Goal: Task Accomplishment & Management: Complete application form

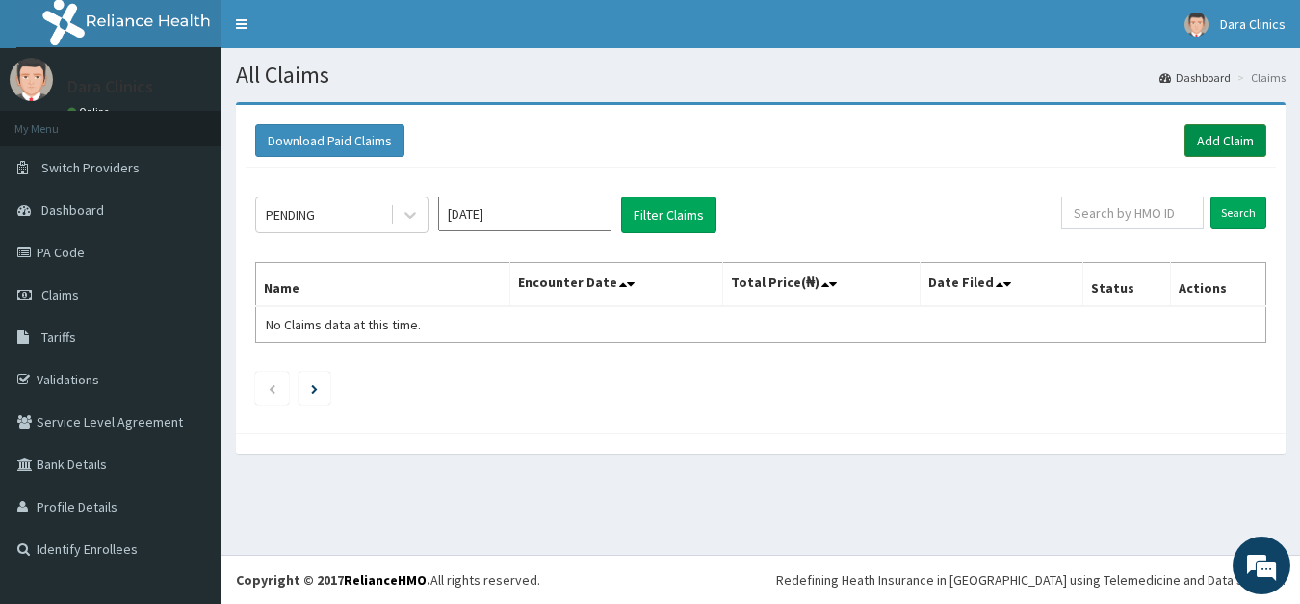
click at [1225, 136] on link "Add Claim" at bounding box center [1226, 140] width 82 height 33
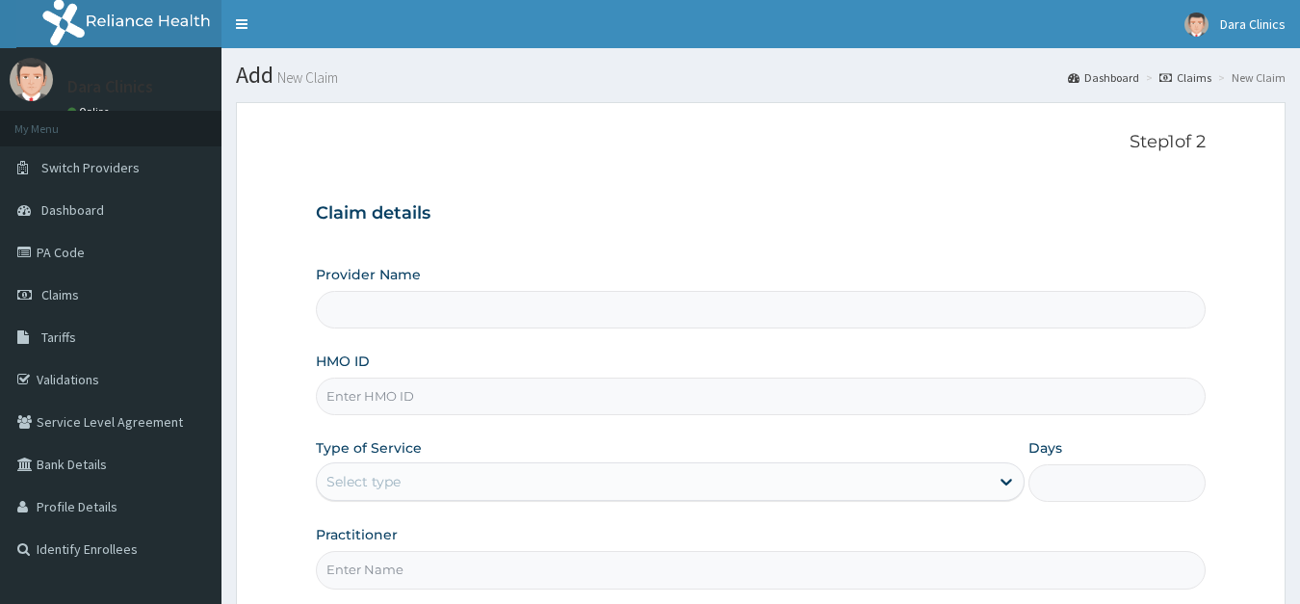
type input "Dara Clinics"
click at [357, 402] on input "HMO ID" at bounding box center [761, 397] width 891 height 38
type input "HPY/10003/A"
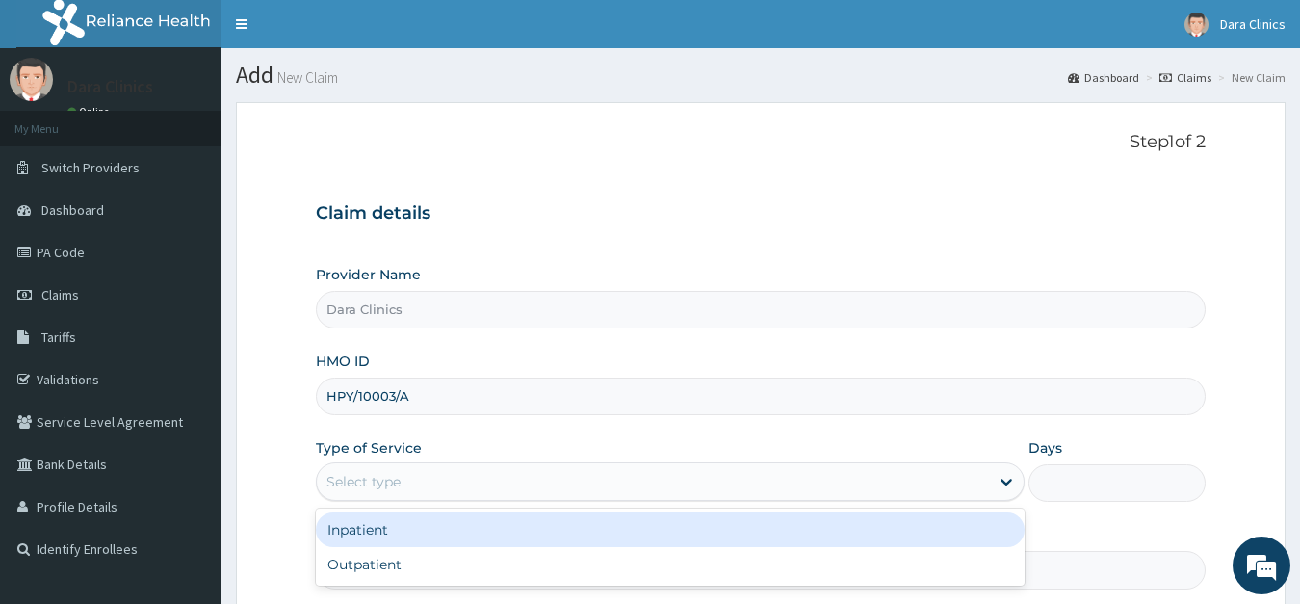
click at [451, 484] on div "Select type" at bounding box center [653, 481] width 673 height 31
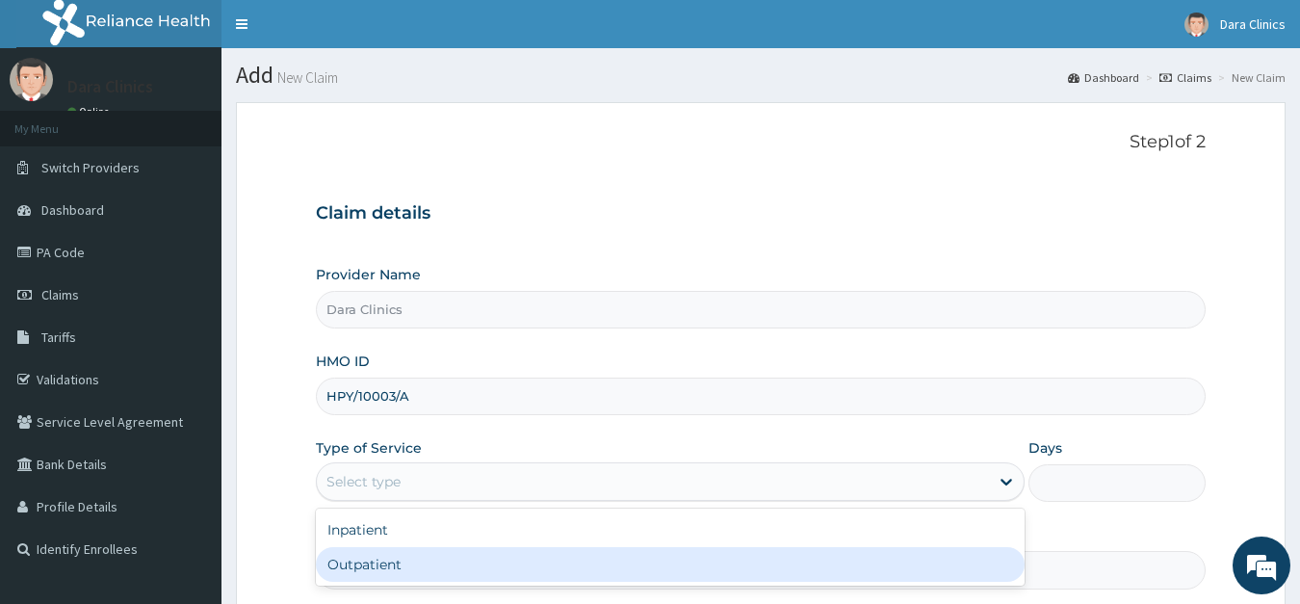
click at [405, 568] on div "Outpatient" at bounding box center [671, 564] width 710 height 35
type input "1"
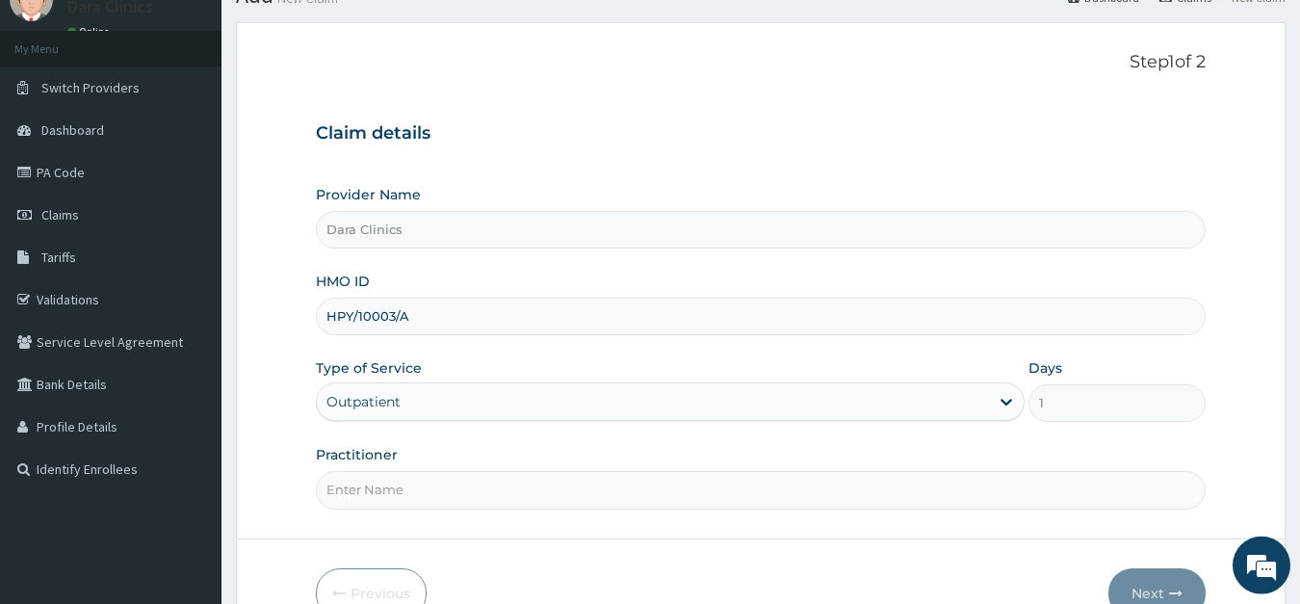
scroll to position [98, 0]
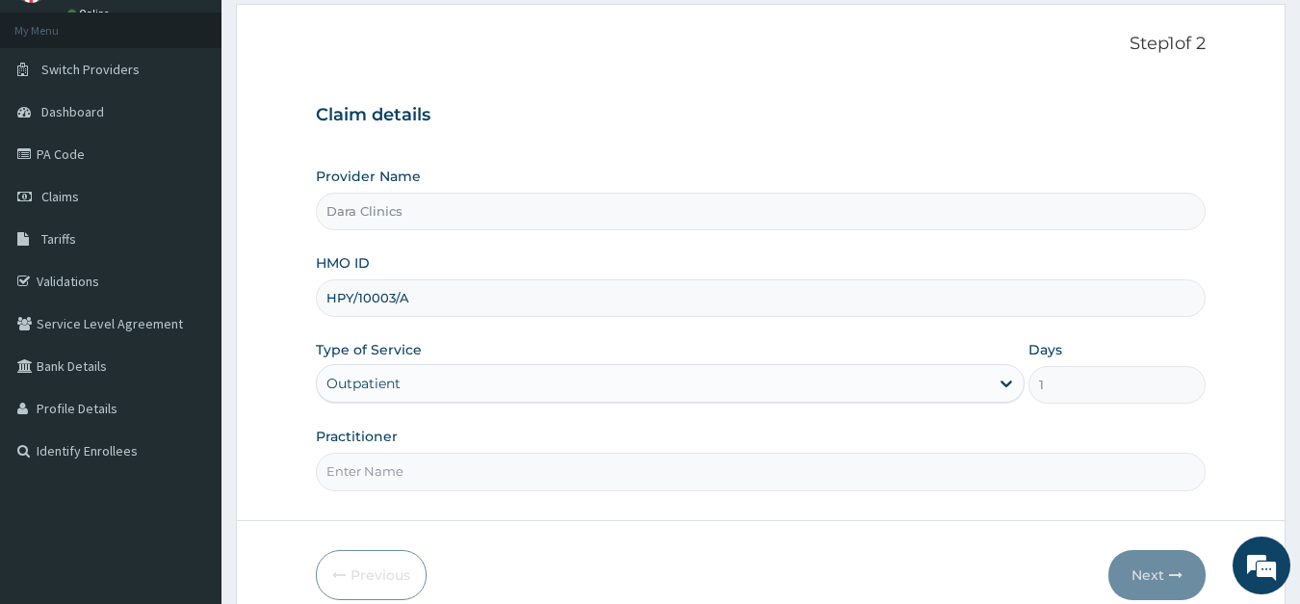
click at [537, 485] on input "Practitioner" at bounding box center [761, 472] width 891 height 38
type input "DR RABIAH"
click at [1142, 570] on button "Next" at bounding box center [1157, 575] width 97 height 50
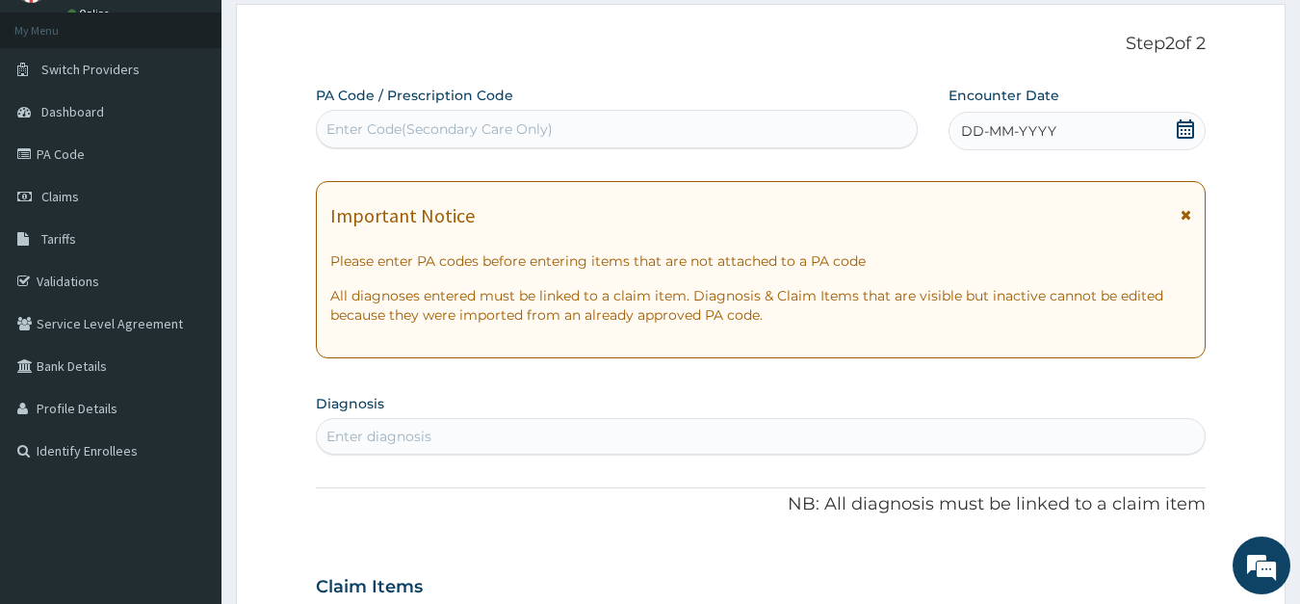
click at [1182, 128] on icon at bounding box center [1185, 128] width 19 height 19
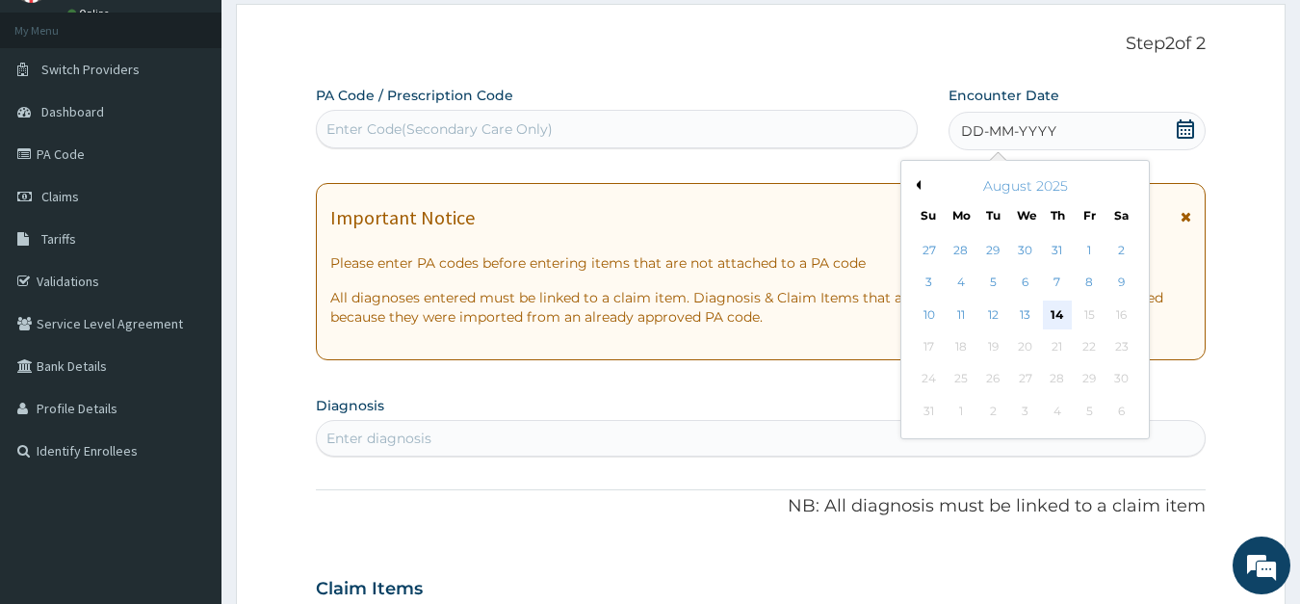
click at [1053, 314] on div "14" at bounding box center [1056, 315] width 29 height 29
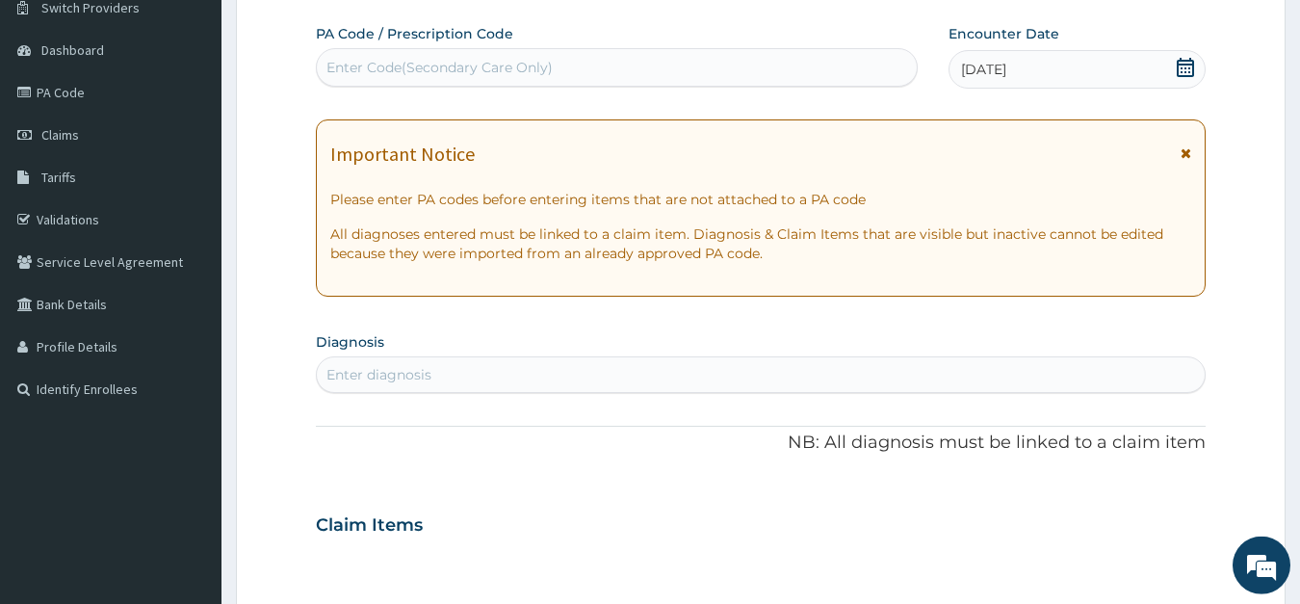
scroll to position [196, 0]
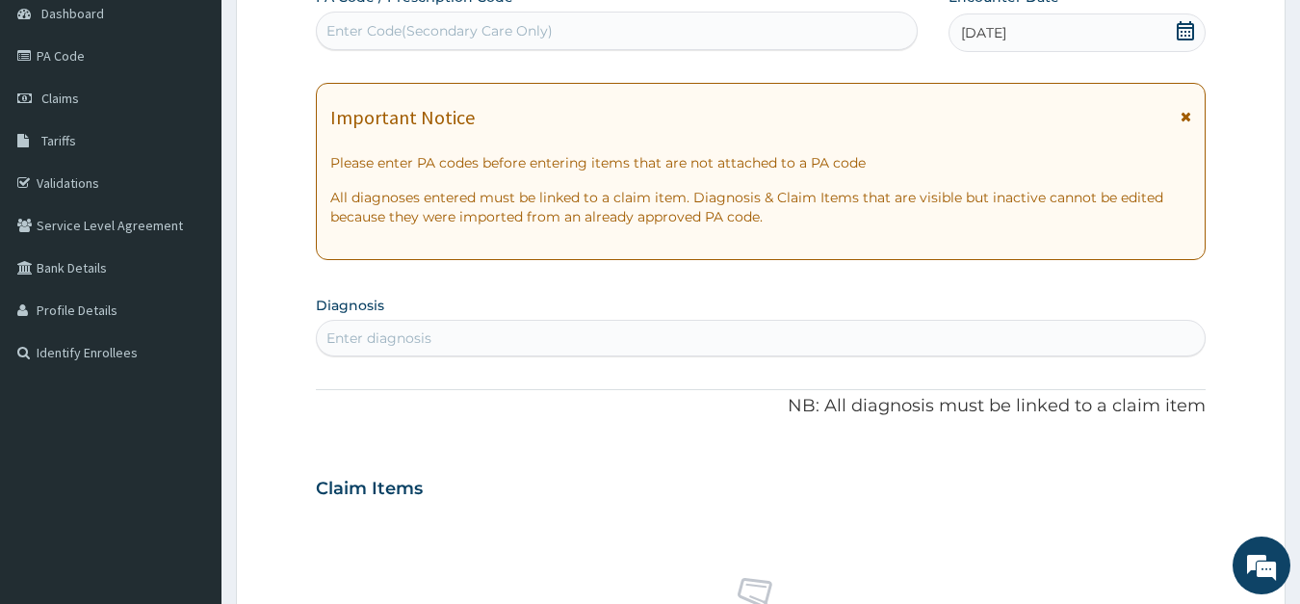
click at [421, 334] on div "Enter diagnosis" at bounding box center [379, 337] width 105 height 19
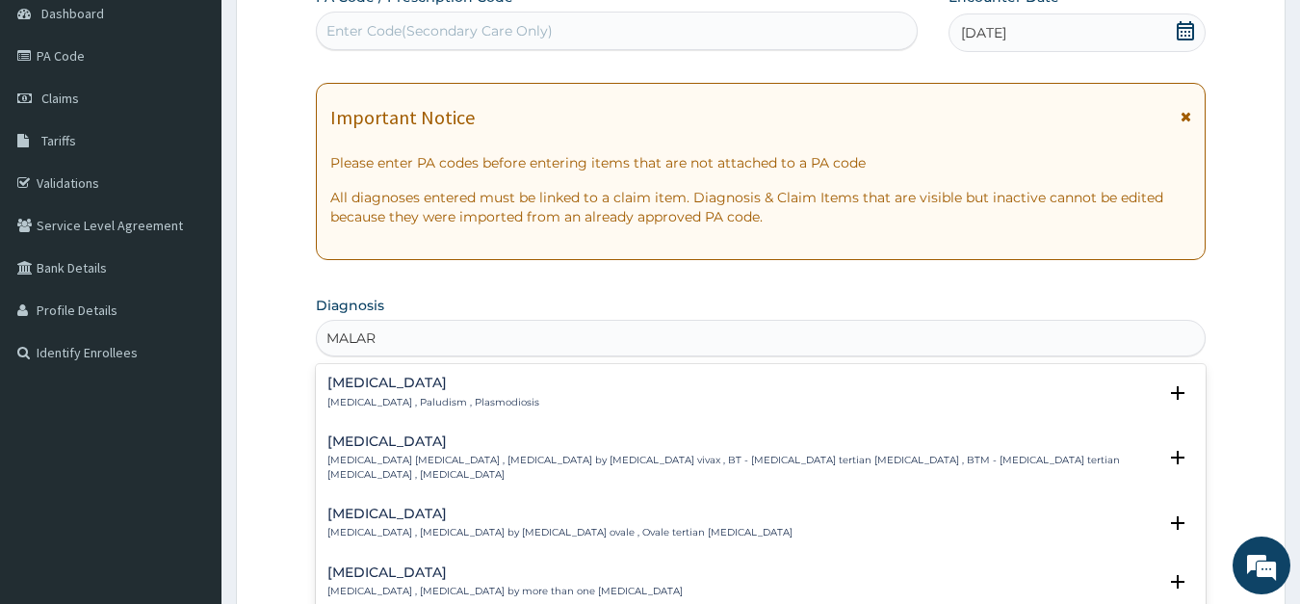
type input "MALARI"
click at [357, 396] on p "Malaria , Paludism , Plasmodiosis" at bounding box center [433, 402] width 212 height 13
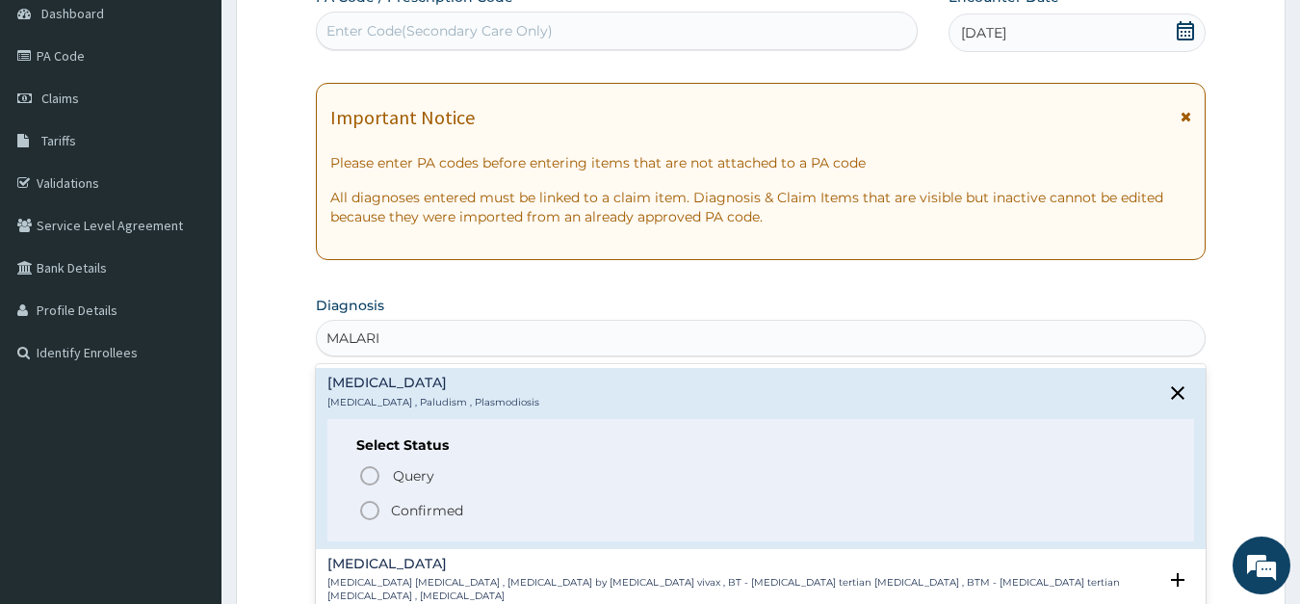
click at [366, 512] on icon "status option filled" at bounding box center [369, 510] width 23 height 23
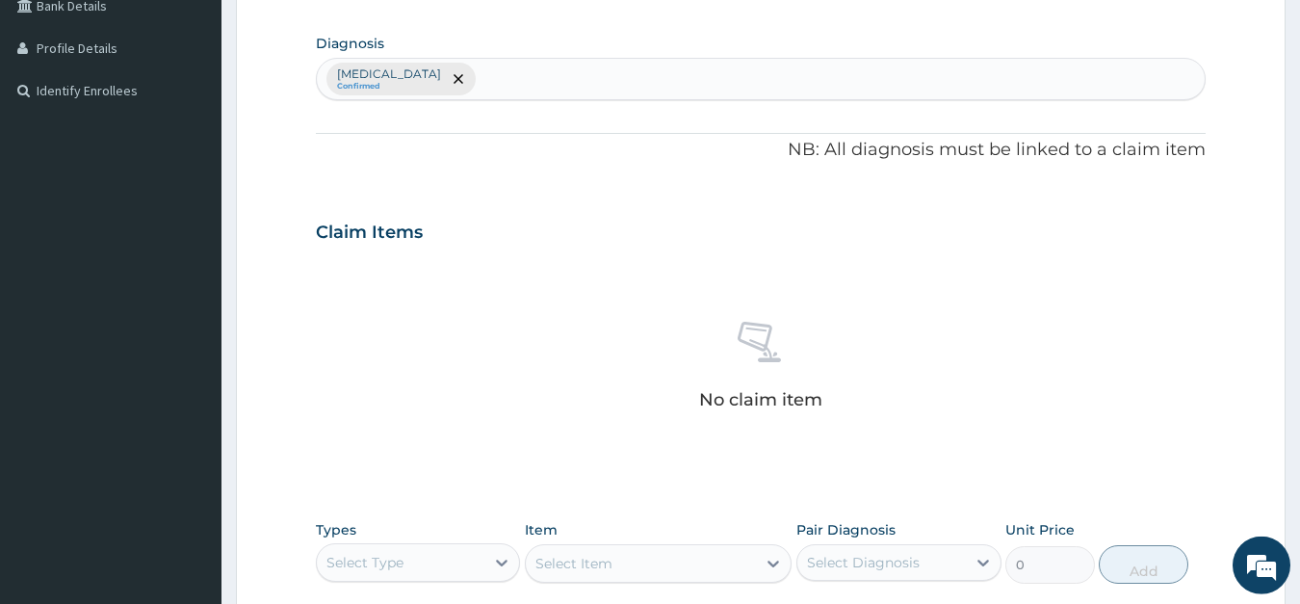
scroll to position [491, 0]
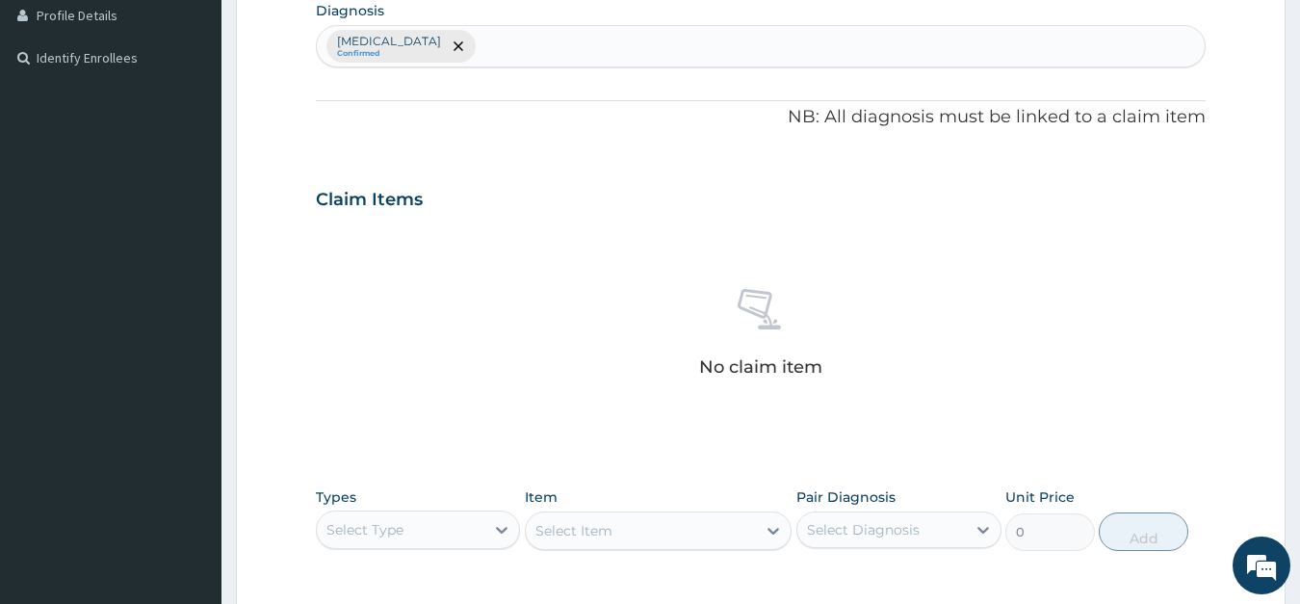
click at [358, 526] on div "Select Type" at bounding box center [365, 529] width 77 height 19
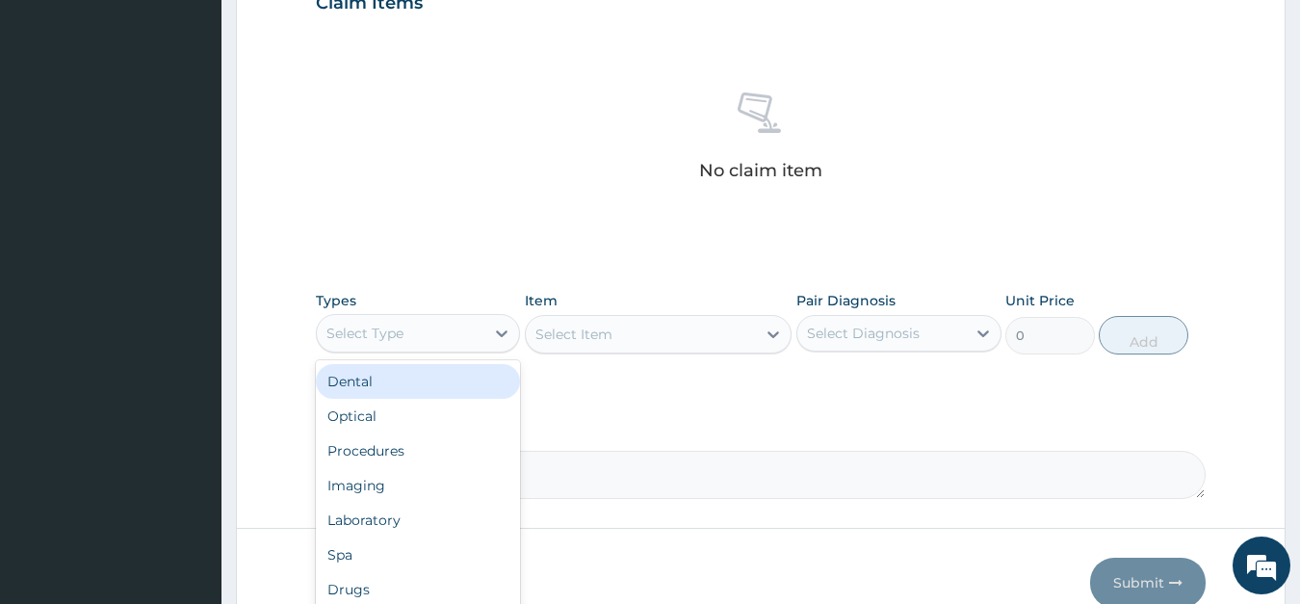
scroll to position [785, 0]
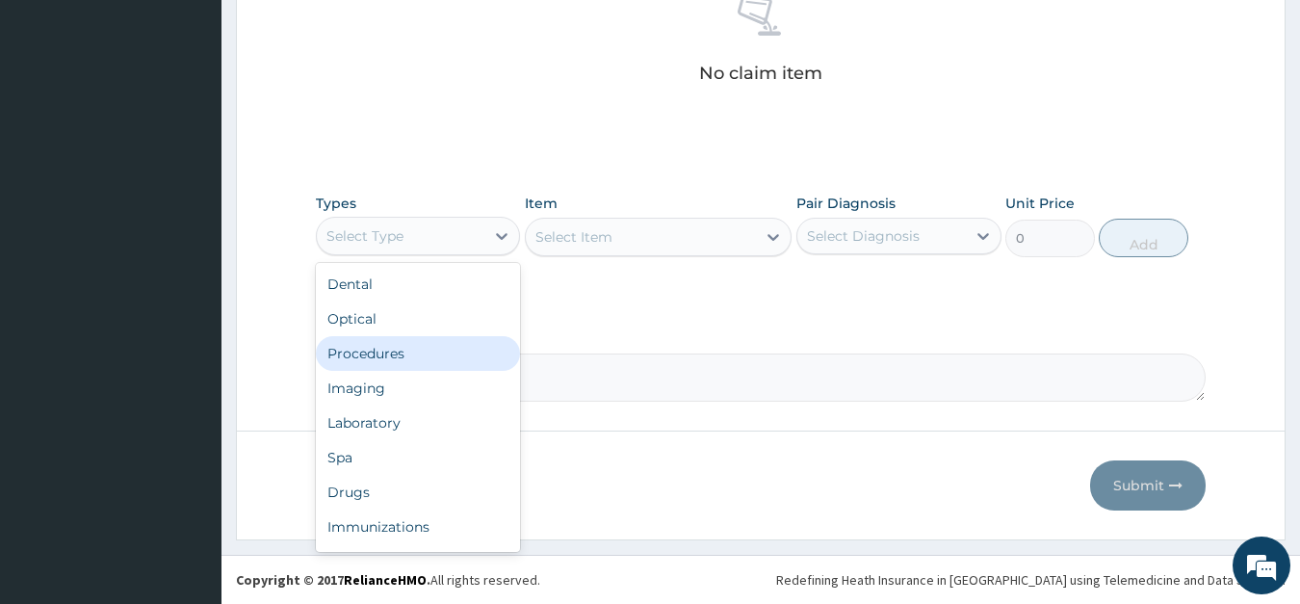
click at [404, 347] on div "Procedures" at bounding box center [418, 353] width 205 height 35
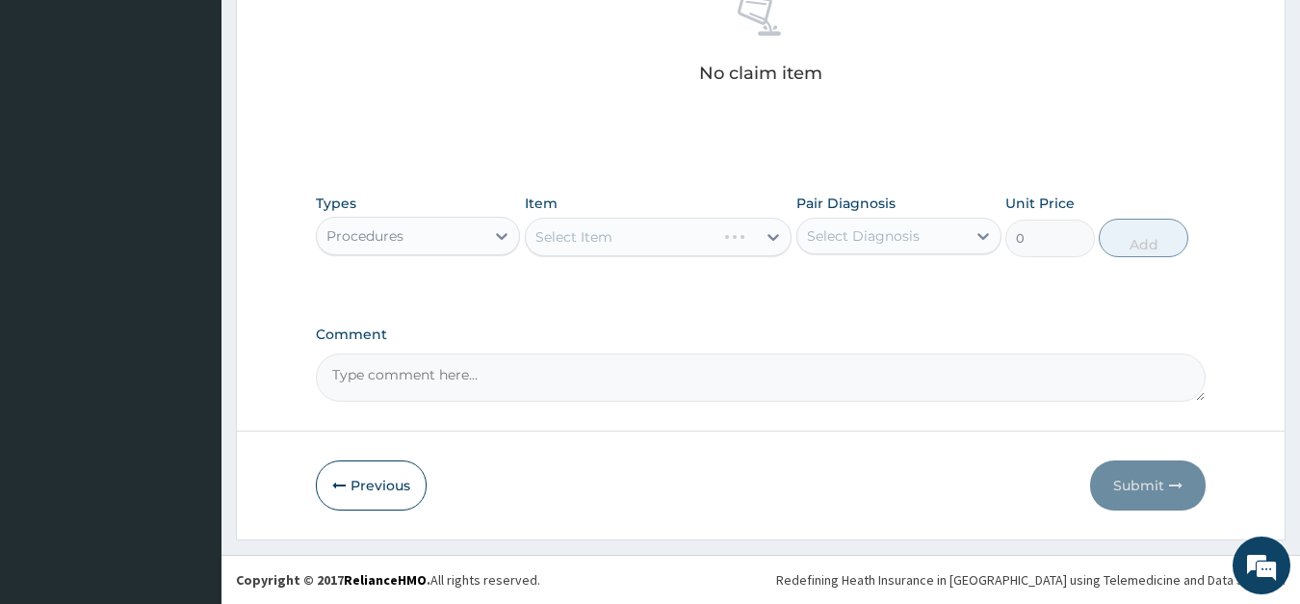
click at [650, 230] on div "Select Item" at bounding box center [658, 237] width 267 height 39
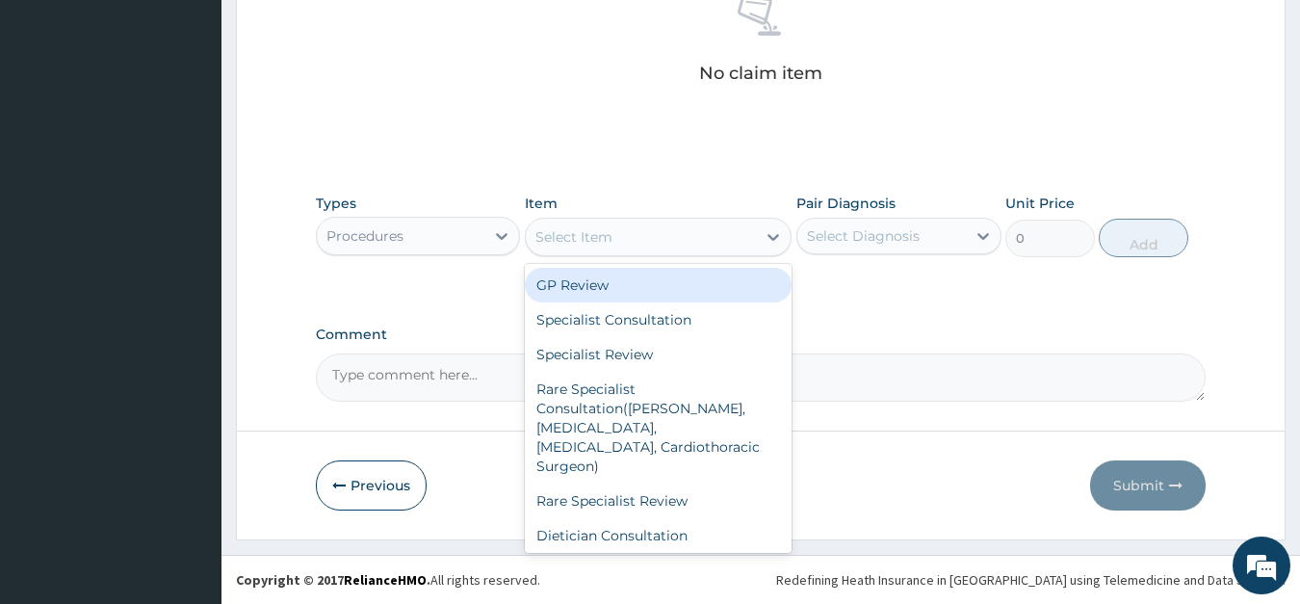
click at [635, 237] on div "Select Item" at bounding box center [641, 237] width 230 height 31
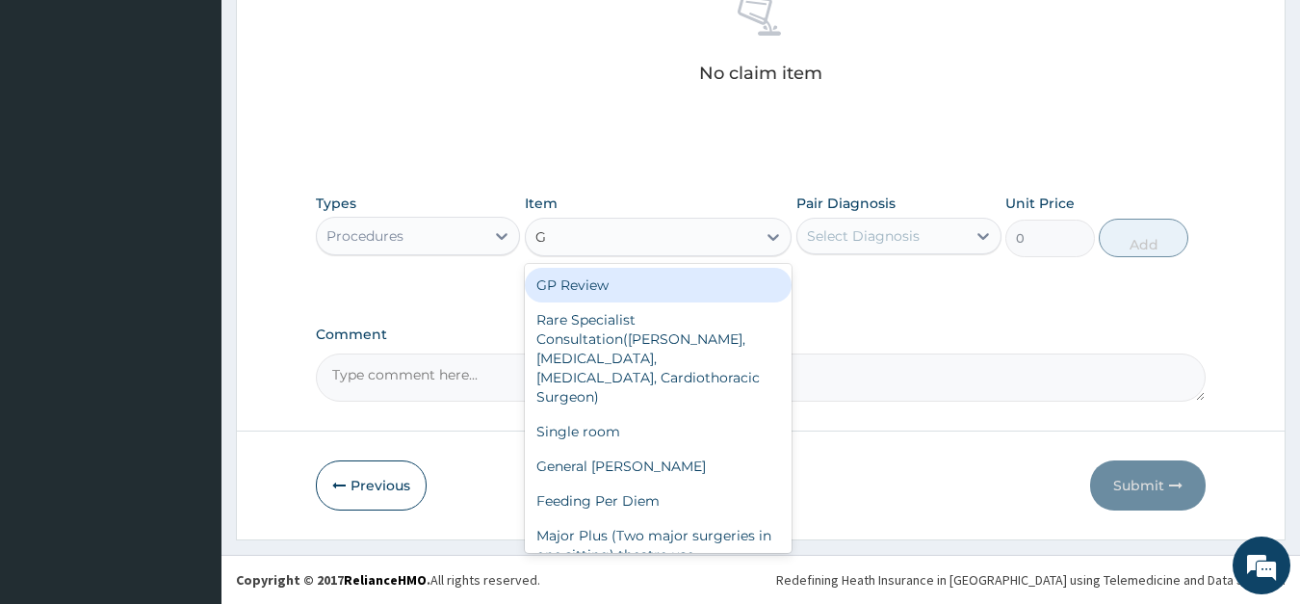
type input "GP"
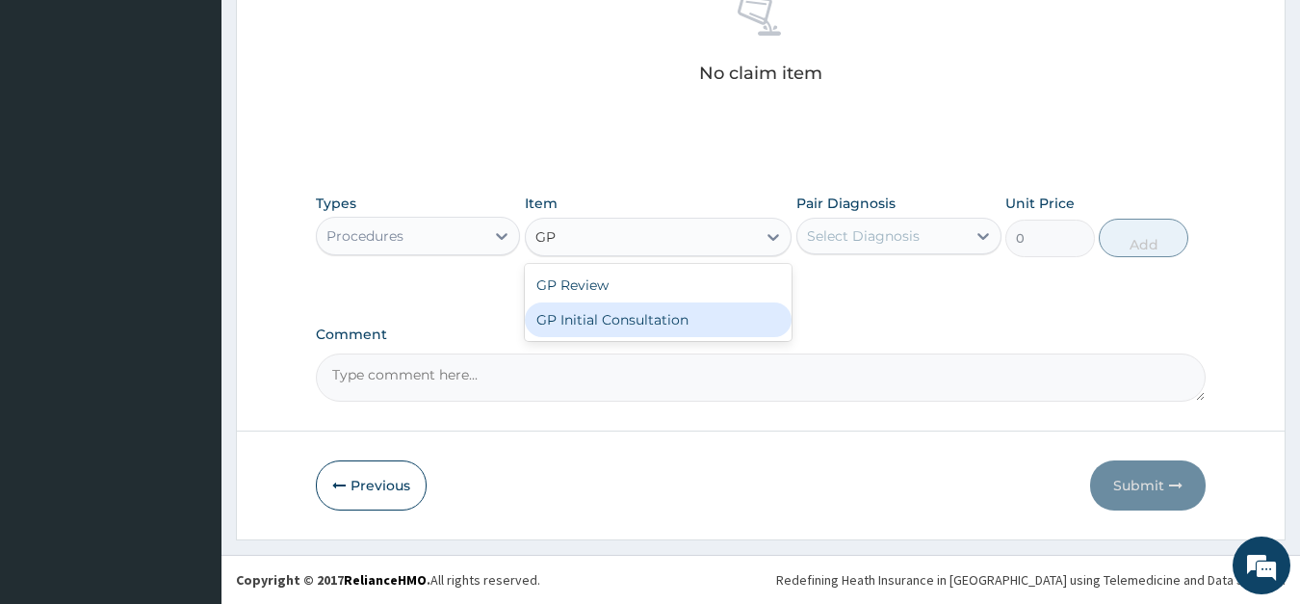
click at [570, 319] on div "GP Initial Consultation" at bounding box center [658, 319] width 267 height 35
type input "4000"
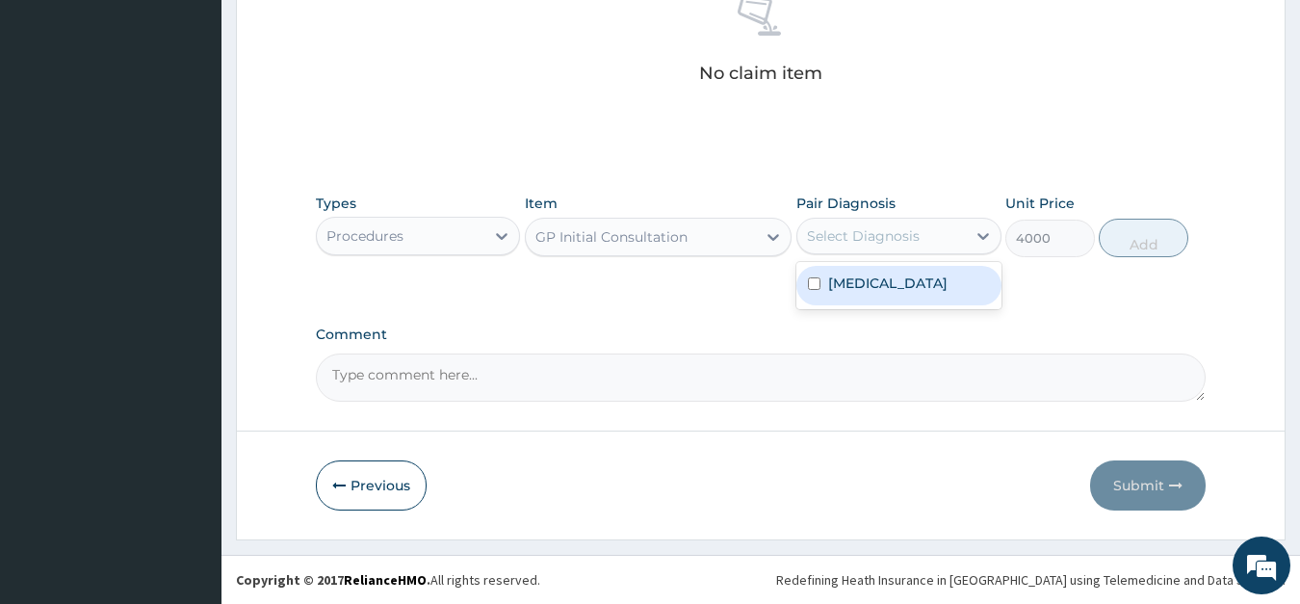
click at [848, 240] on div "Select Diagnosis" at bounding box center [863, 235] width 113 height 19
click at [855, 278] on label "Malaria" at bounding box center [887, 283] width 119 height 19
checkbox input "true"
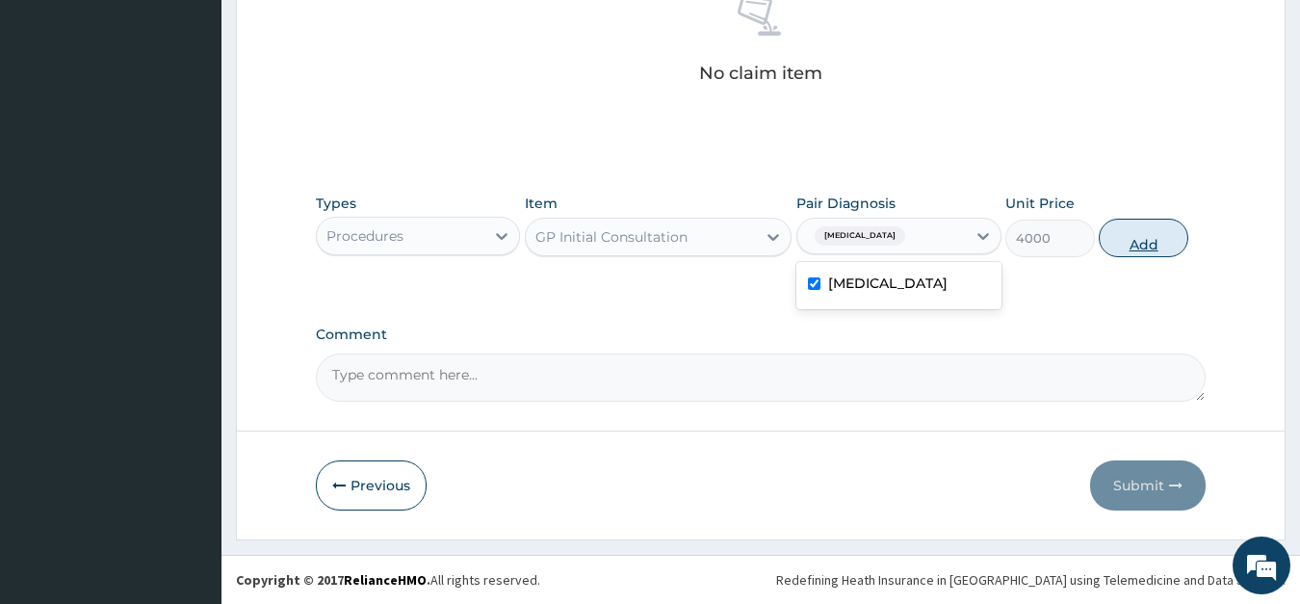
click at [1132, 242] on button "Add" at bounding box center [1143, 238] width 89 height 39
type input "0"
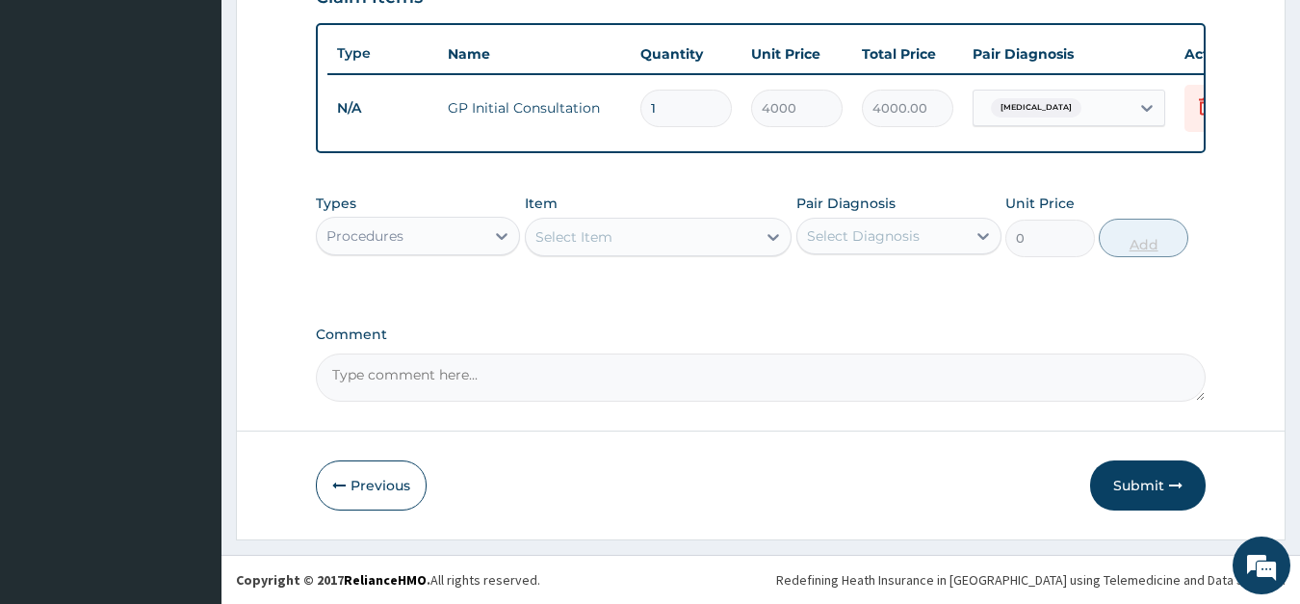
scroll to position [693, 0]
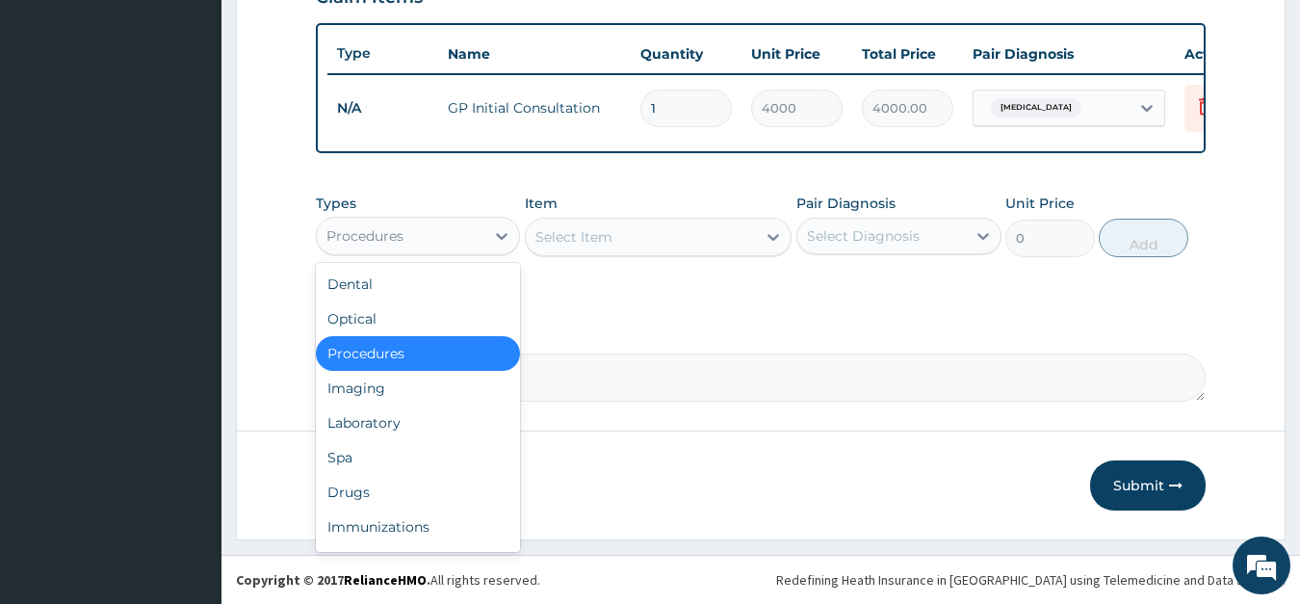
click at [377, 231] on div "Procedures" at bounding box center [365, 235] width 77 height 19
click at [377, 425] on div "Laboratory" at bounding box center [418, 422] width 205 height 35
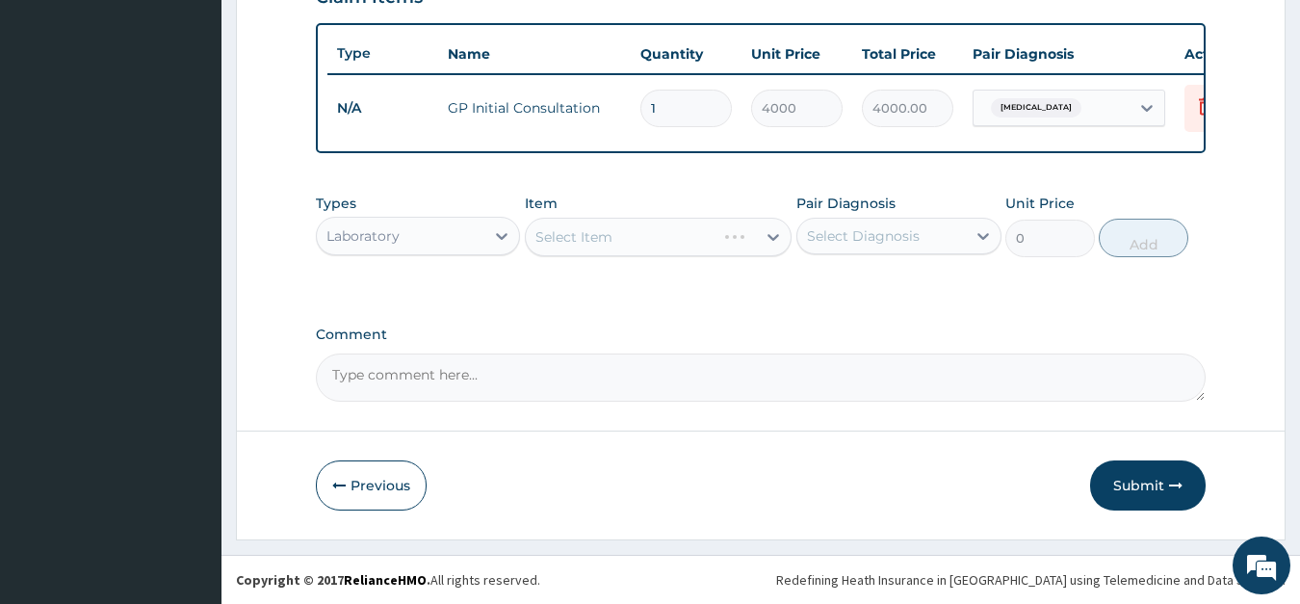
click at [587, 234] on div "Select Item" at bounding box center [658, 237] width 267 height 39
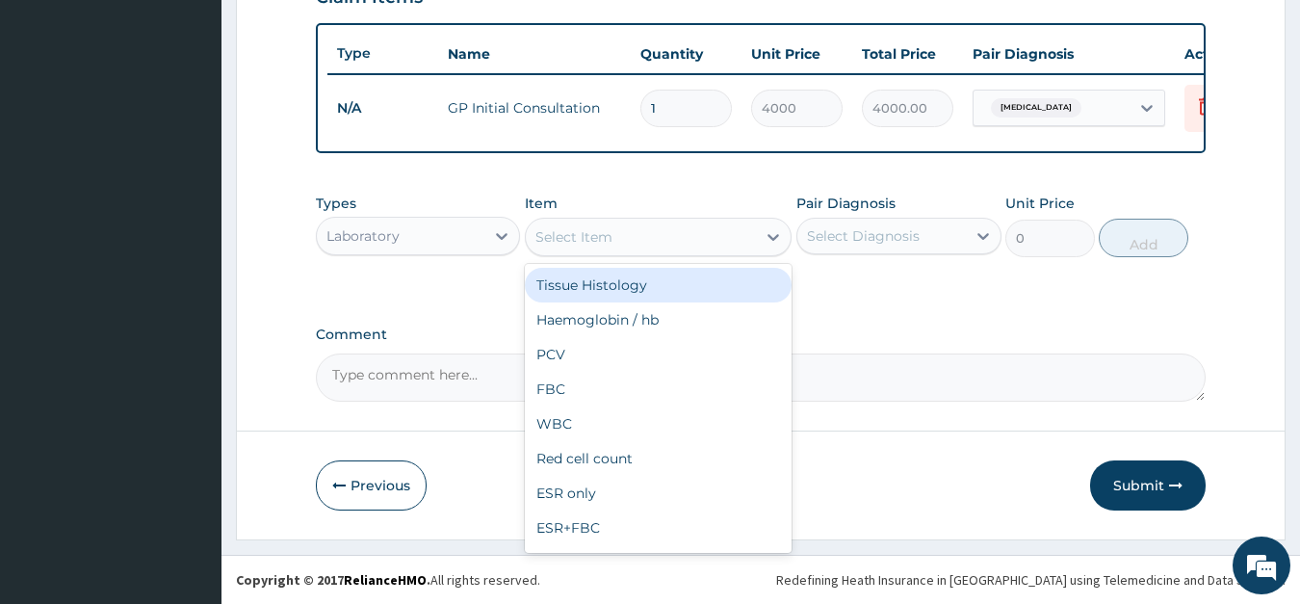
click at [587, 234] on div "Select Item" at bounding box center [574, 236] width 77 height 19
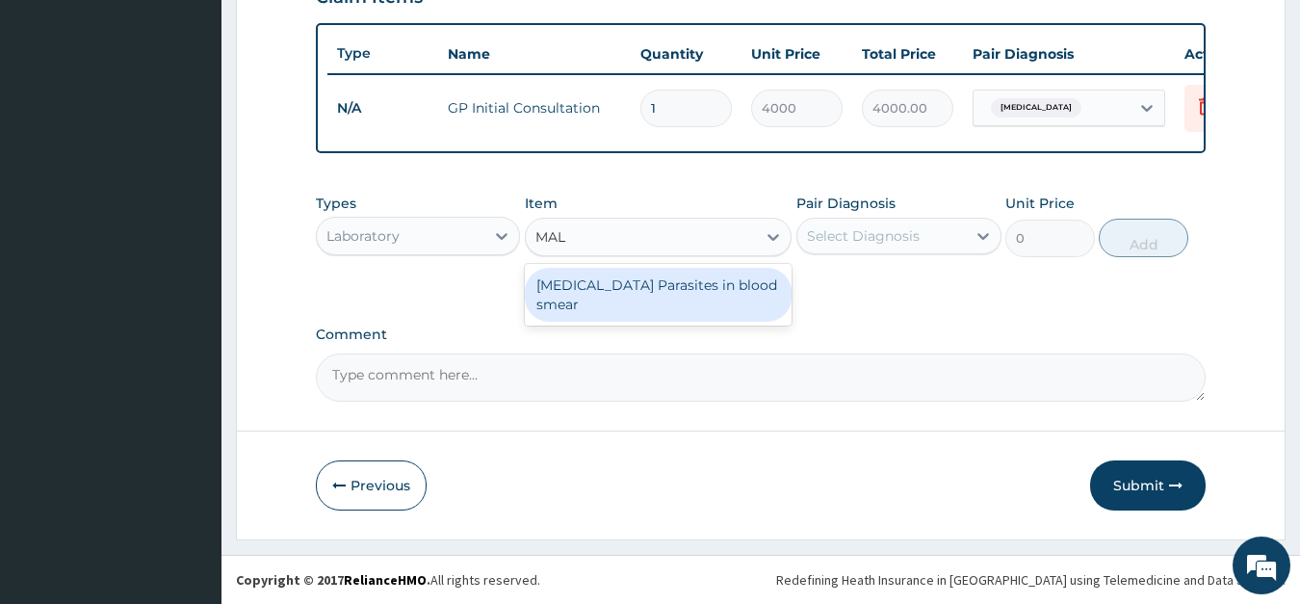
type input "MALA"
click at [580, 275] on div "Malaria Parasites in blood smear" at bounding box center [658, 295] width 267 height 54
type input "2000"
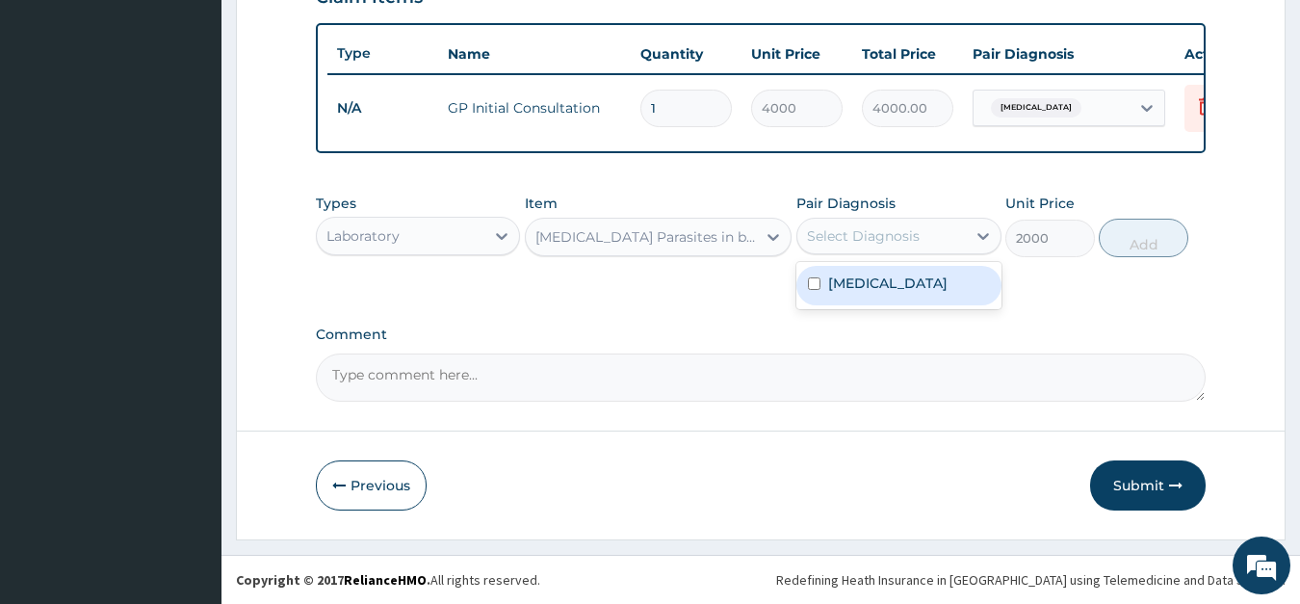
click at [938, 245] on div "Select Diagnosis" at bounding box center [882, 236] width 169 height 31
click at [878, 281] on label "Malaria" at bounding box center [887, 283] width 119 height 19
checkbox input "true"
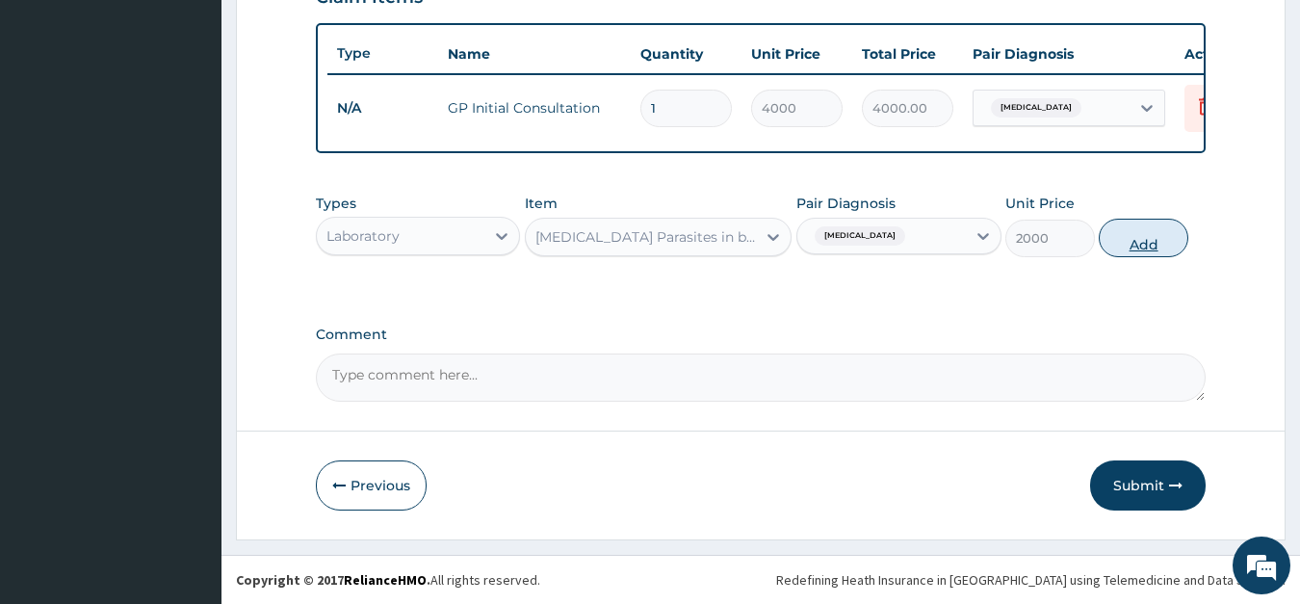
click at [1131, 242] on button "Add" at bounding box center [1143, 238] width 89 height 39
type input "0"
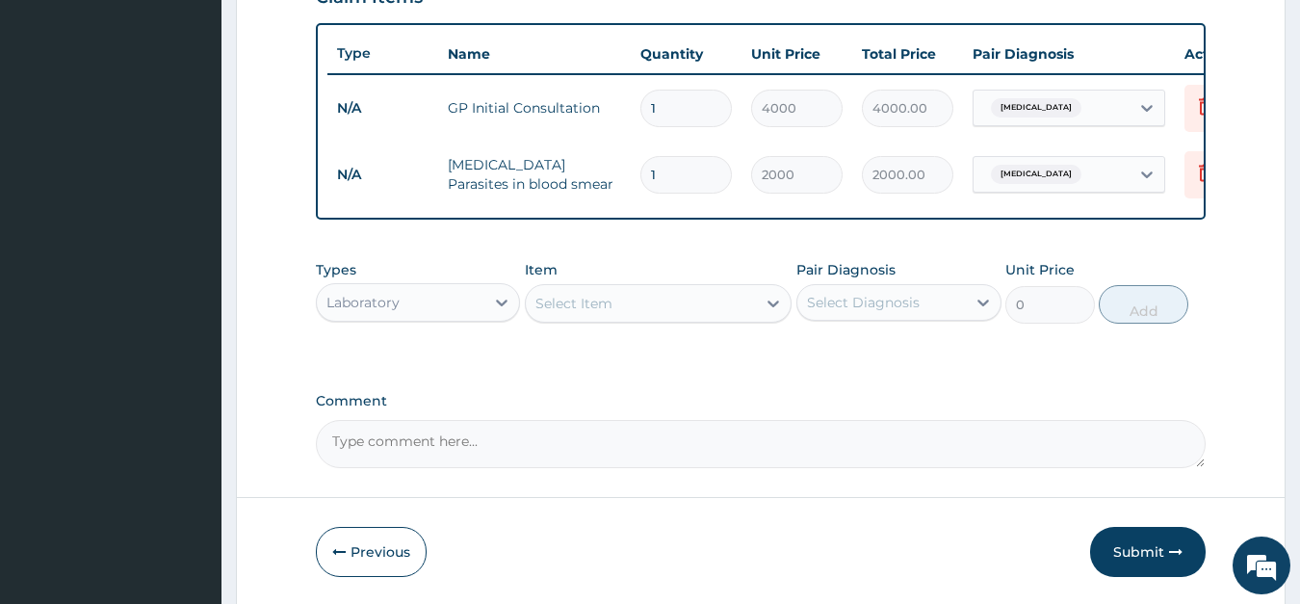
click at [577, 303] on div "Select Item" at bounding box center [574, 303] width 77 height 19
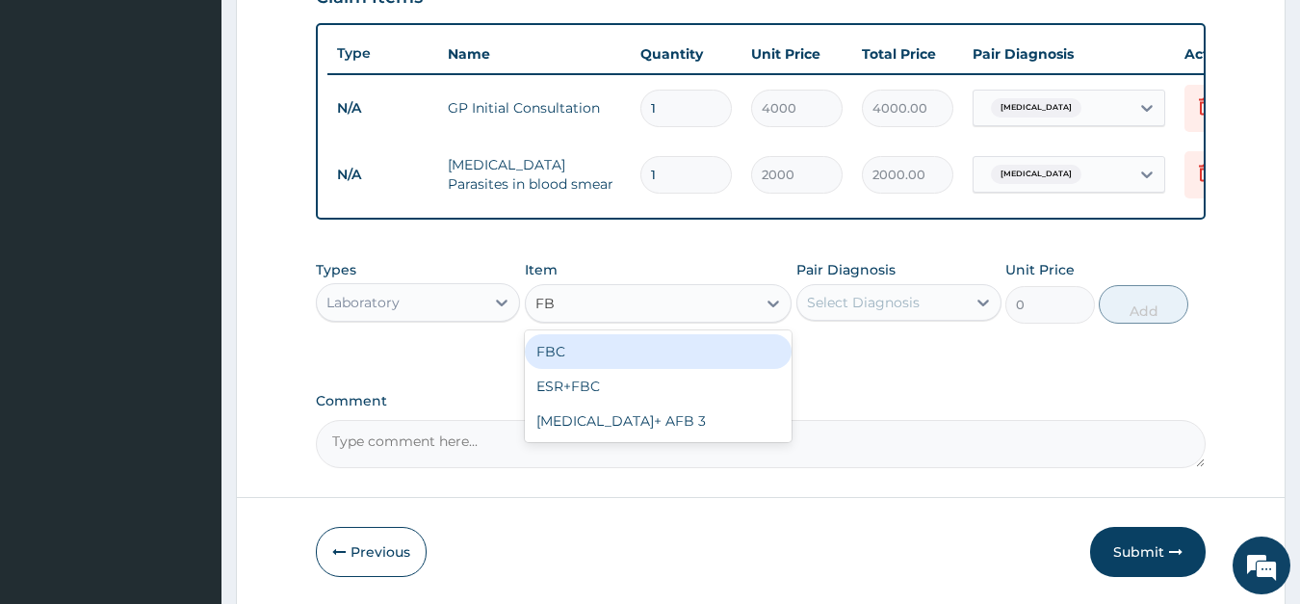
type input "FBC"
click at [562, 356] on div "FBC" at bounding box center [658, 351] width 267 height 35
type input "4500"
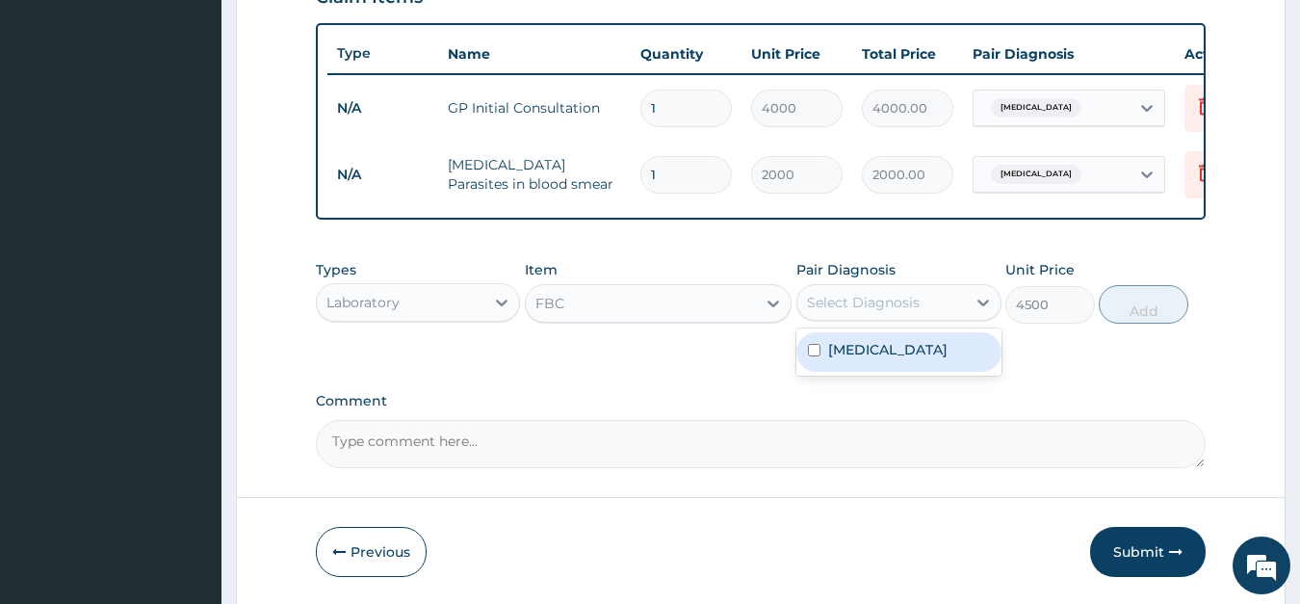
click at [854, 307] on div "Select Diagnosis" at bounding box center [863, 302] width 113 height 19
click at [855, 352] on label "Malaria" at bounding box center [887, 349] width 119 height 19
checkbox input "true"
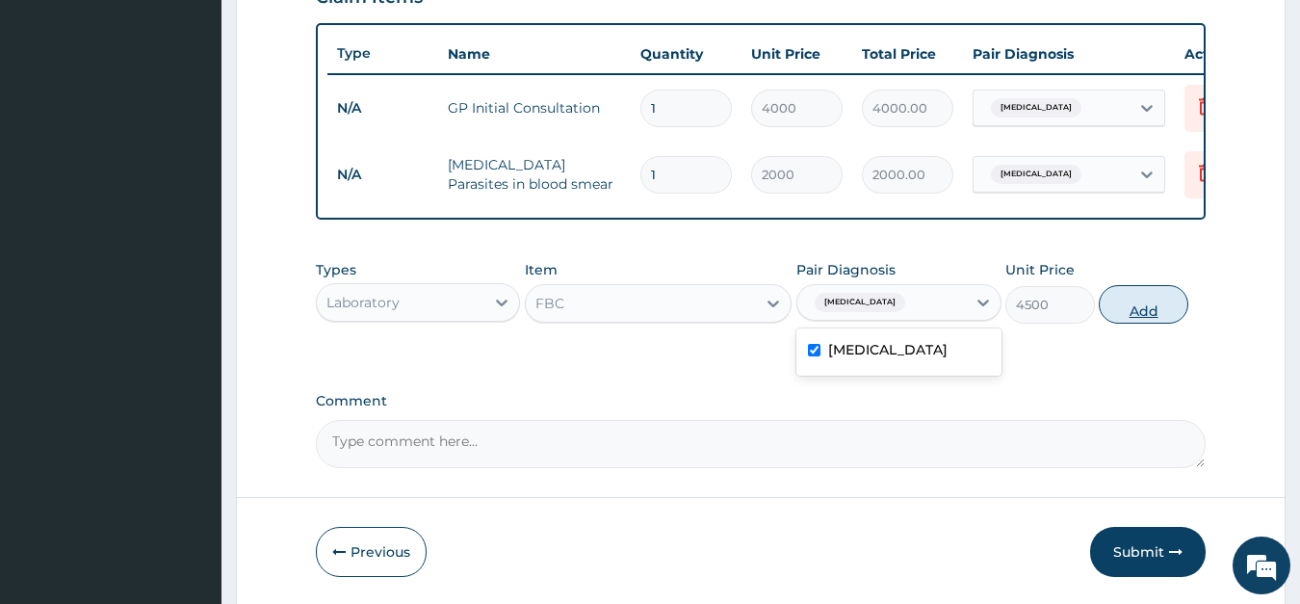
click at [1127, 306] on button "Add" at bounding box center [1143, 304] width 89 height 39
type input "0"
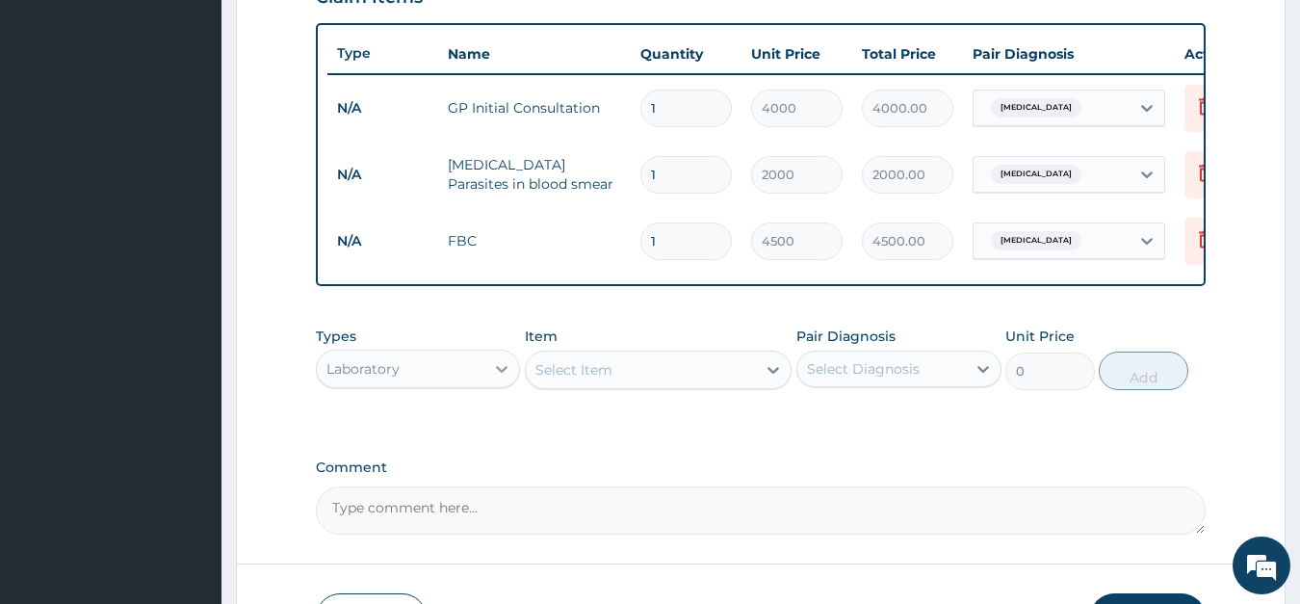
click at [501, 367] on icon at bounding box center [501, 368] width 19 height 19
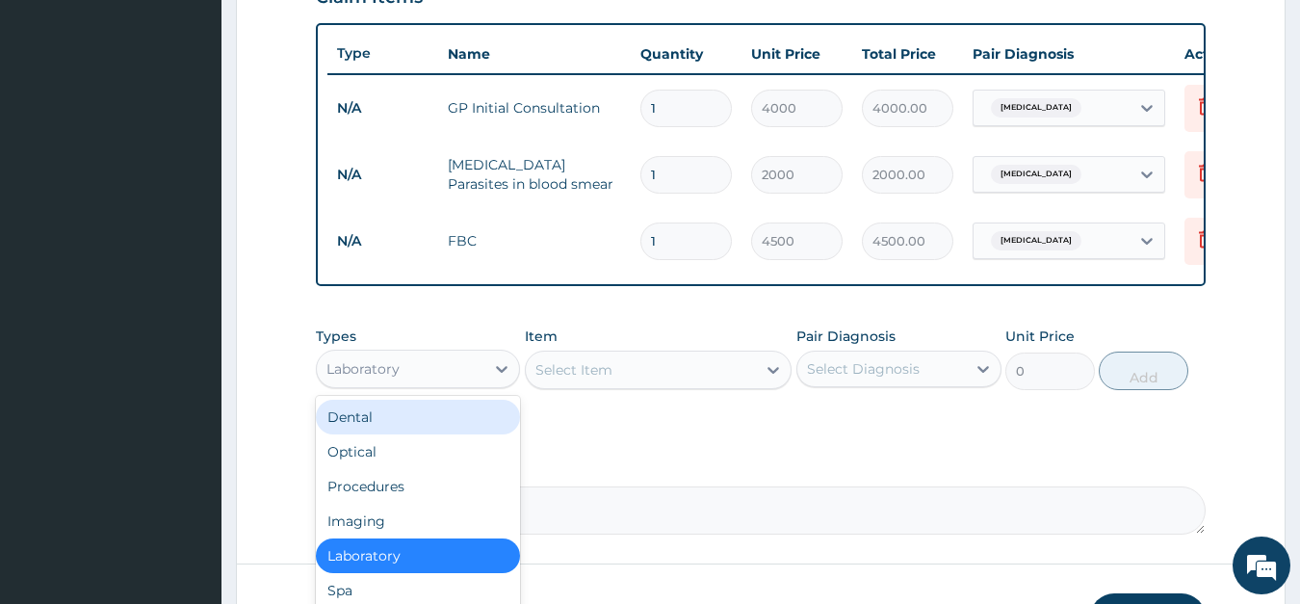
scroll to position [65, 0]
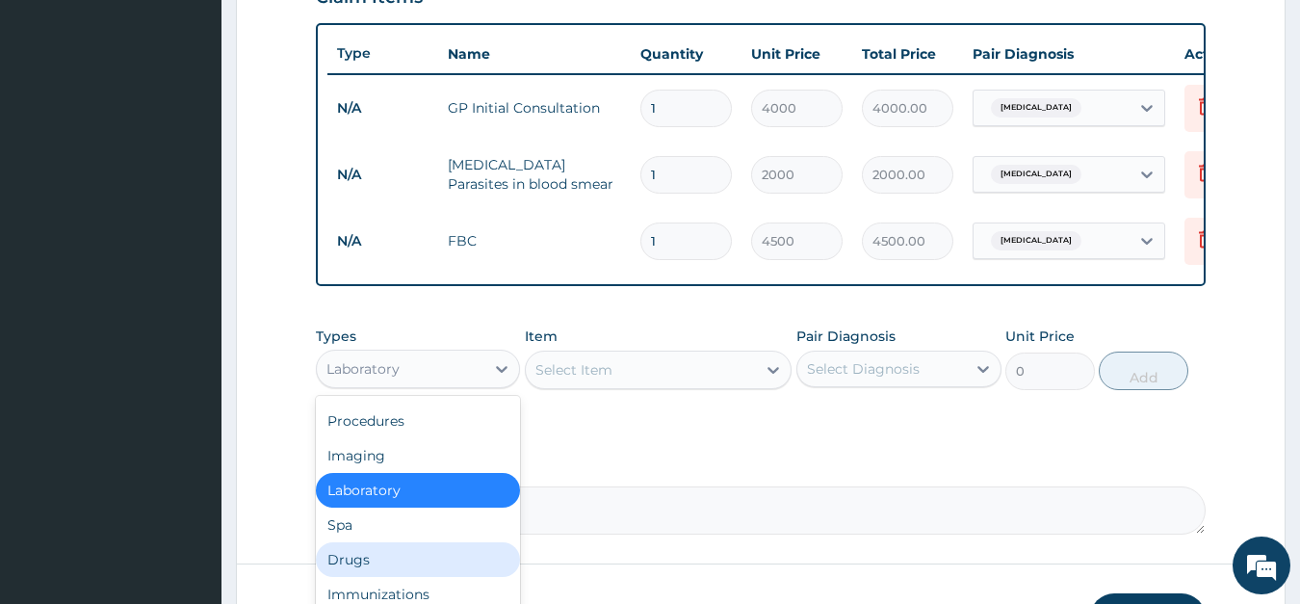
click at [375, 557] on div "Drugs" at bounding box center [418, 559] width 205 height 35
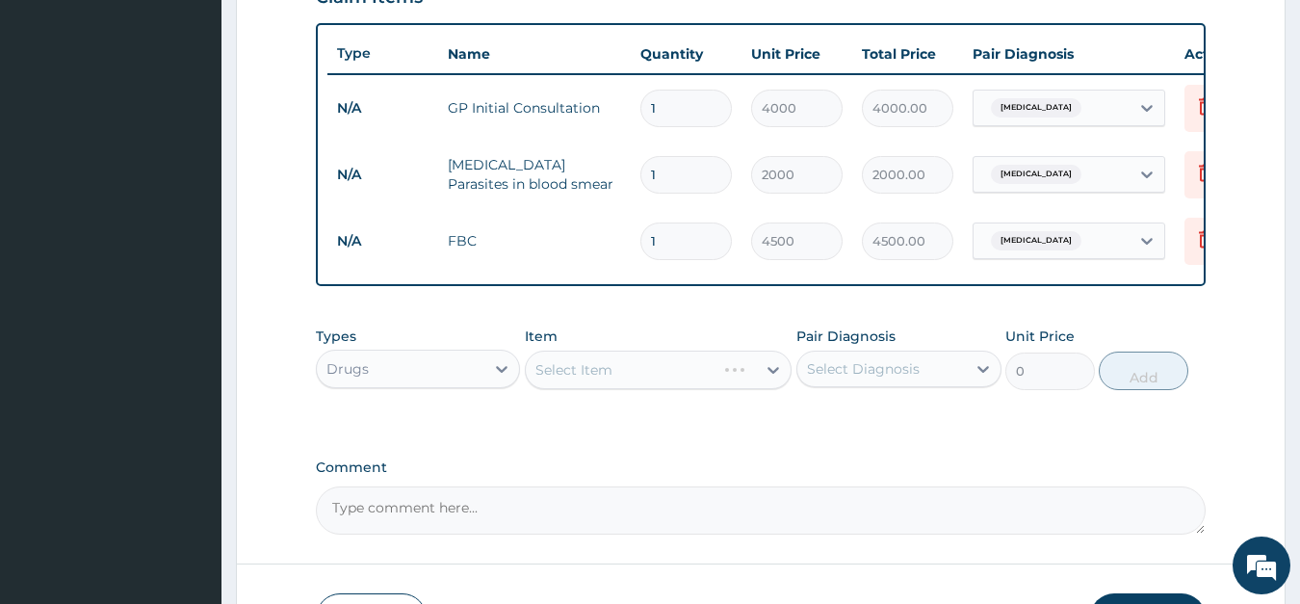
click at [599, 376] on div "Select Item" at bounding box center [658, 370] width 267 height 39
click at [599, 374] on div "Select Item" at bounding box center [658, 370] width 267 height 39
click at [600, 371] on div "Select Item" at bounding box center [658, 370] width 267 height 39
click at [645, 365] on div "Select Item" at bounding box center [658, 370] width 267 height 39
click at [607, 356] on div "Select Item" at bounding box center [641, 369] width 230 height 31
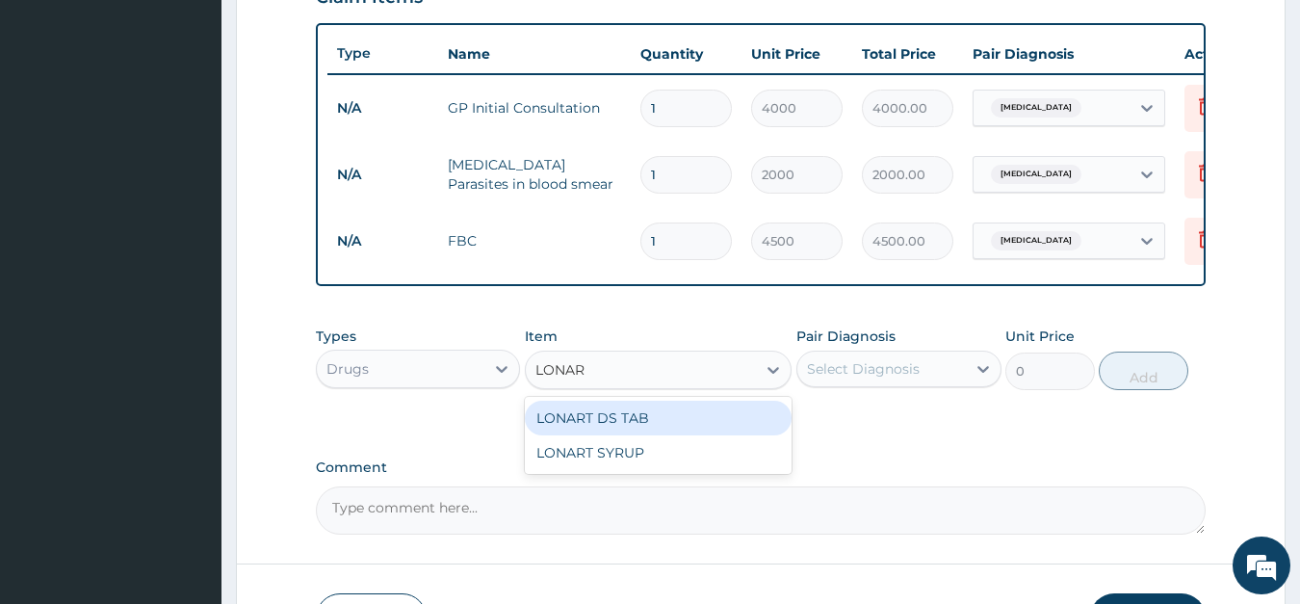
type input "LONART"
click at [638, 415] on div "LONART DS TAB" at bounding box center [658, 418] width 267 height 35
type input "700"
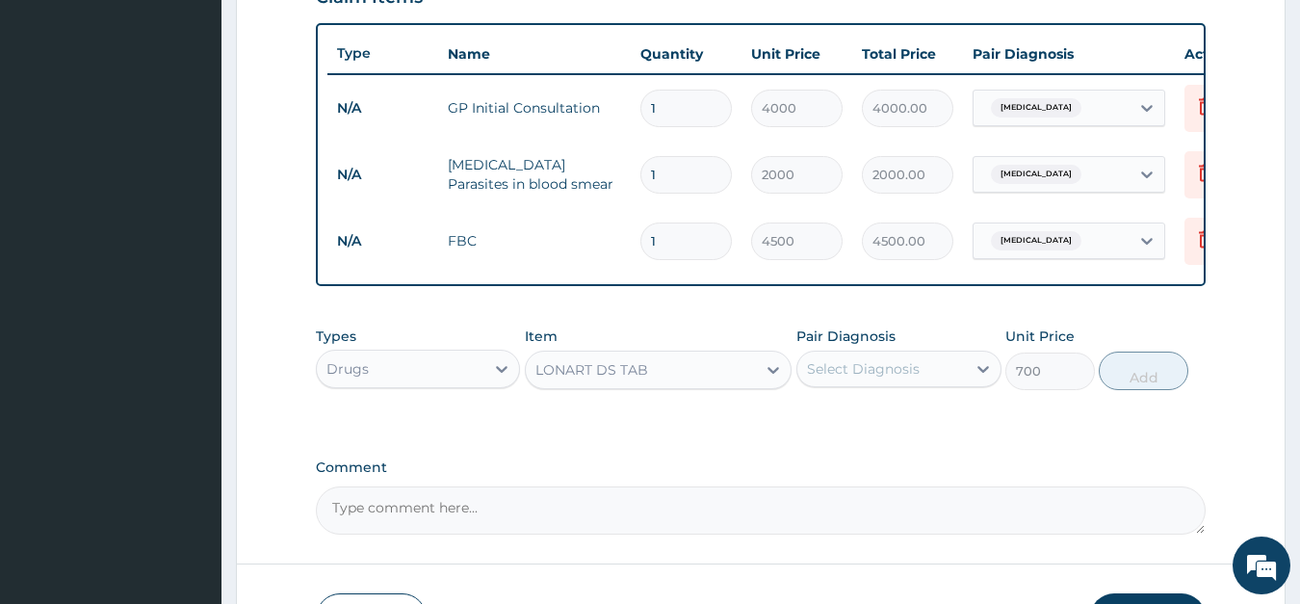
click at [885, 364] on div "Select Diagnosis" at bounding box center [863, 368] width 113 height 19
click at [874, 410] on label "Malaria" at bounding box center [887, 415] width 119 height 19
checkbox input "true"
click at [1153, 364] on button "Add" at bounding box center [1143, 371] width 89 height 39
type input "0"
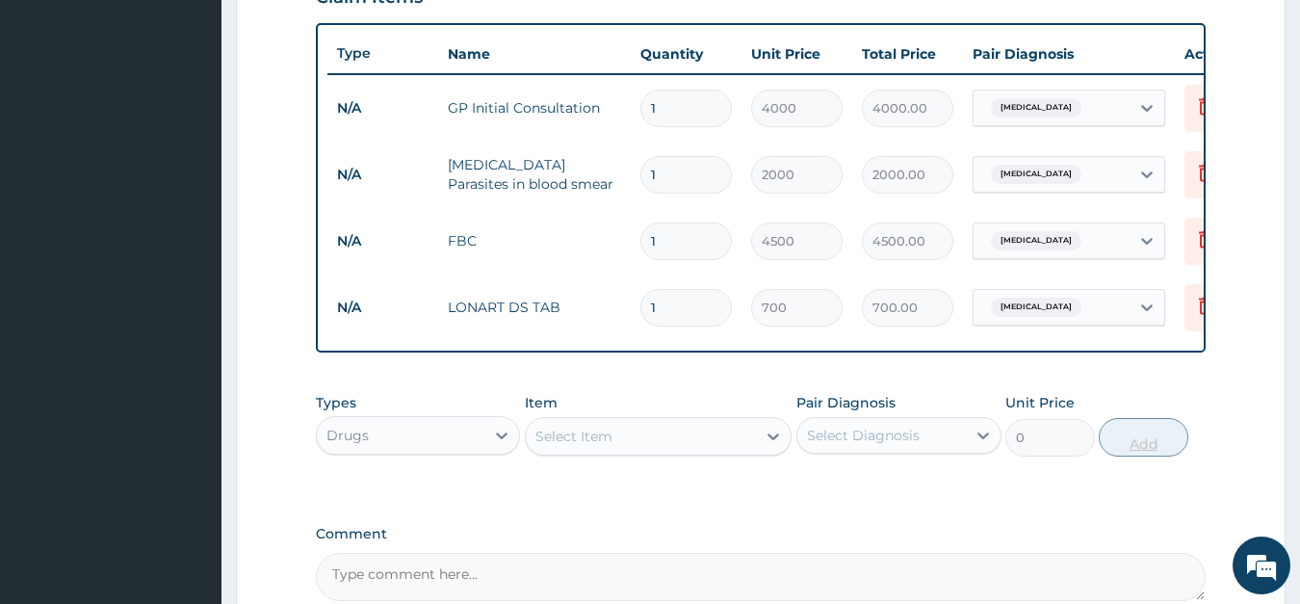
type input "0.00"
type input "6"
type input "4200.00"
type input "6"
click at [573, 436] on div "Select Item" at bounding box center [574, 436] width 77 height 19
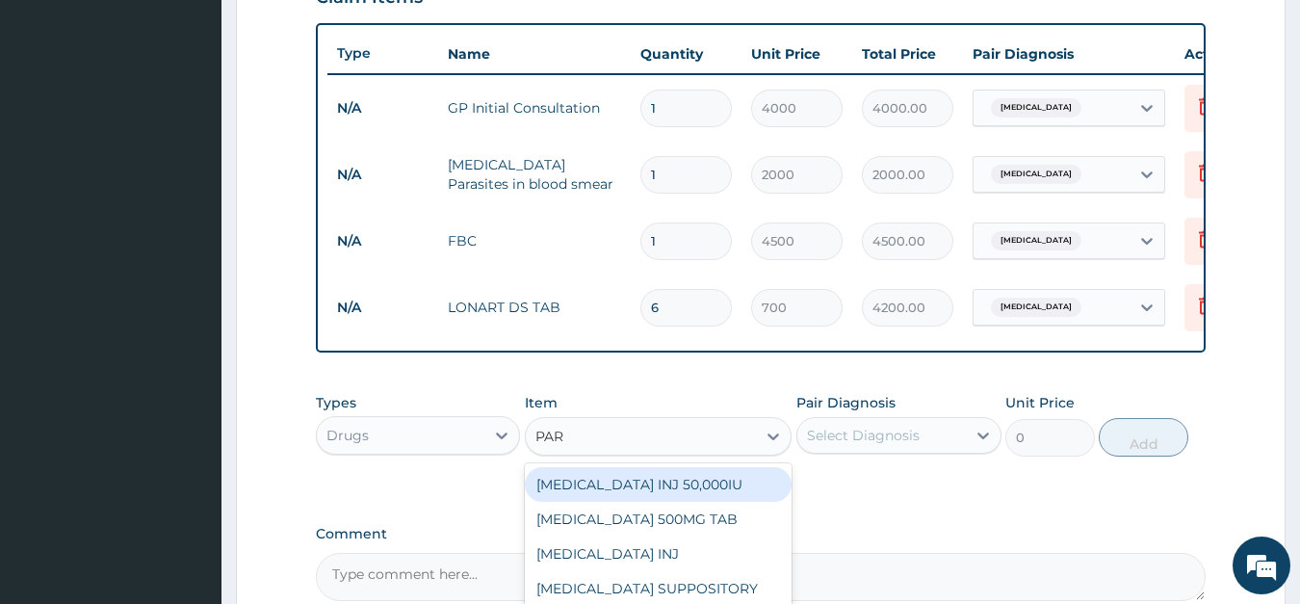
type input "PARA"
click at [565, 479] on div "PARACETAMOL 500MG TAB" at bounding box center [658, 484] width 267 height 35
type input "30"
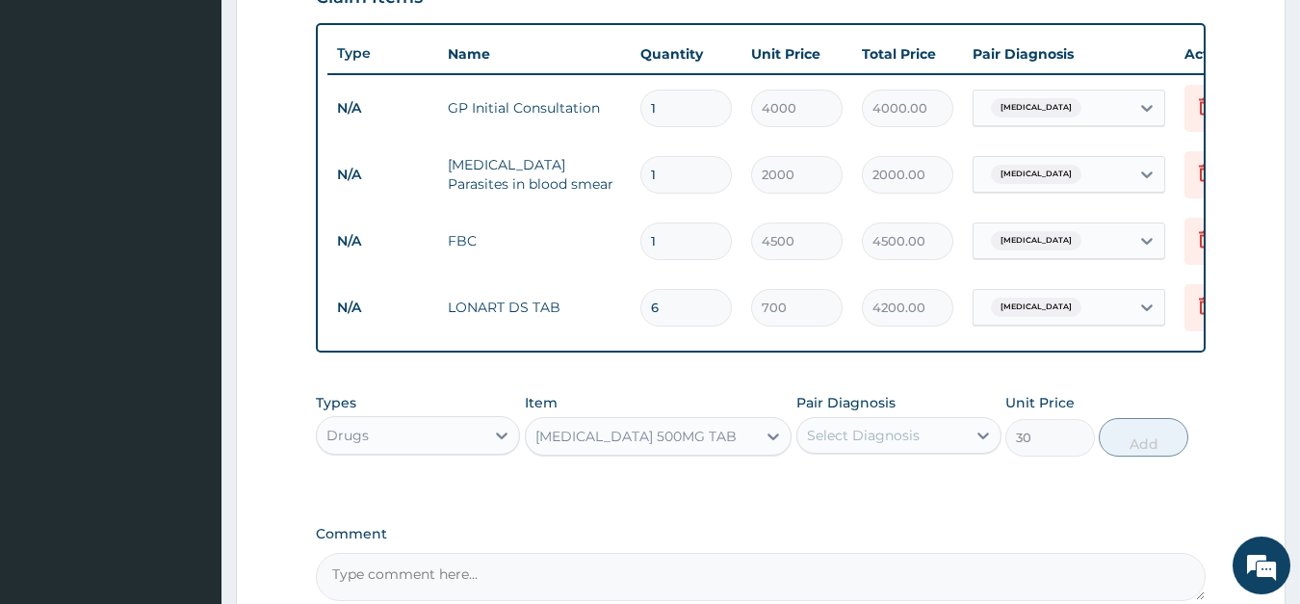
click at [850, 431] on div "Select Diagnosis" at bounding box center [863, 435] width 113 height 19
click at [852, 491] on label "Malaria" at bounding box center [887, 482] width 119 height 19
checkbox input "true"
click at [1136, 443] on button "Add" at bounding box center [1143, 437] width 89 height 39
type input "0"
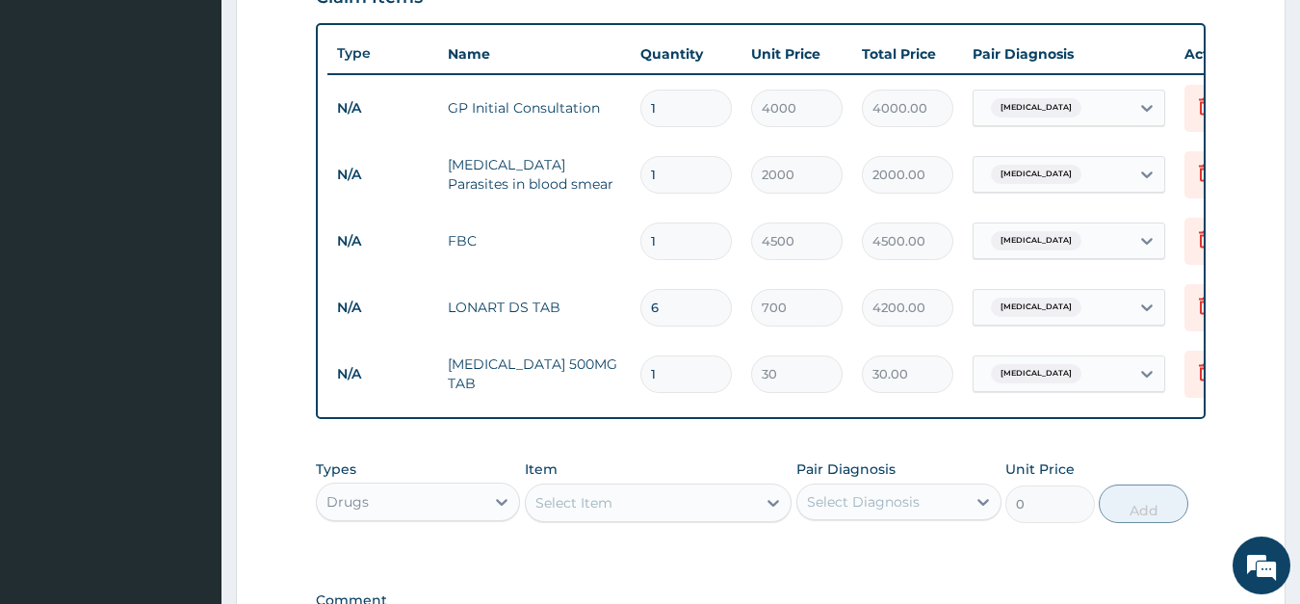
type input "18"
type input "540.00"
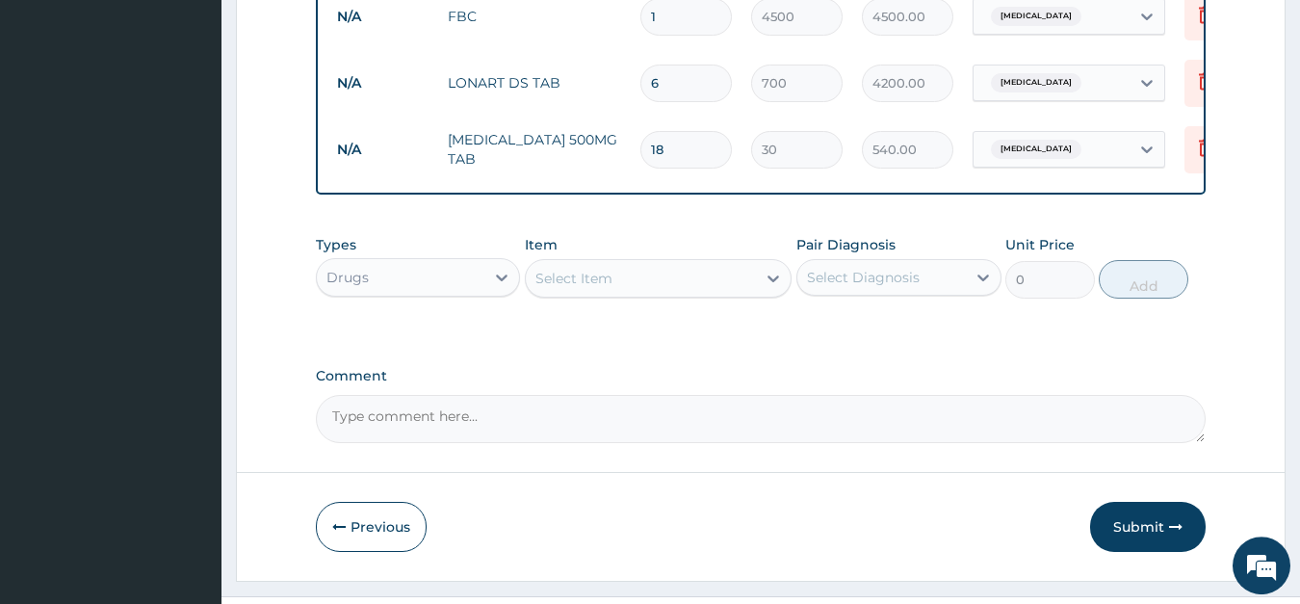
scroll to position [959, 0]
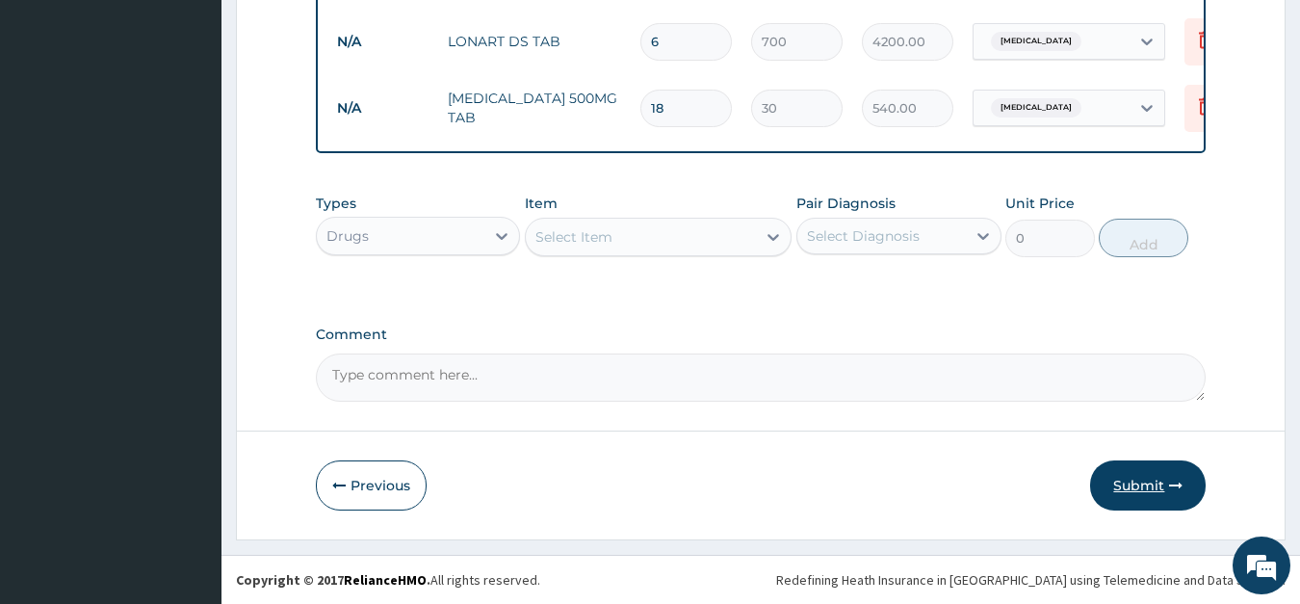
type input "18"
click at [1137, 479] on button "Submit" at bounding box center [1148, 485] width 116 height 50
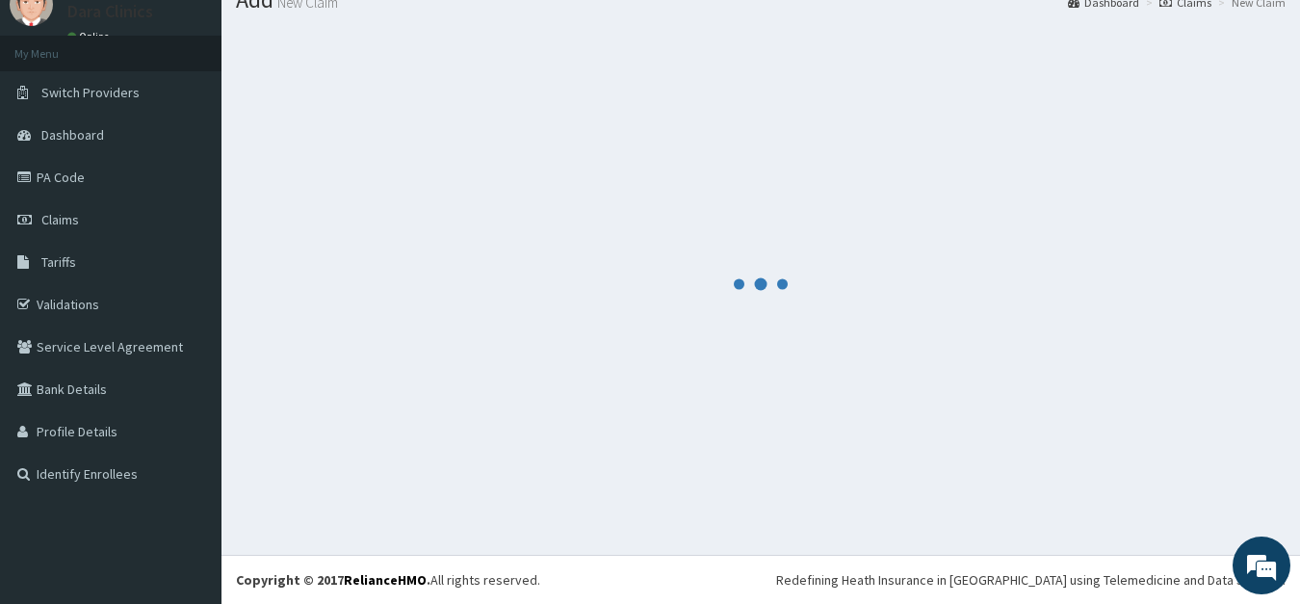
scroll to position [75, 0]
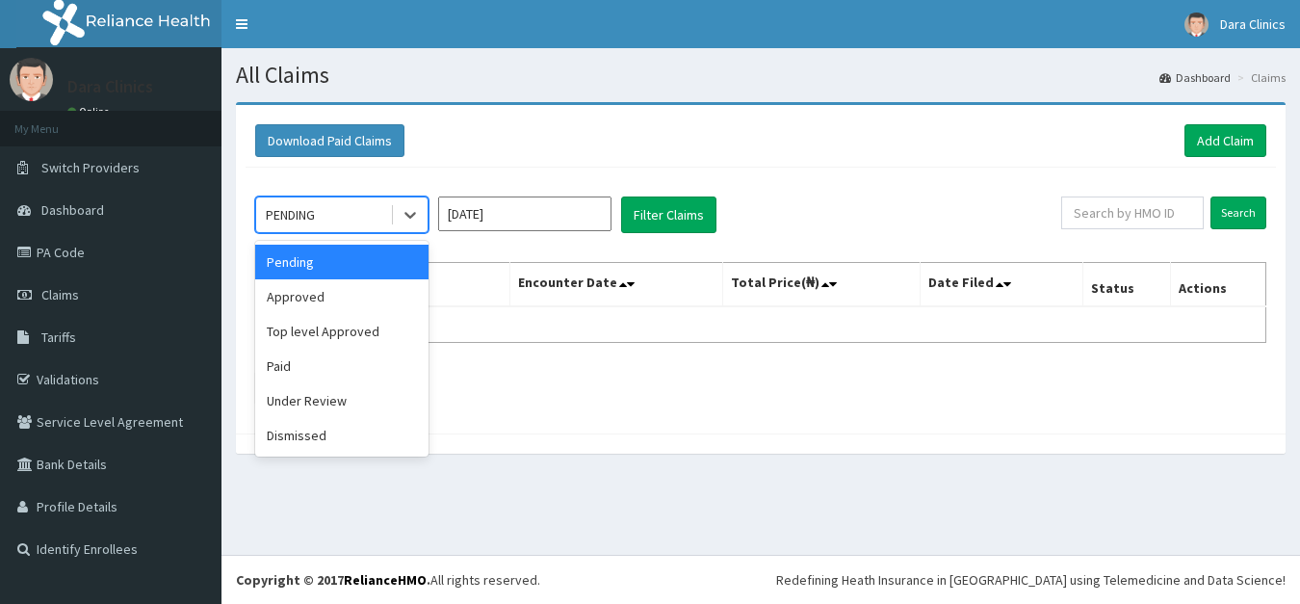
click at [408, 213] on icon at bounding box center [410, 214] width 19 height 19
click at [328, 295] on div "Approved" at bounding box center [341, 296] width 173 height 35
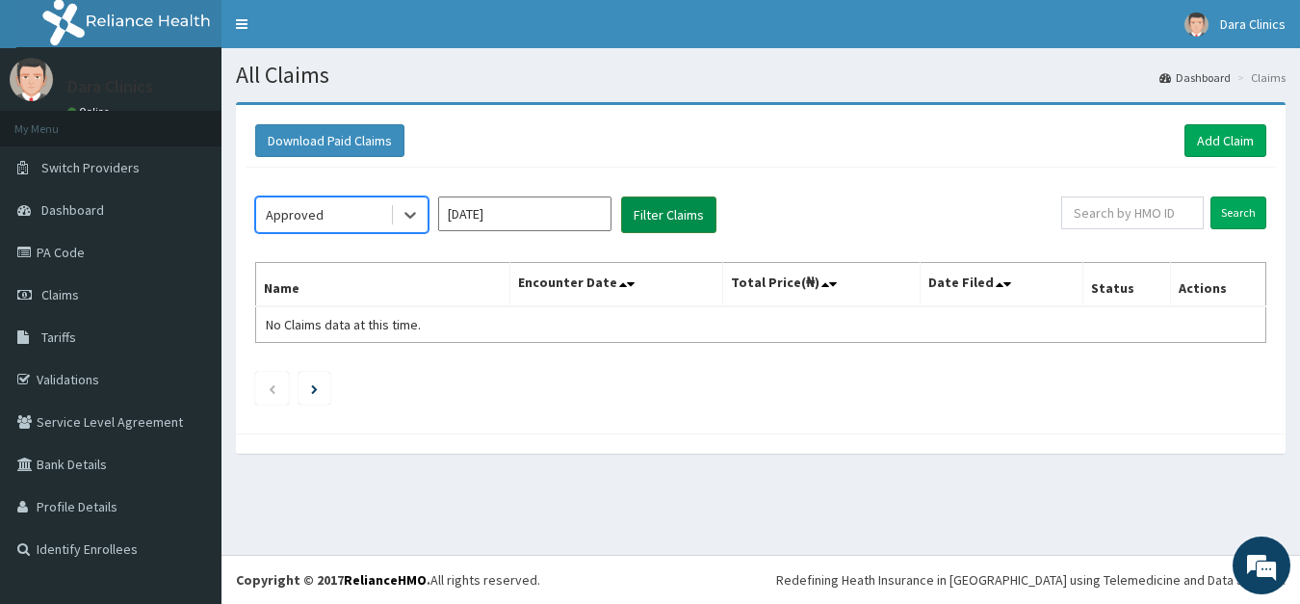
click at [688, 206] on button "Filter Claims" at bounding box center [668, 214] width 95 height 37
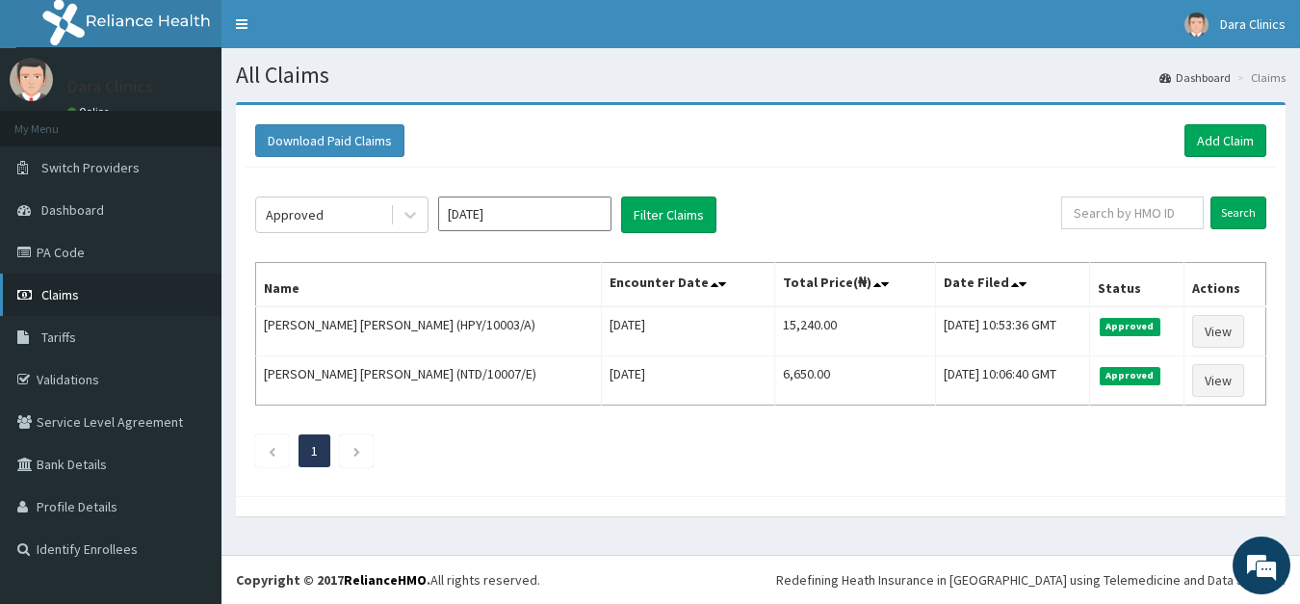
click at [64, 290] on span "Claims" at bounding box center [60, 294] width 38 height 17
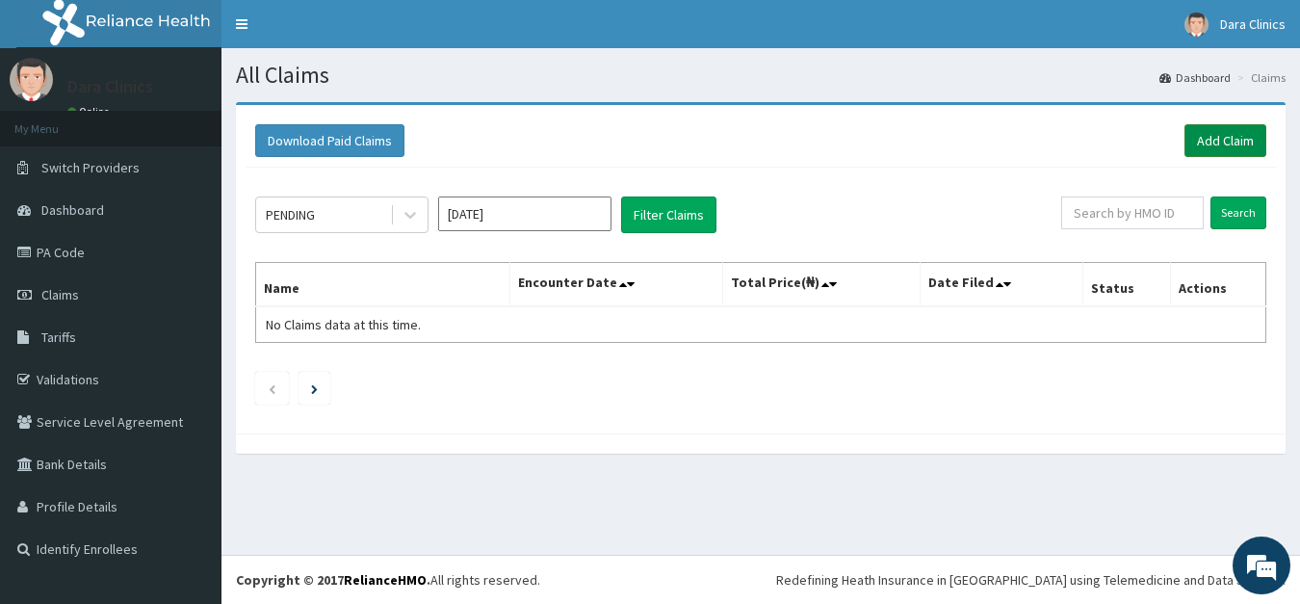
click at [1227, 132] on link "Add Claim" at bounding box center [1226, 140] width 82 height 33
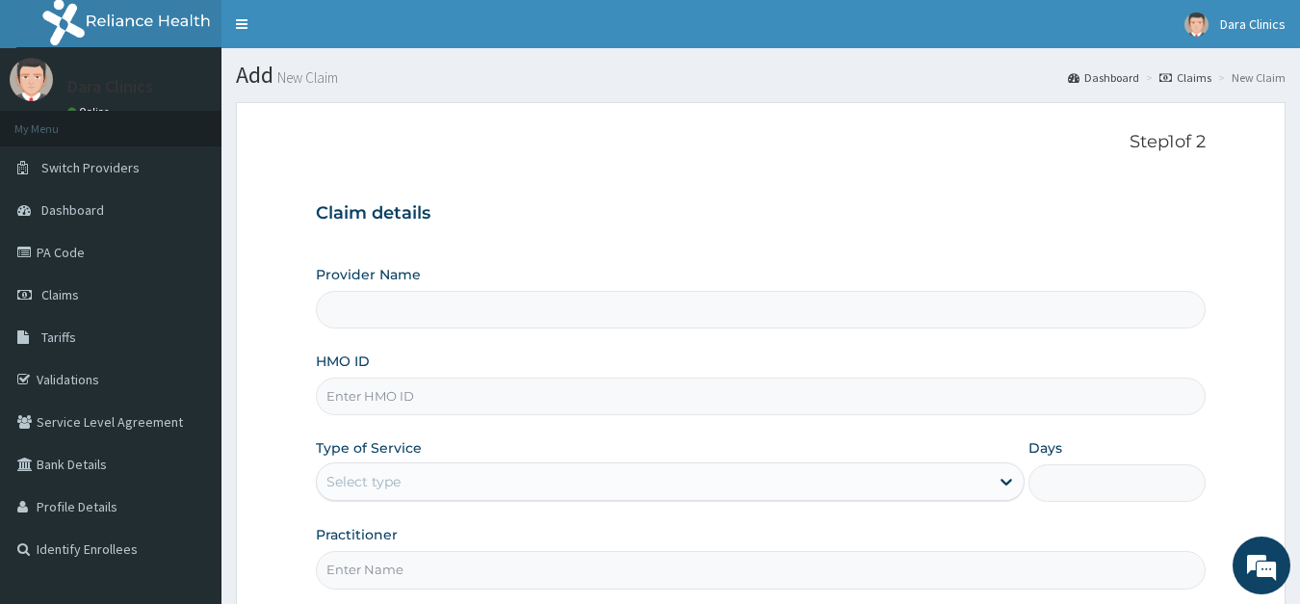
type input "Dara Clinics"
click at [408, 397] on input "HMO ID" at bounding box center [761, 397] width 891 height 38
type input "N"
type input "MGB/10024/F"
click at [493, 483] on div "Select type" at bounding box center [653, 481] width 673 height 31
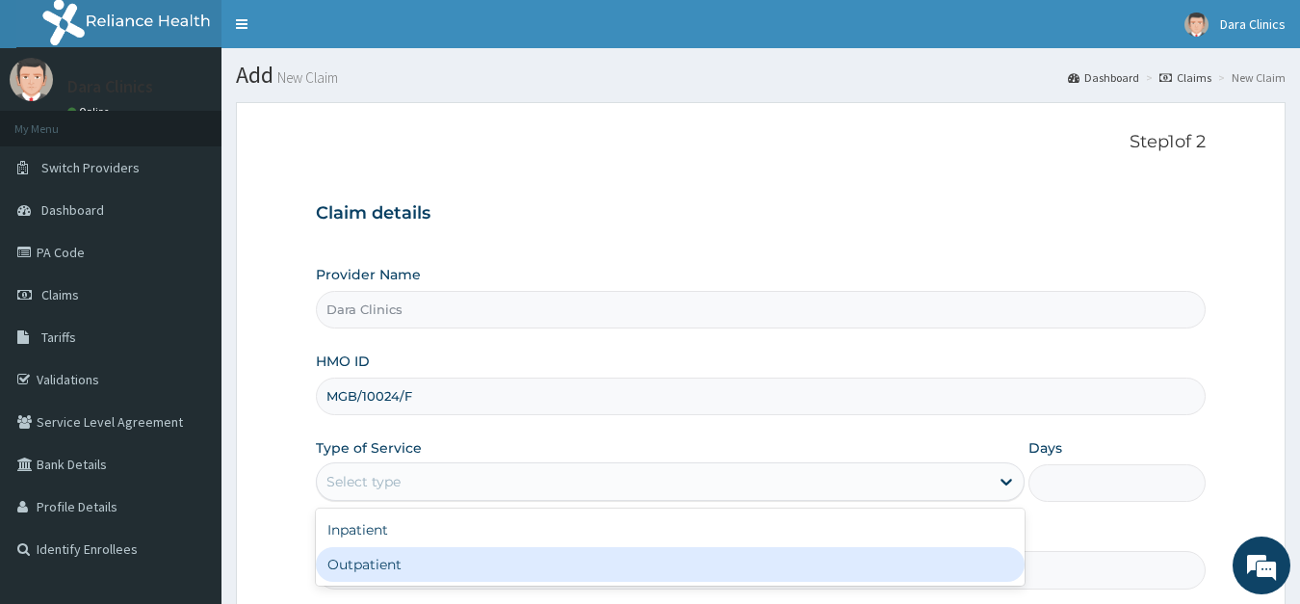
click at [448, 558] on div "Outpatient" at bounding box center [671, 564] width 710 height 35
type input "1"
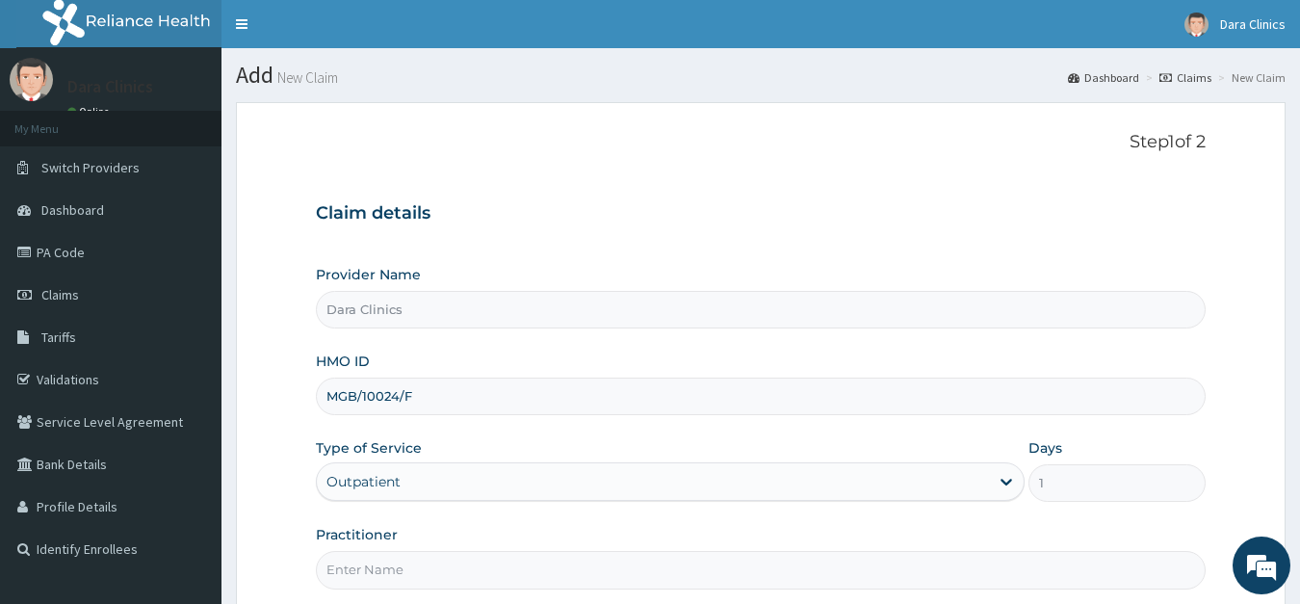
scroll to position [98, 0]
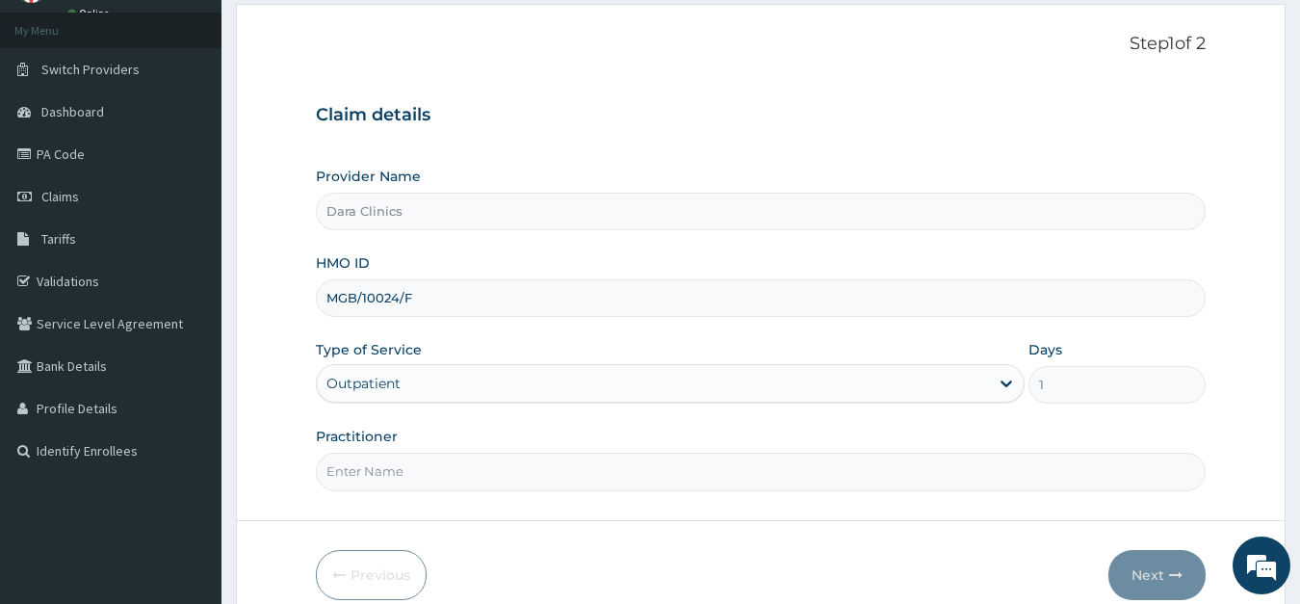
click at [510, 477] on input "Practitioner" at bounding box center [761, 472] width 891 height 38
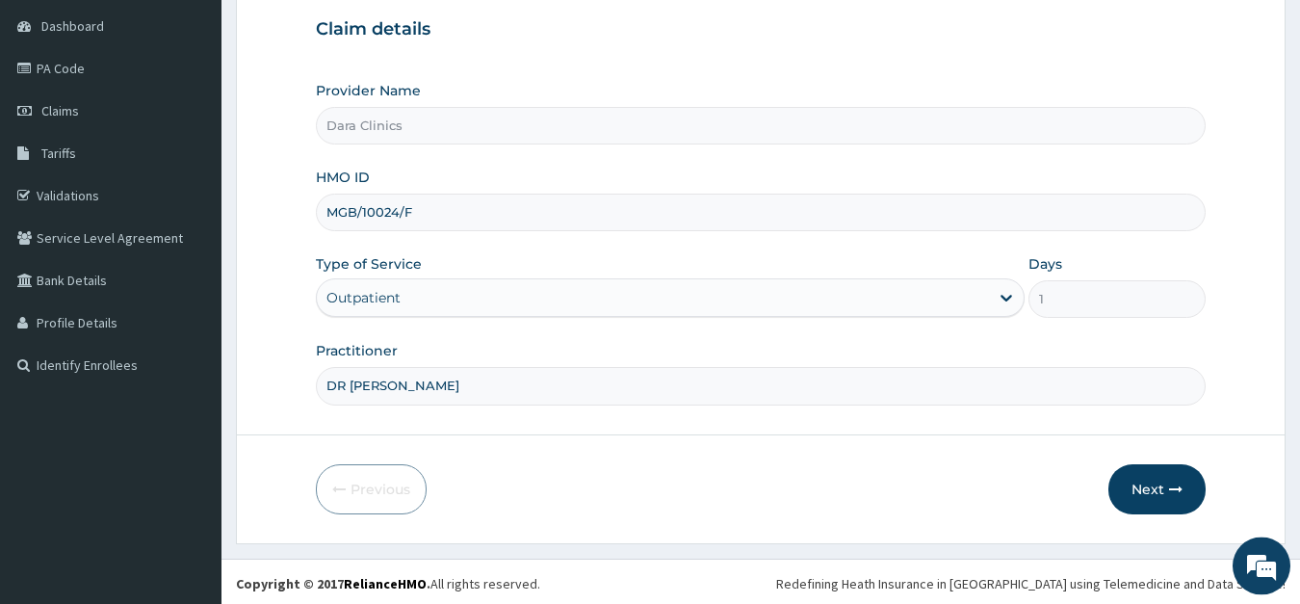
scroll to position [188, 0]
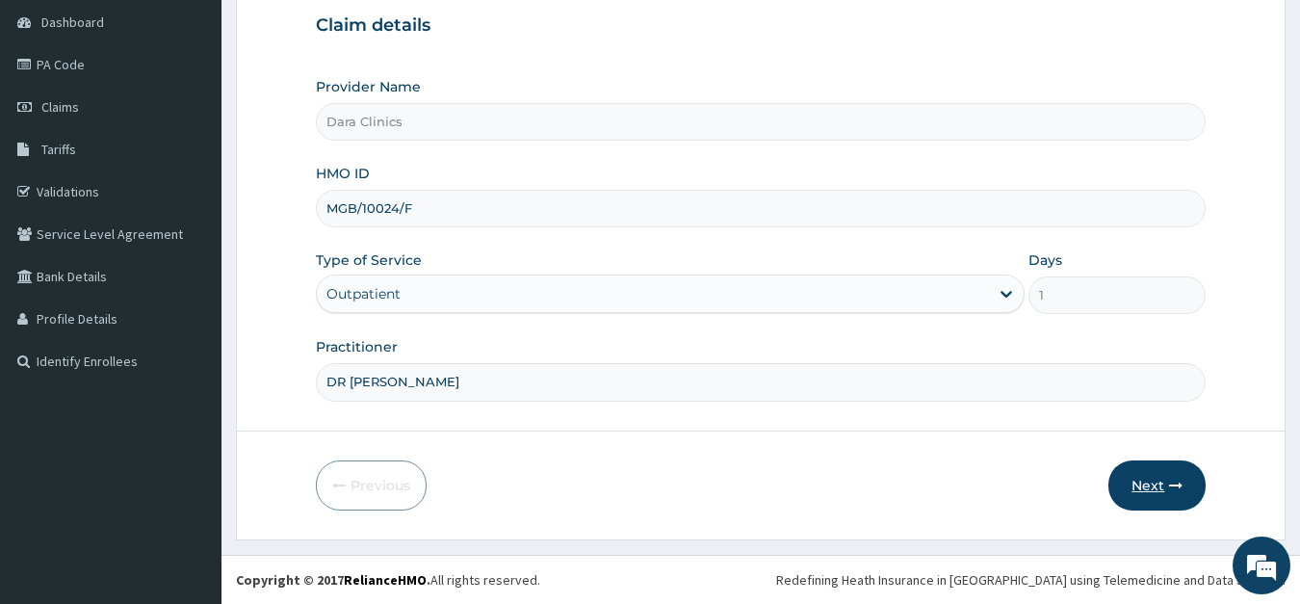
type input "DR AYMAN"
click at [1153, 478] on button "Next" at bounding box center [1157, 485] width 97 height 50
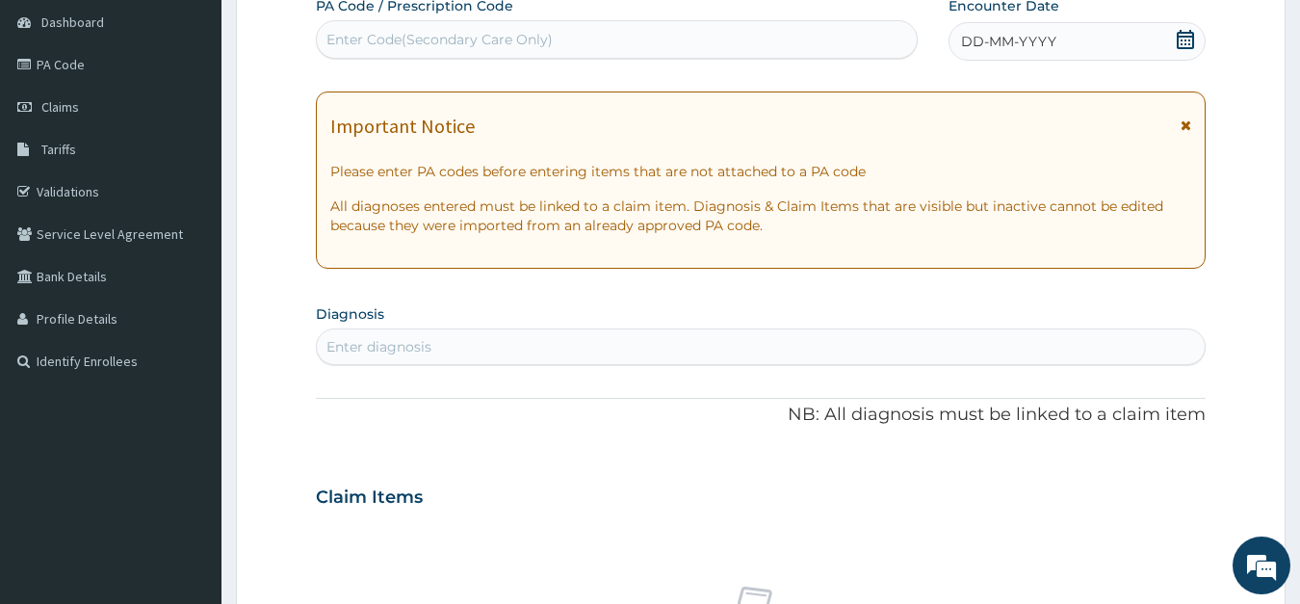
click at [1182, 42] on icon at bounding box center [1185, 39] width 19 height 19
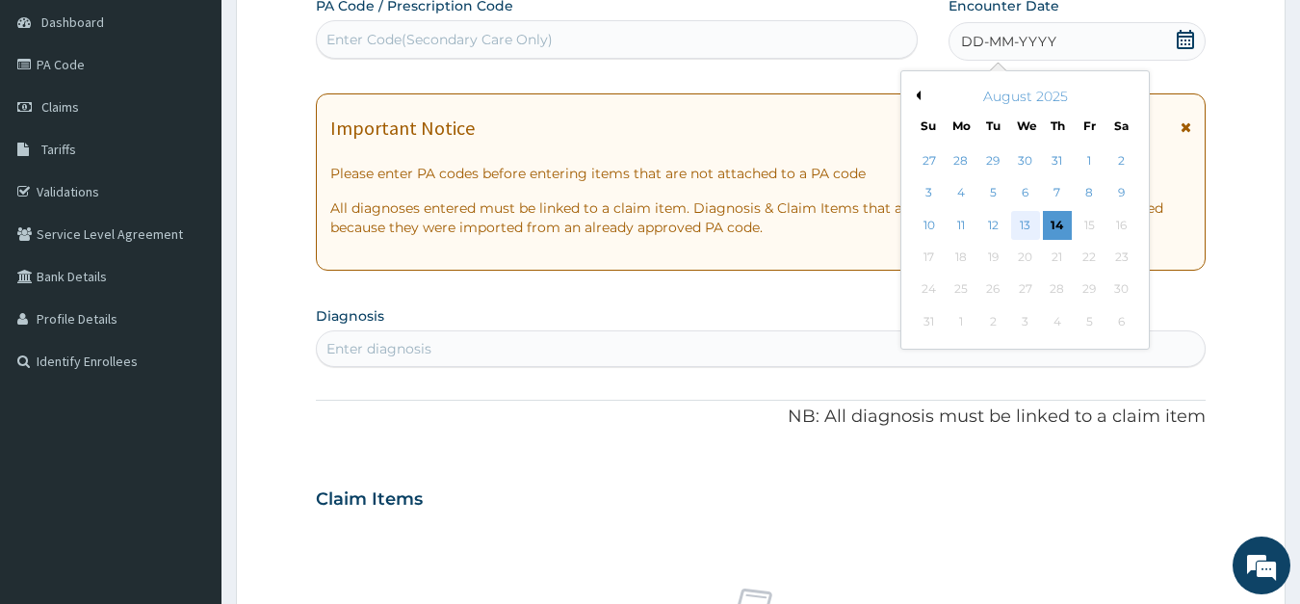
click at [1027, 225] on div "13" at bounding box center [1024, 225] width 29 height 29
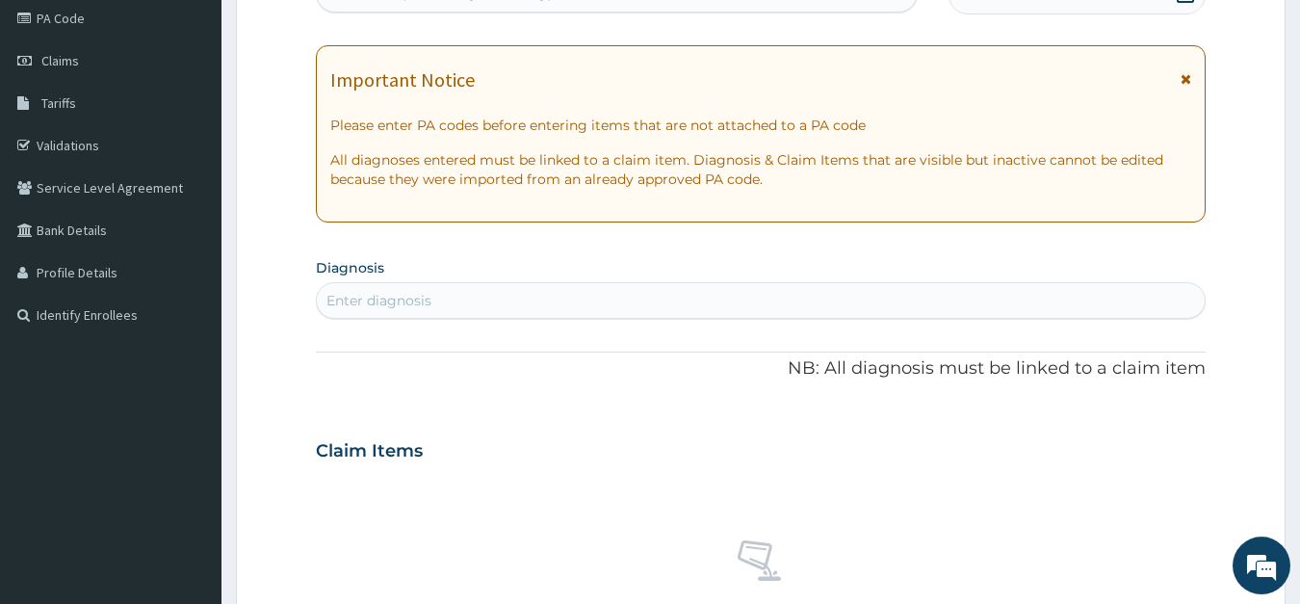
scroll to position [286, 0]
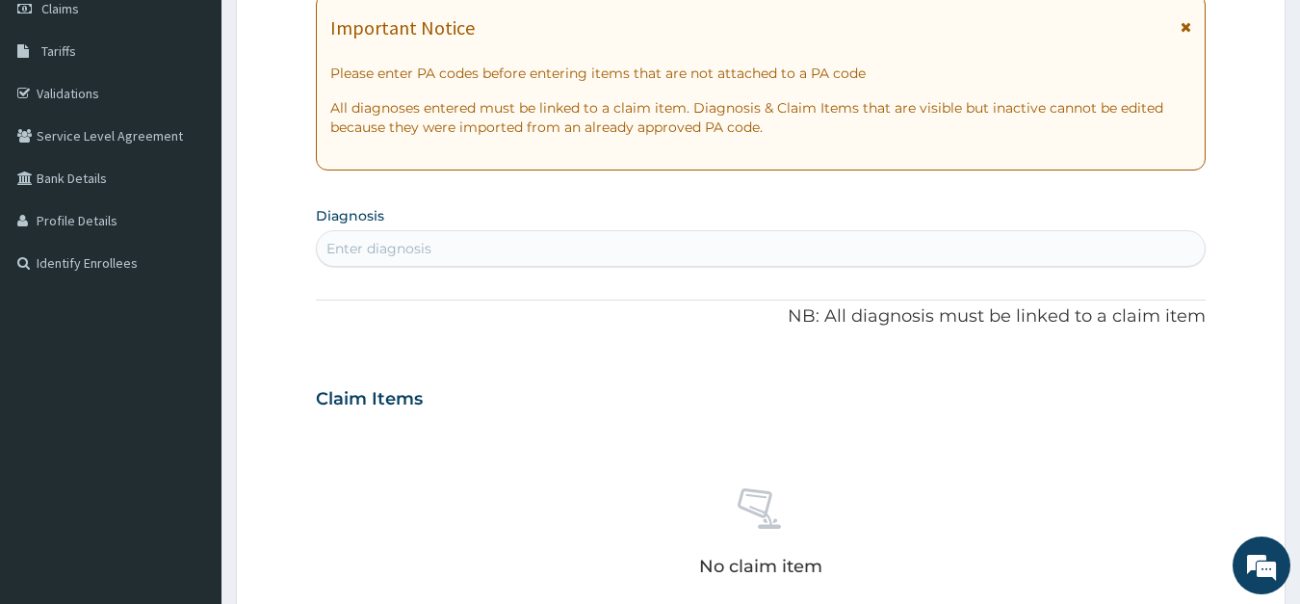
click at [408, 249] on div "Enter diagnosis" at bounding box center [379, 248] width 105 height 19
type input "MALARIA"
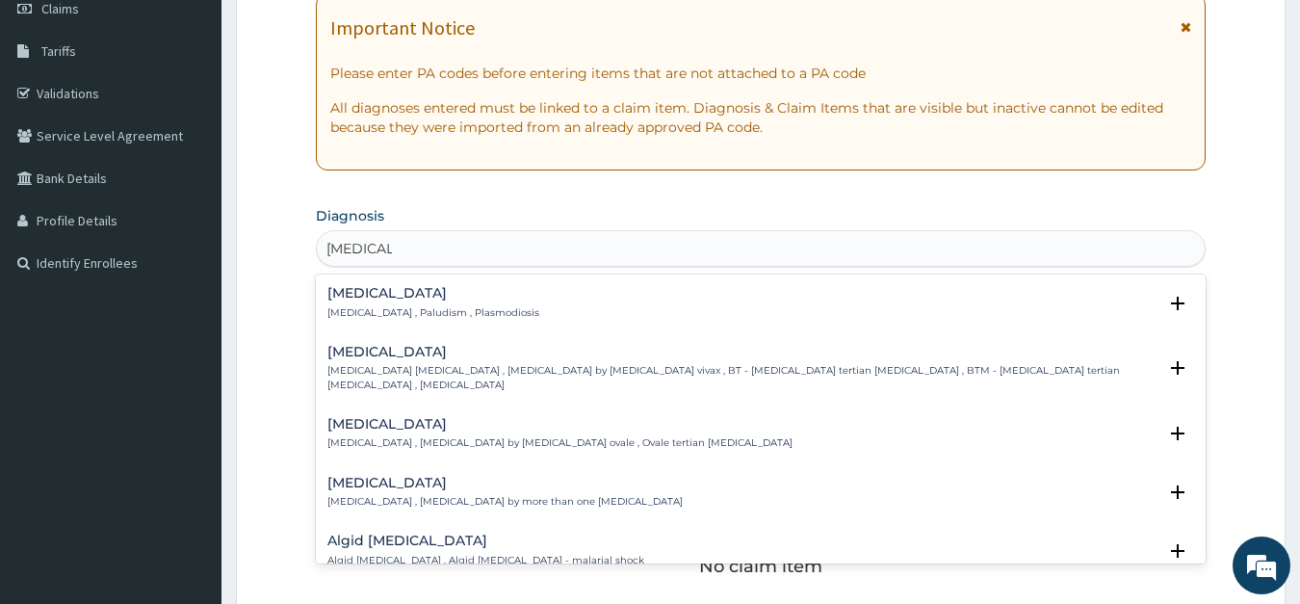
click at [374, 310] on p "Malaria , Paludism , Plasmodiosis" at bounding box center [433, 312] width 212 height 13
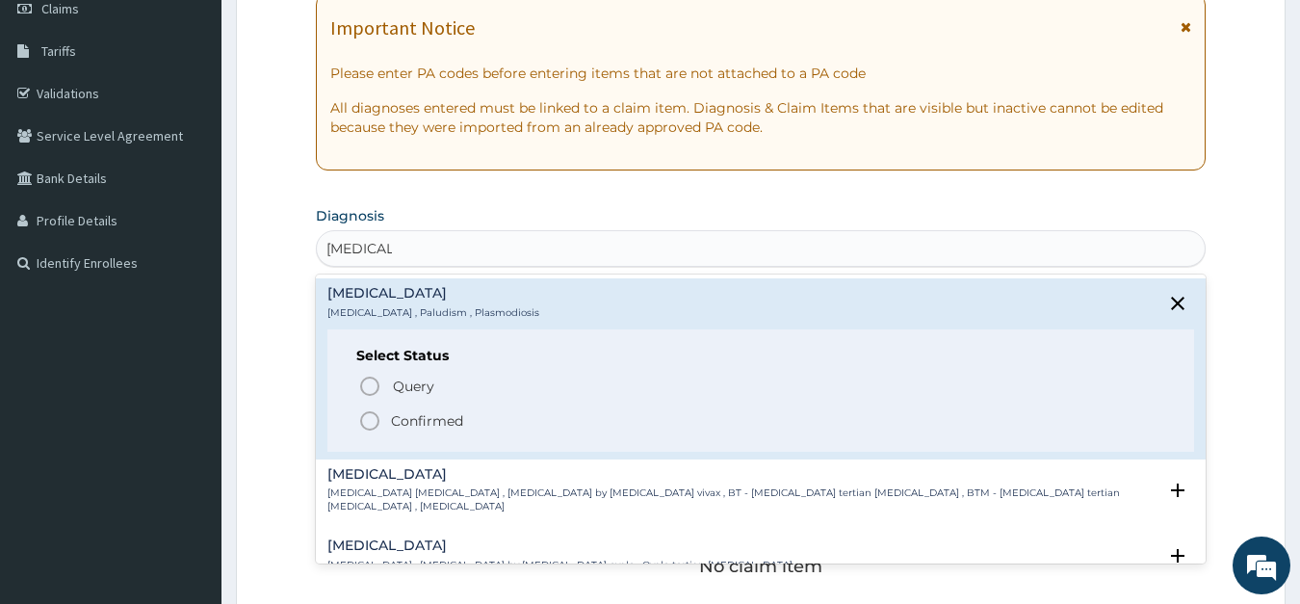
click at [366, 423] on icon "status option filled" at bounding box center [369, 420] width 23 height 23
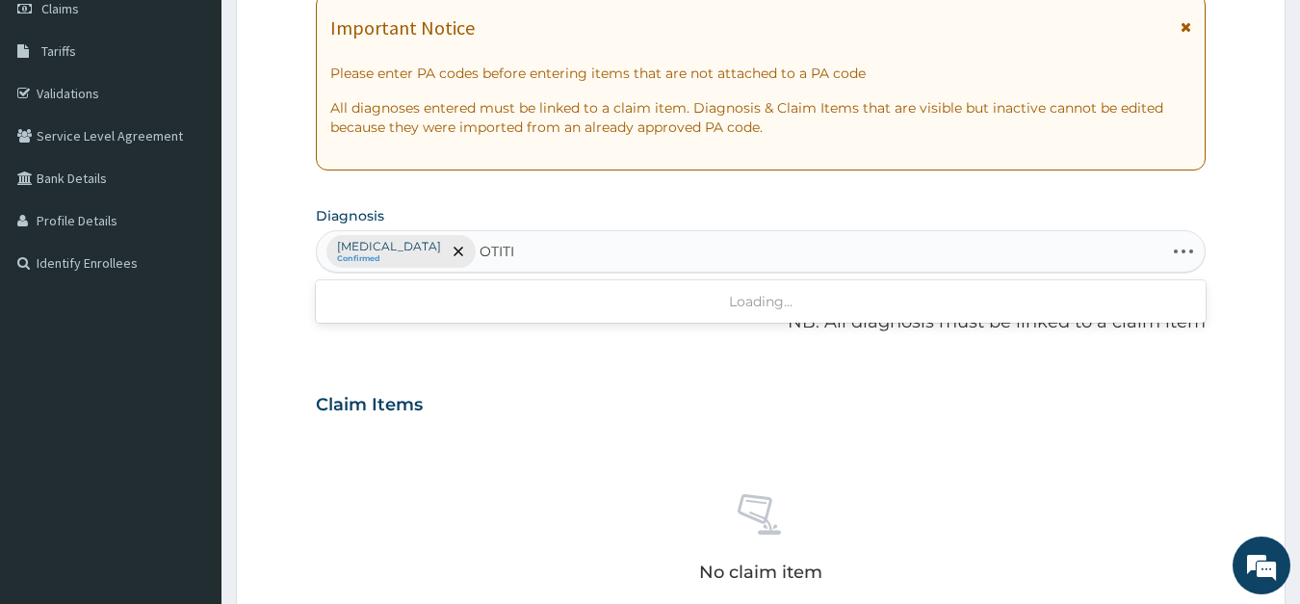
type input "OTITIS"
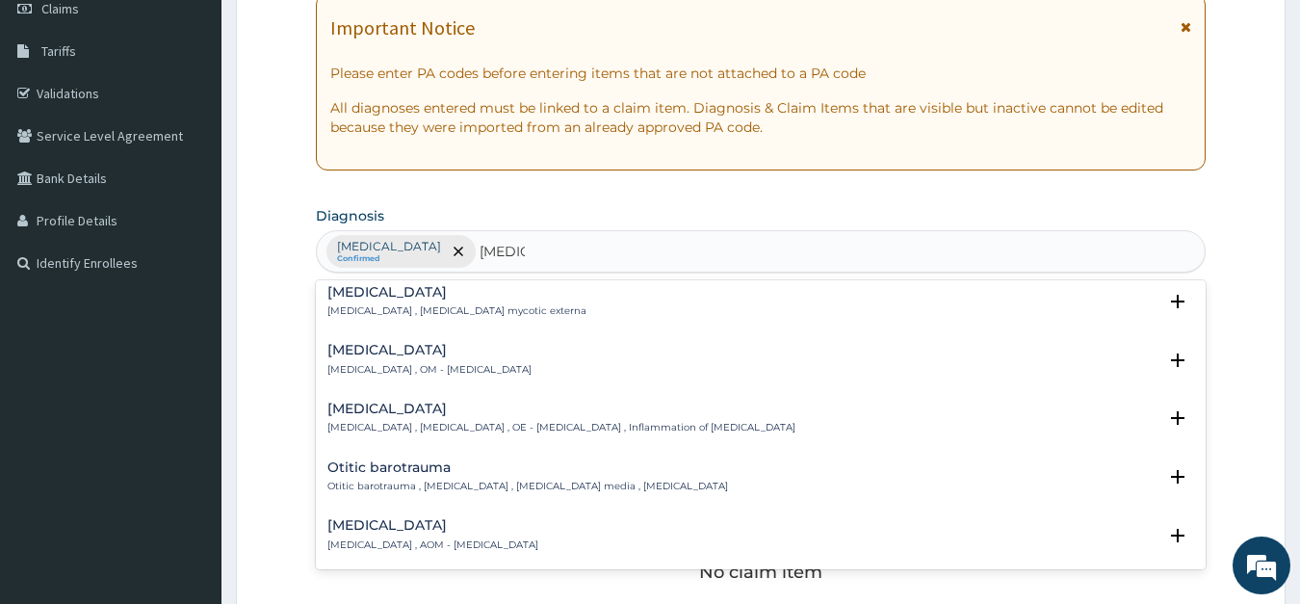
scroll to position [104, 0]
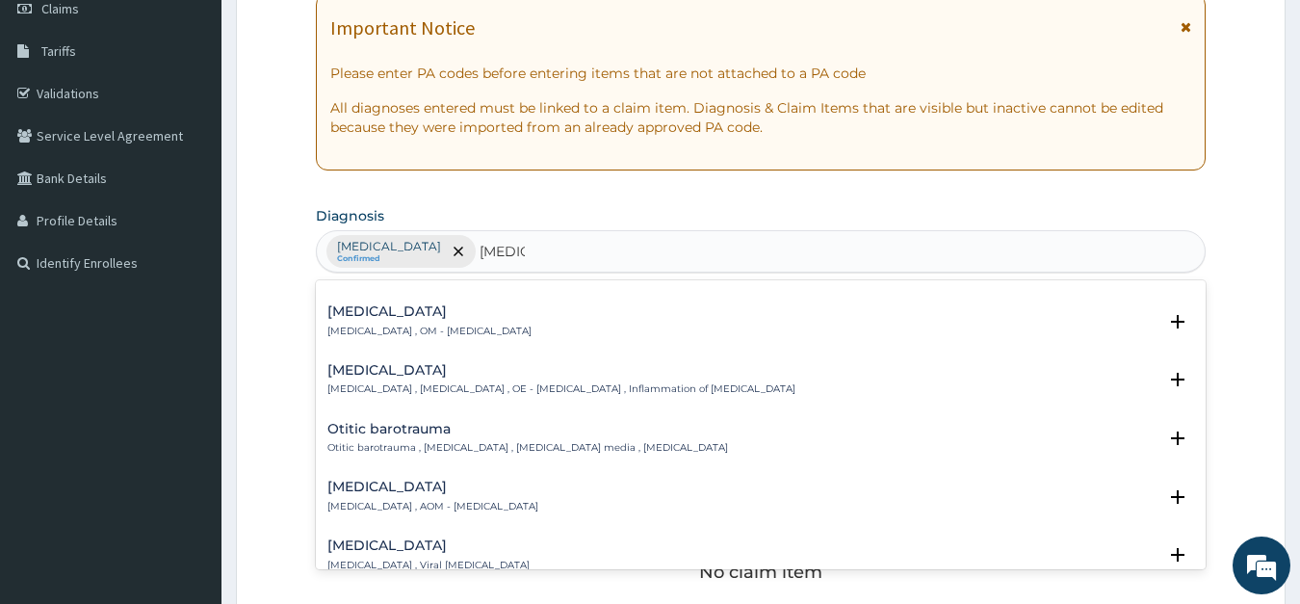
click at [438, 322] on div "Otitis media Otitis media , OM - Otitis media" at bounding box center [429, 321] width 204 height 34
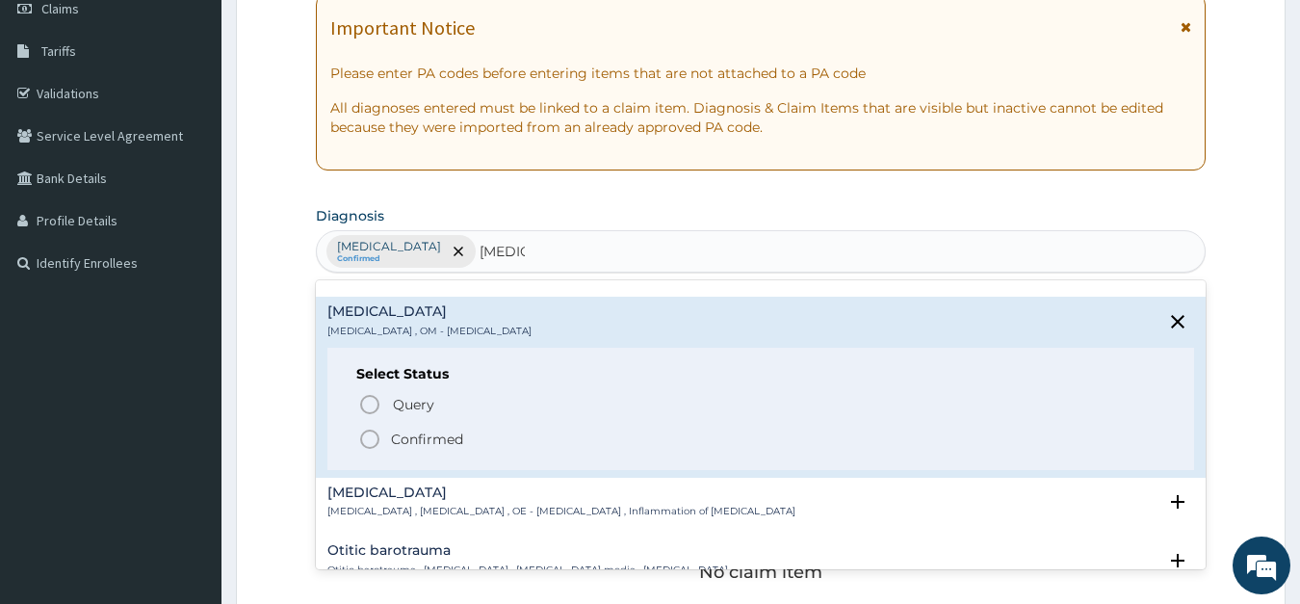
click at [368, 438] on icon "status option filled" at bounding box center [369, 439] width 23 height 23
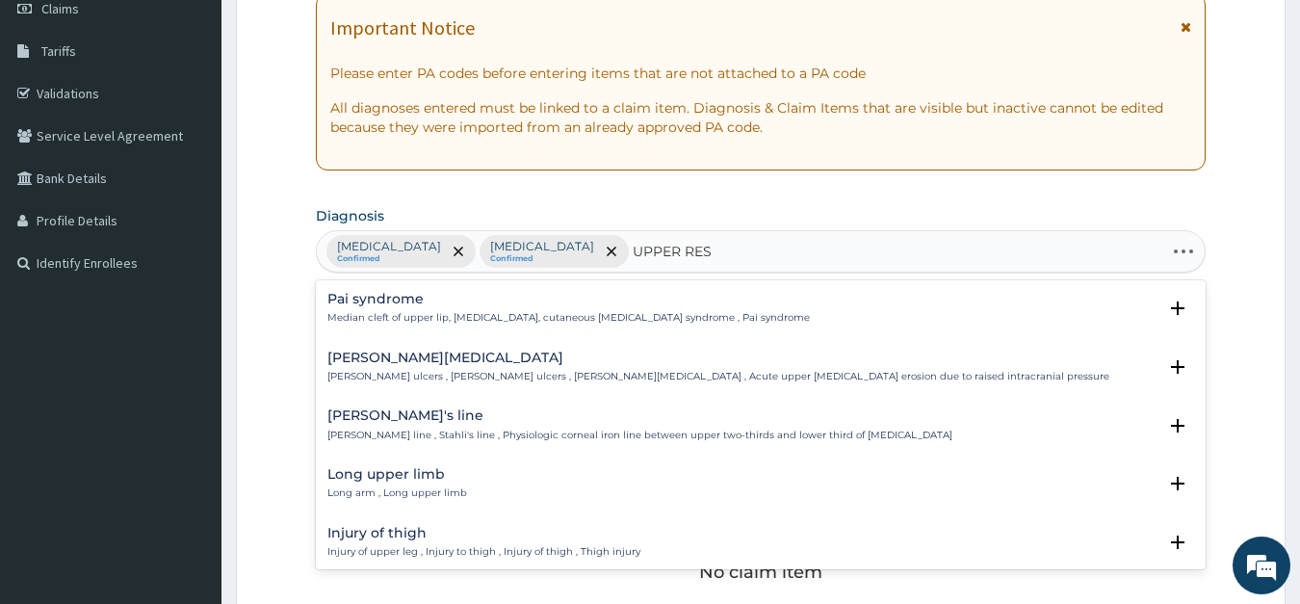
type input "UPPER RESP"
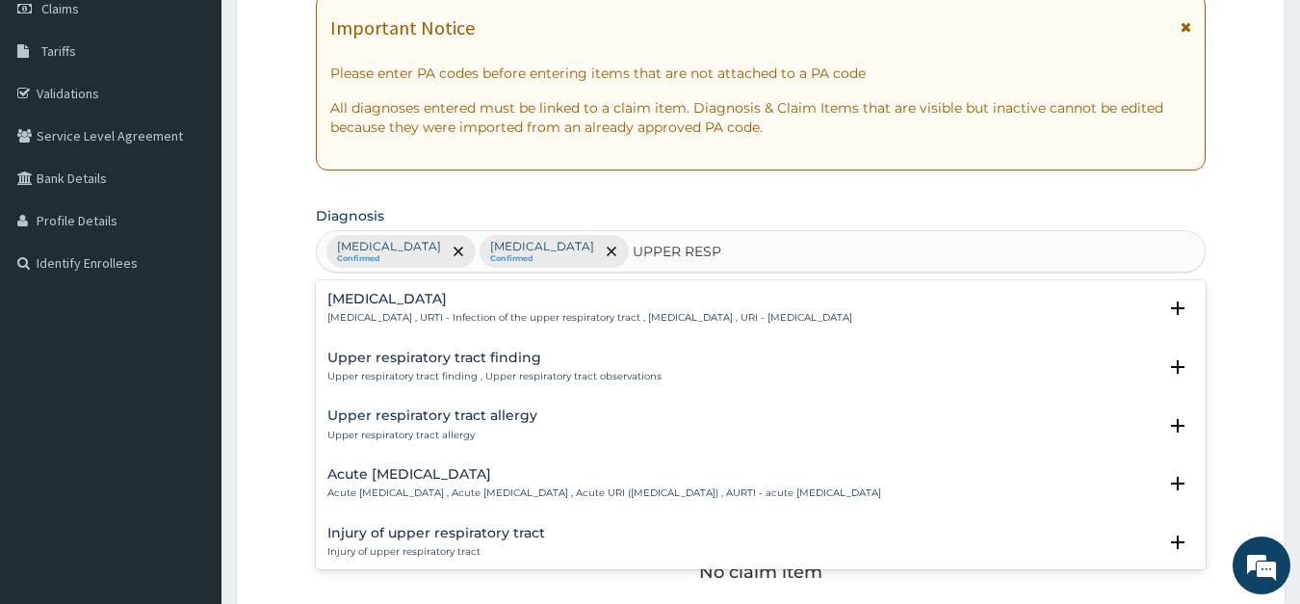
click at [430, 290] on div "Upper respiratory infection Upper respiratory infection , URTI - Infection of t…" at bounding box center [761, 313] width 891 height 59
click at [445, 302] on h4 "Upper respiratory infection" at bounding box center [589, 299] width 525 height 14
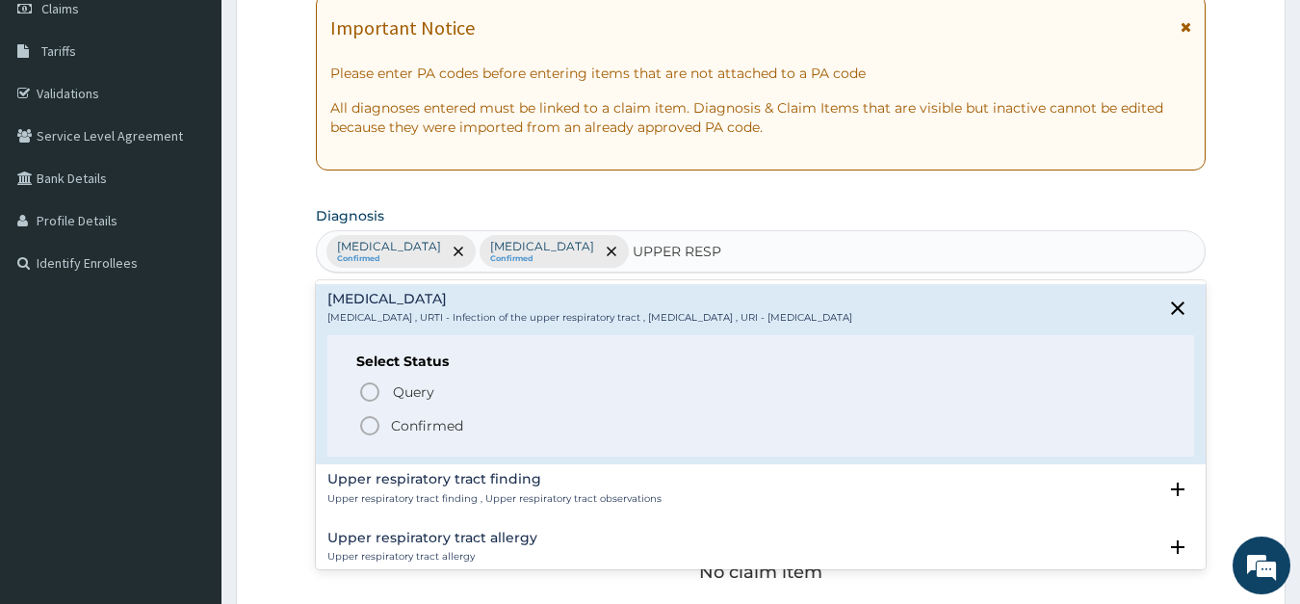
click at [374, 422] on icon "status option filled" at bounding box center [369, 425] width 23 height 23
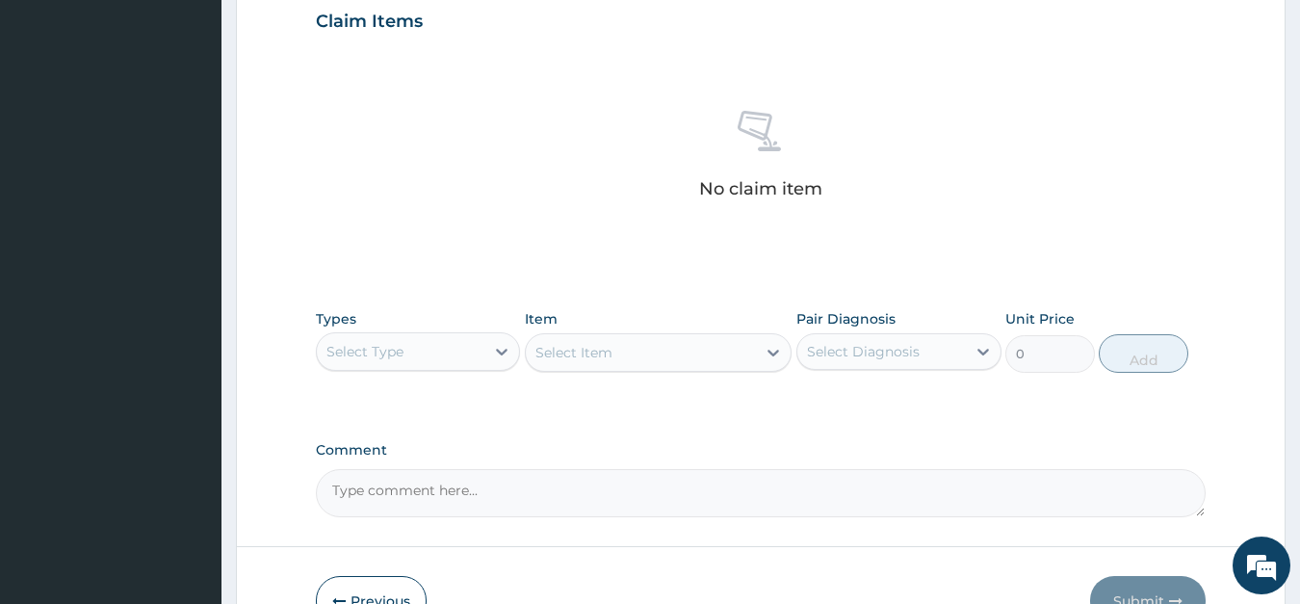
scroll to position [679, 0]
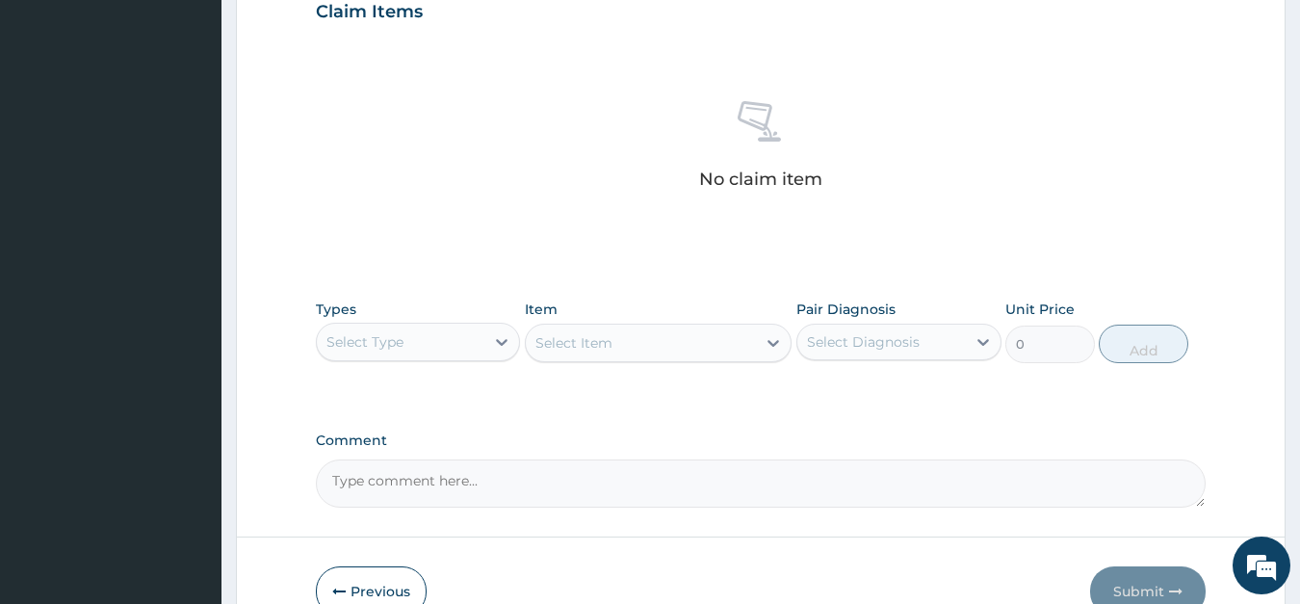
click at [430, 335] on div "Select Type" at bounding box center [401, 342] width 169 height 31
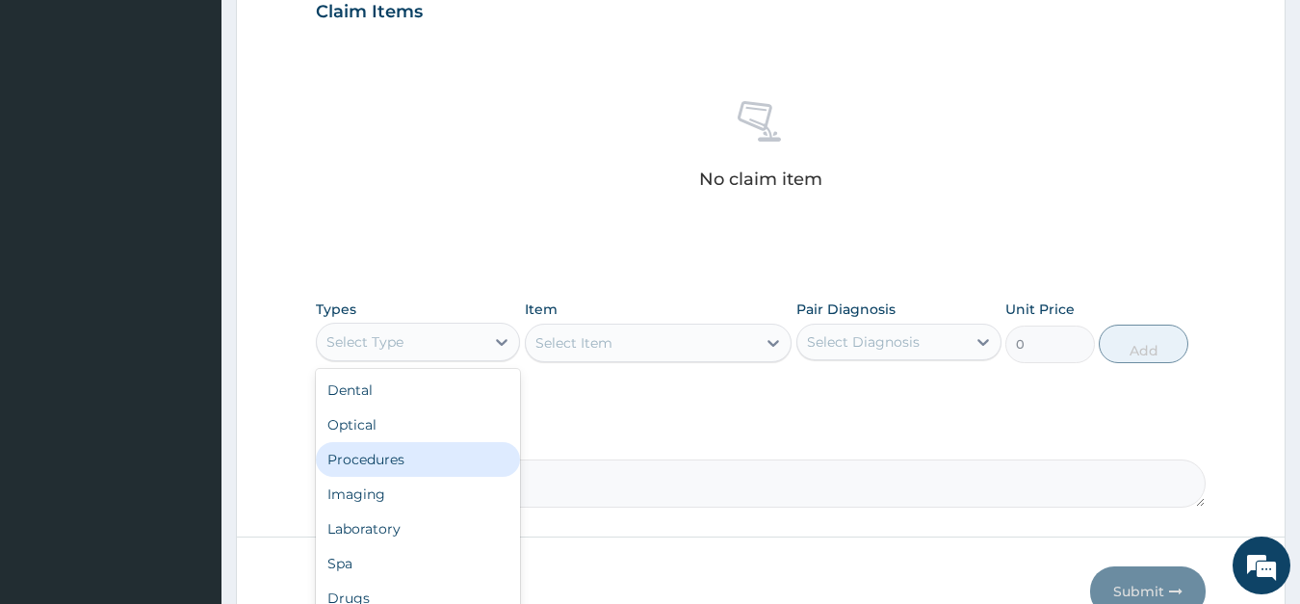
click at [404, 458] on div "Procedures" at bounding box center [418, 459] width 205 height 35
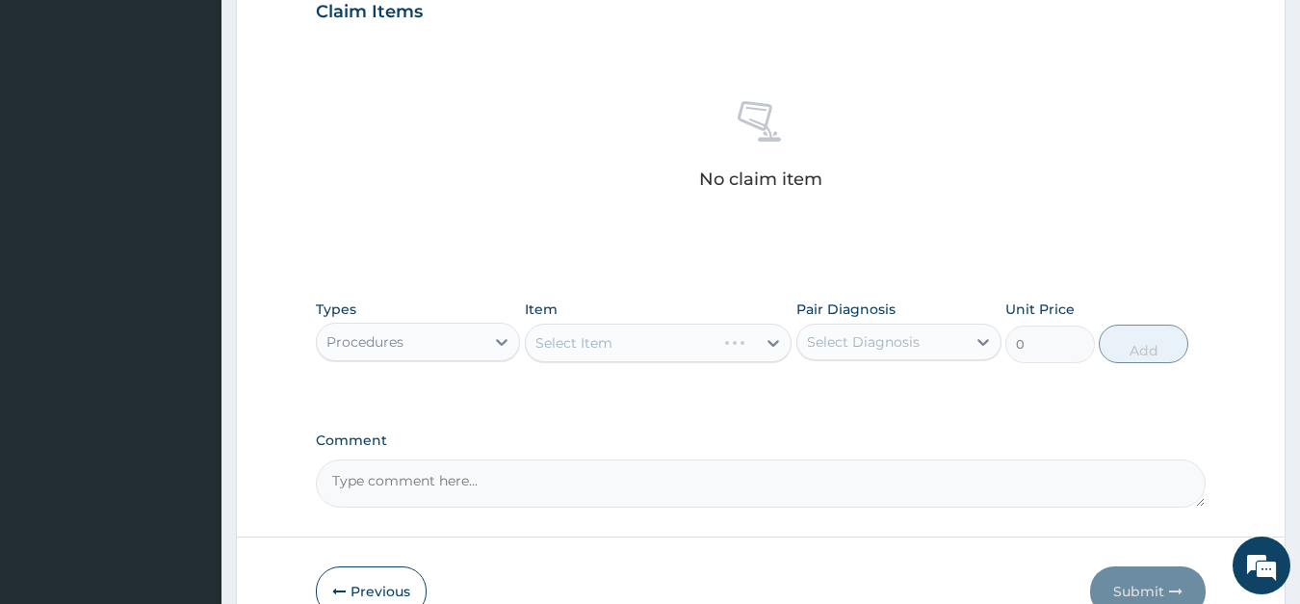
click at [667, 353] on div "Select Item" at bounding box center [658, 343] width 267 height 39
click at [667, 349] on div "Select Item" at bounding box center [658, 343] width 267 height 39
click at [661, 337] on div "Select Item" at bounding box center [658, 343] width 267 height 39
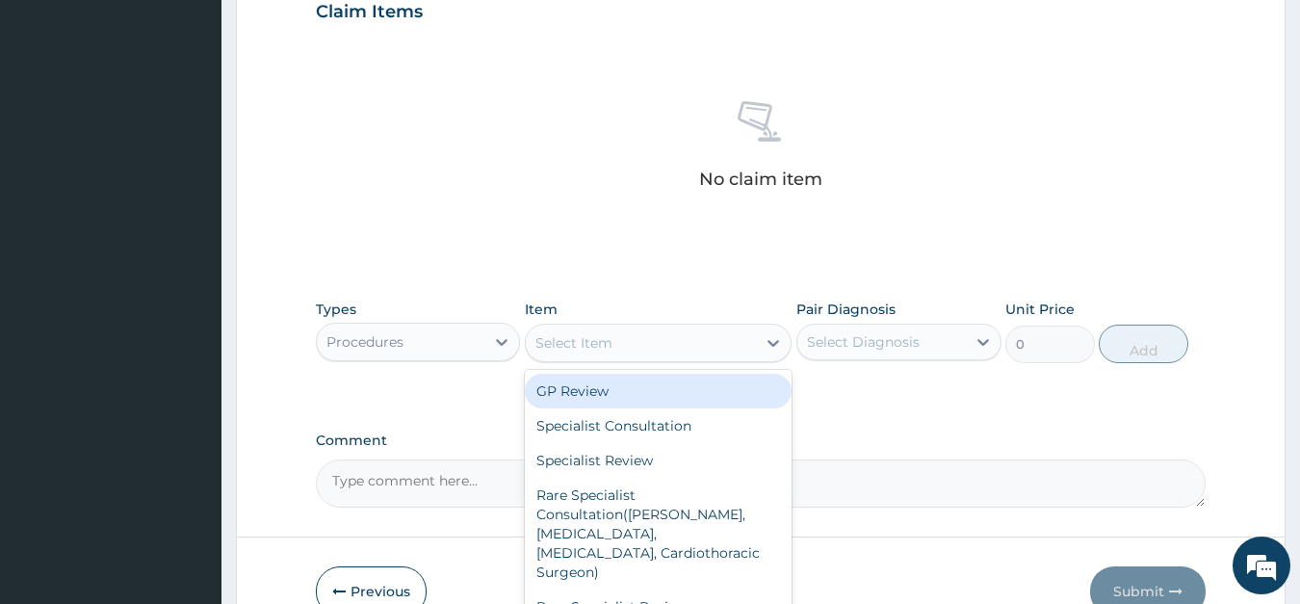
click at [603, 340] on div "Select Item" at bounding box center [574, 342] width 77 height 19
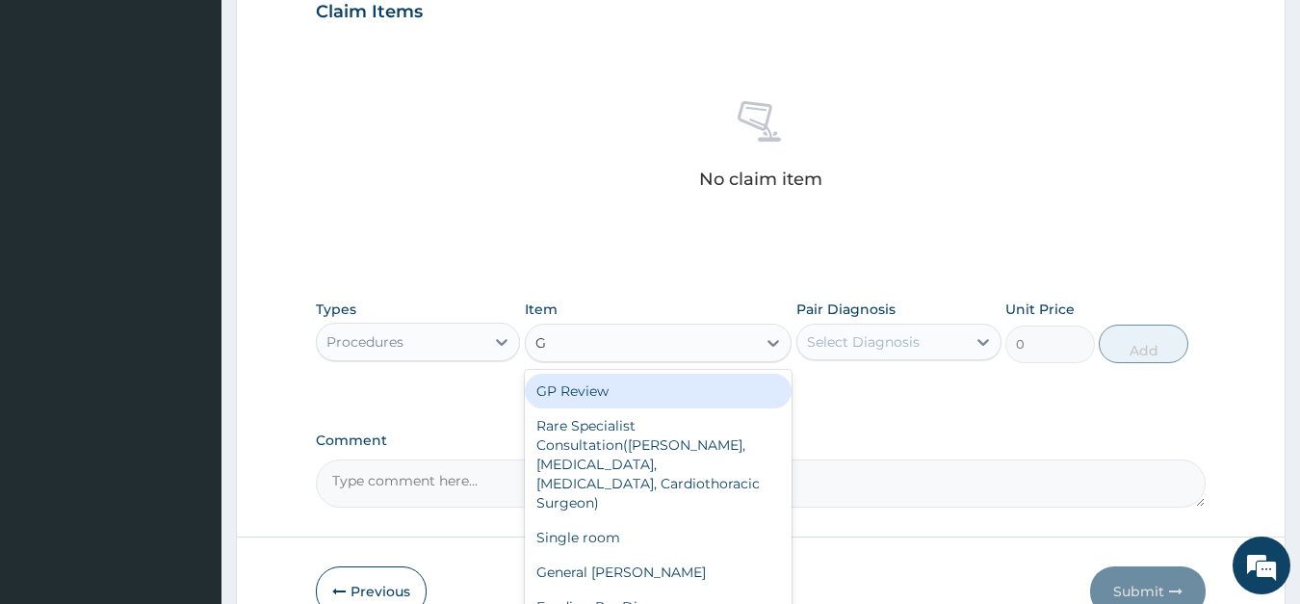
type input "GP"
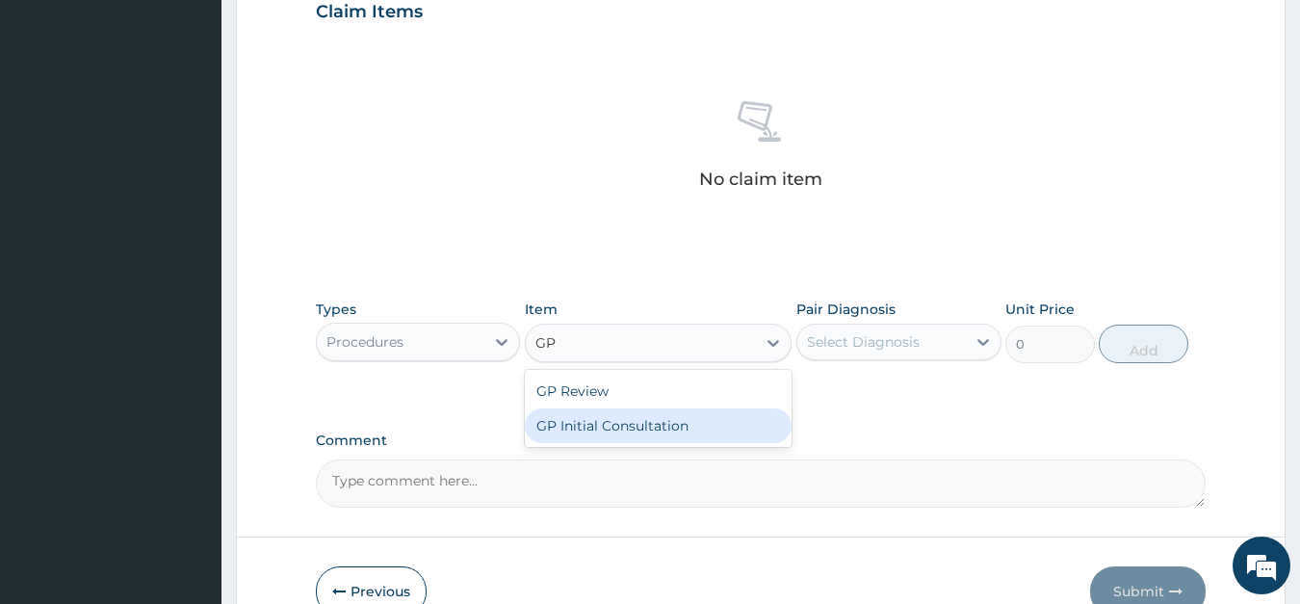
click at [600, 431] on div "GP Initial Consultation" at bounding box center [658, 425] width 267 height 35
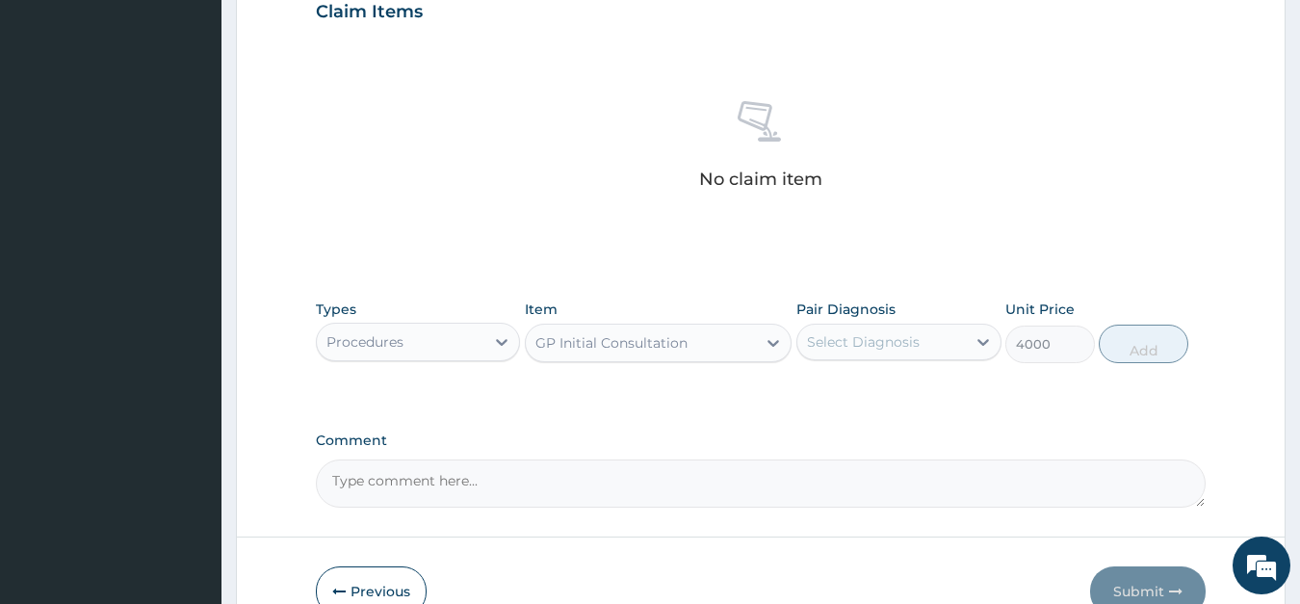
type input "4000"
click at [857, 350] on div "Select Diagnosis" at bounding box center [863, 341] width 113 height 19
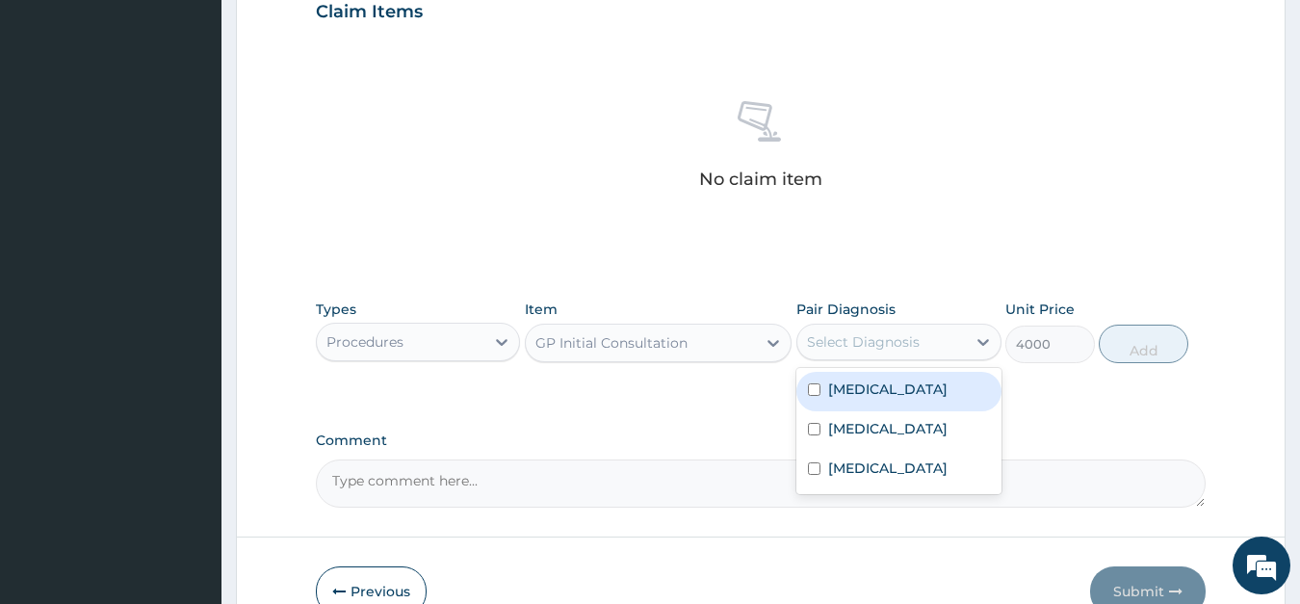
click at [858, 385] on label "Malaria" at bounding box center [887, 388] width 119 height 19
checkbox input "true"
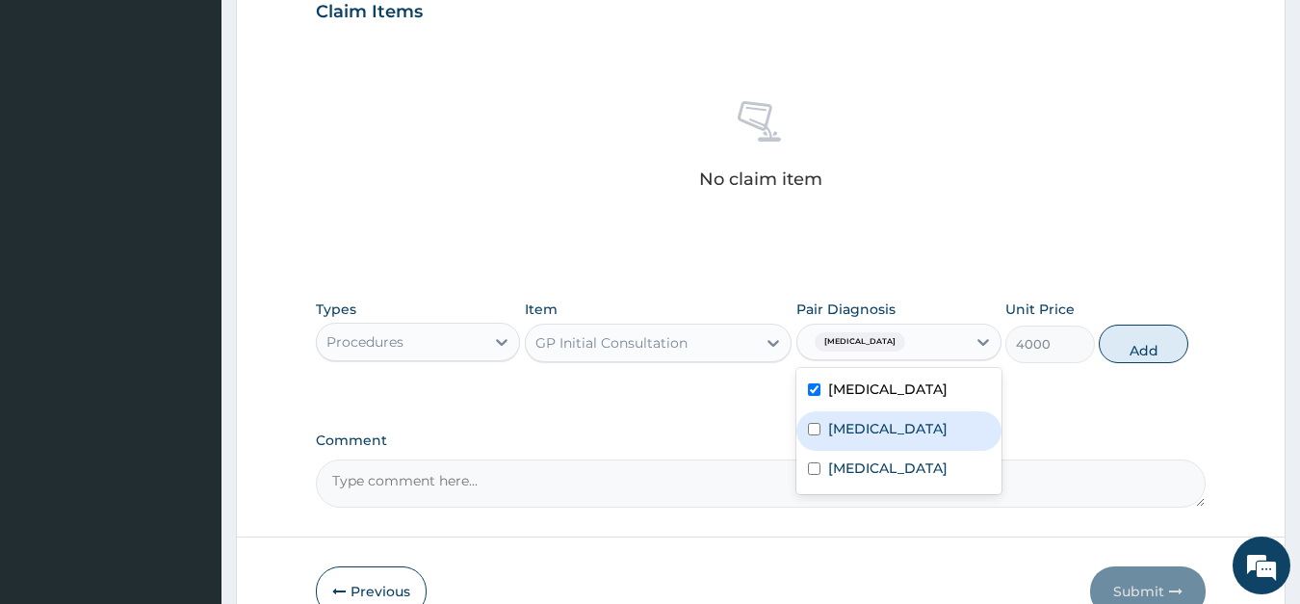
click at [822, 427] on div "Otitis media" at bounding box center [899, 430] width 205 height 39
checkbox input "true"
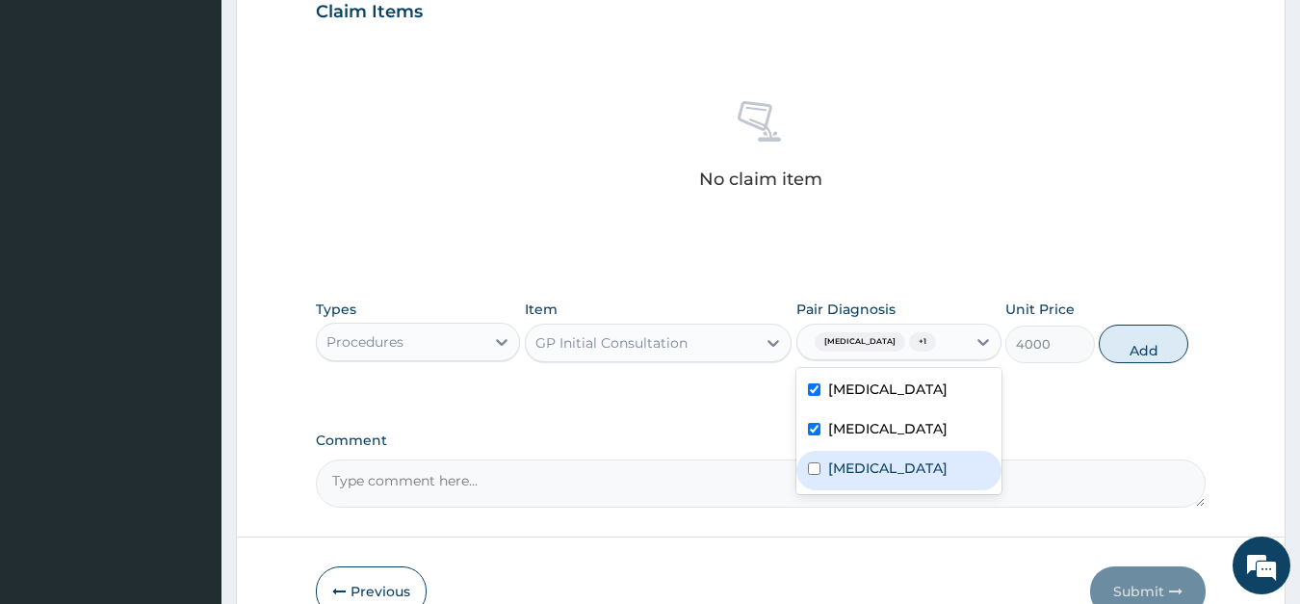
click at [816, 475] on input "checkbox" at bounding box center [814, 468] width 13 height 13
checkbox input "true"
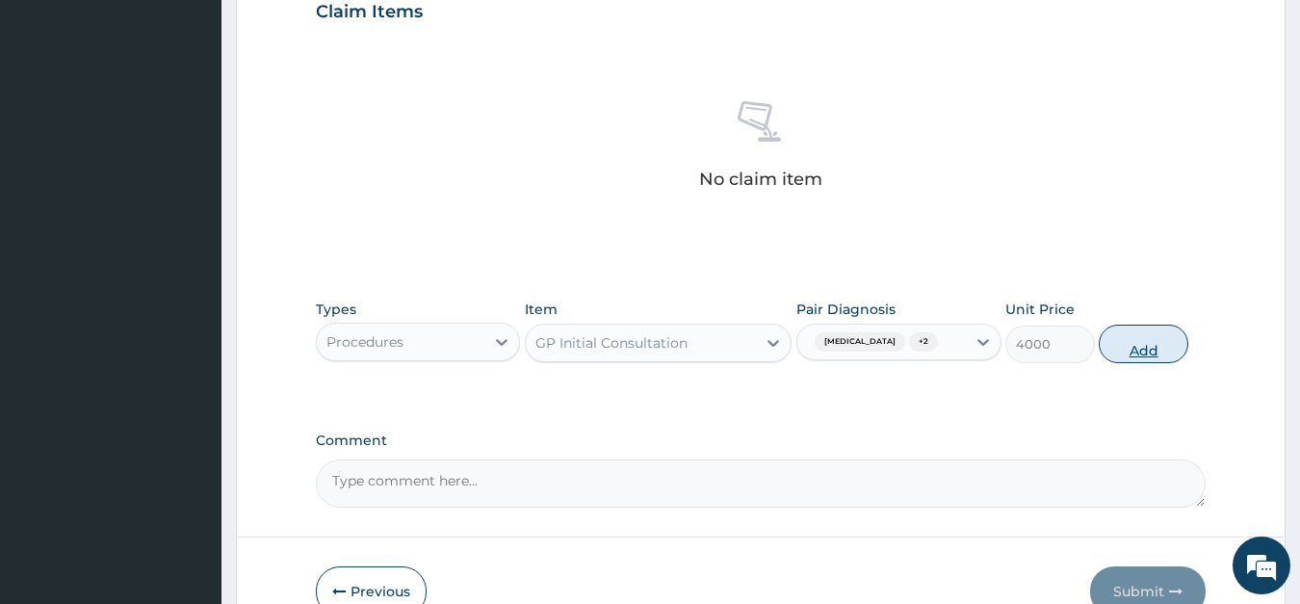
click at [1135, 331] on button "Add" at bounding box center [1143, 344] width 89 height 39
type input "0"
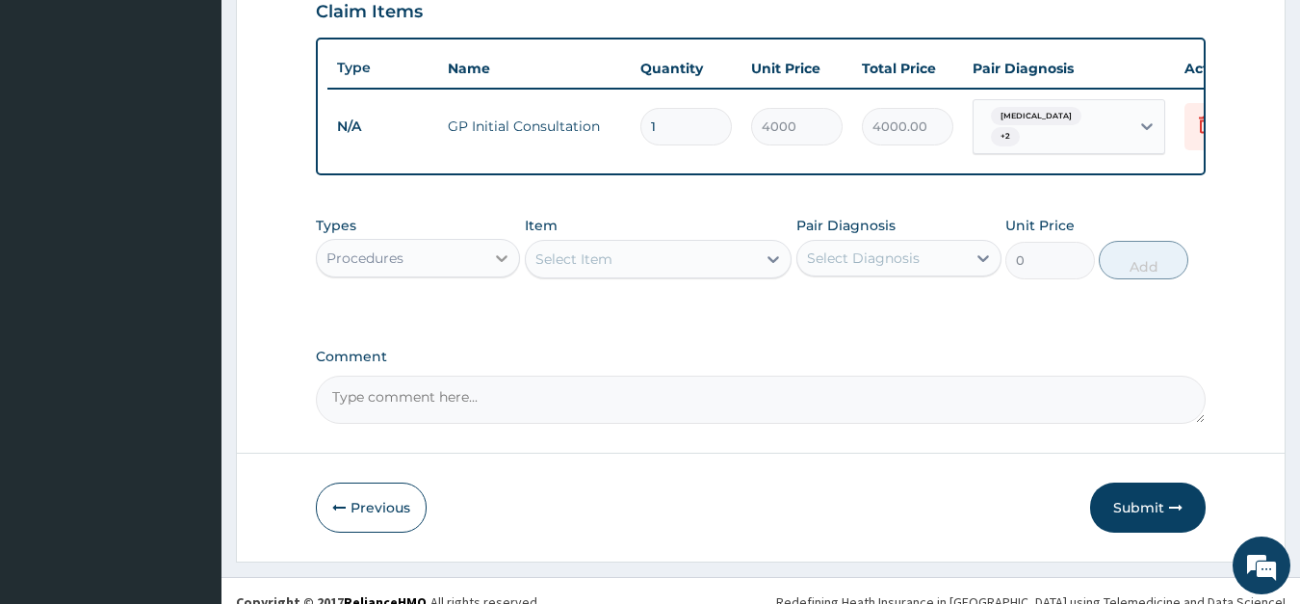
click at [501, 248] on icon at bounding box center [501, 257] width 19 height 19
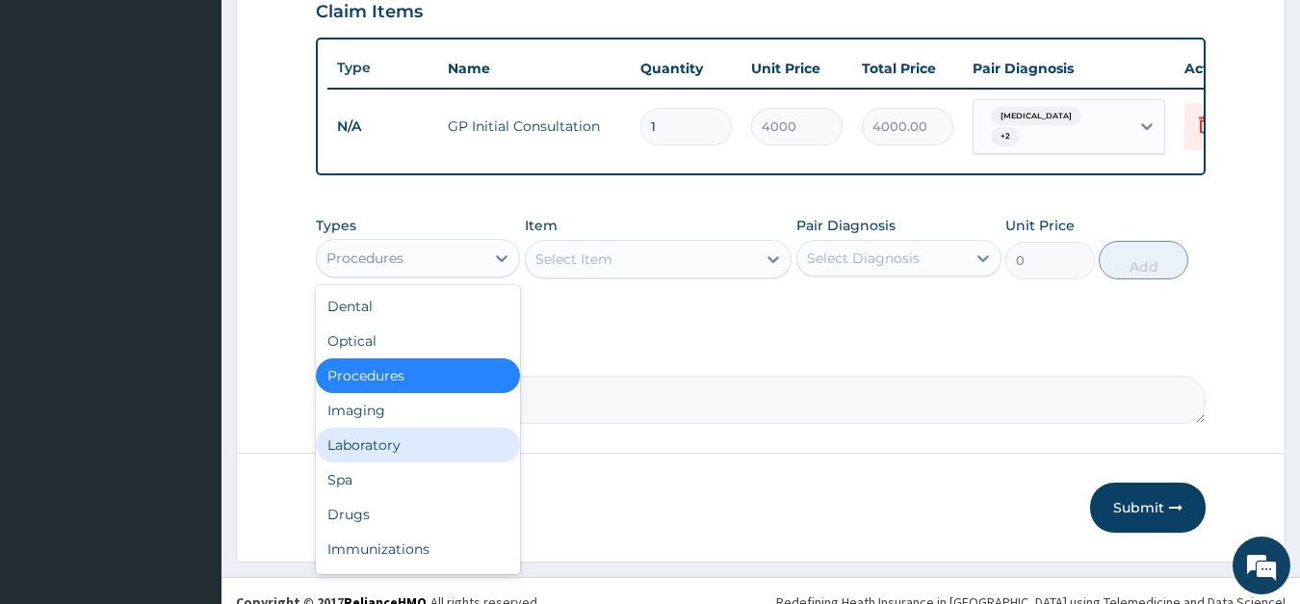
click at [368, 433] on div "Laboratory" at bounding box center [418, 445] width 205 height 35
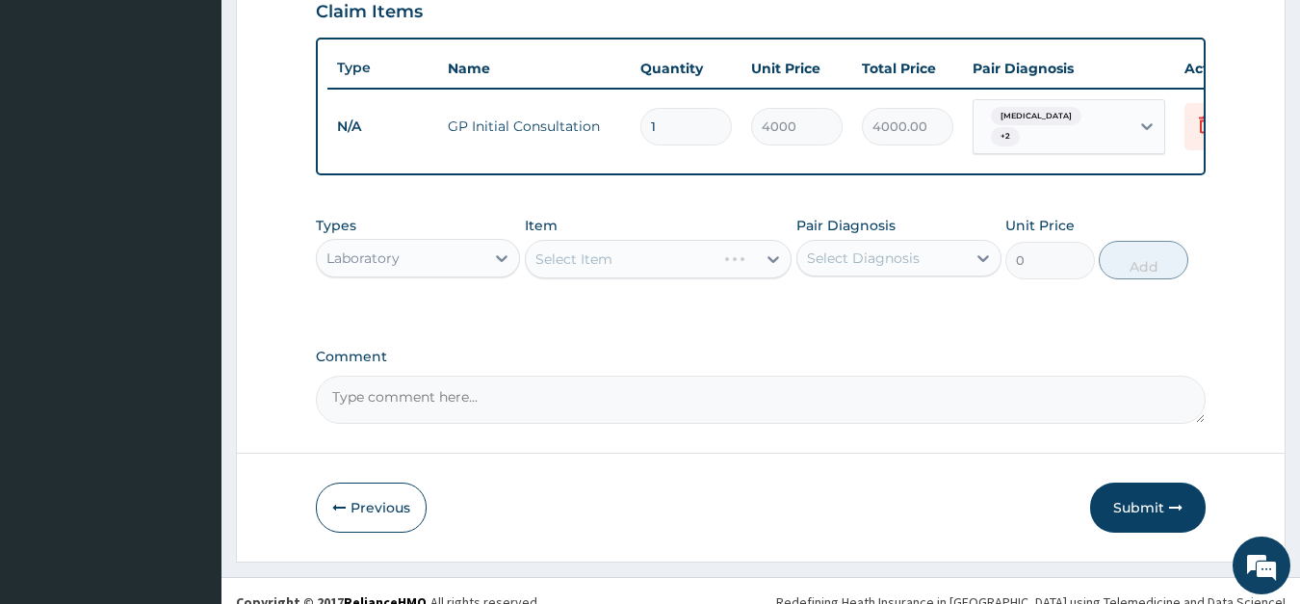
click at [648, 244] on div "Select Item" at bounding box center [658, 259] width 267 height 39
click at [648, 246] on div "Select Item" at bounding box center [641, 259] width 230 height 31
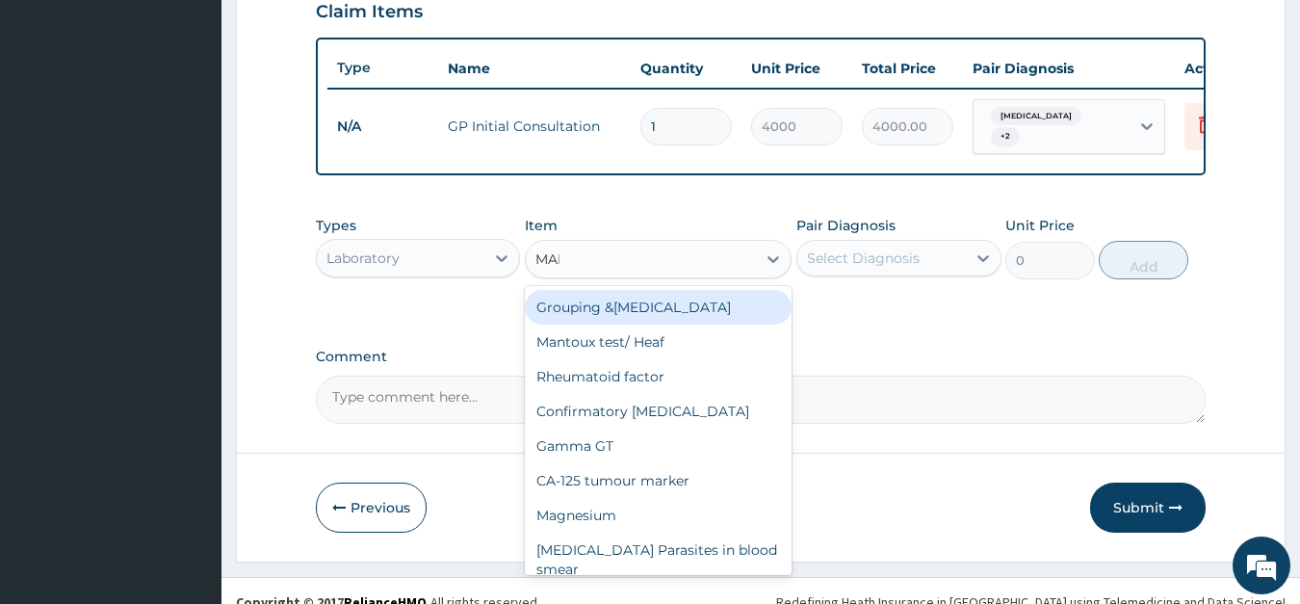
type input "MALA"
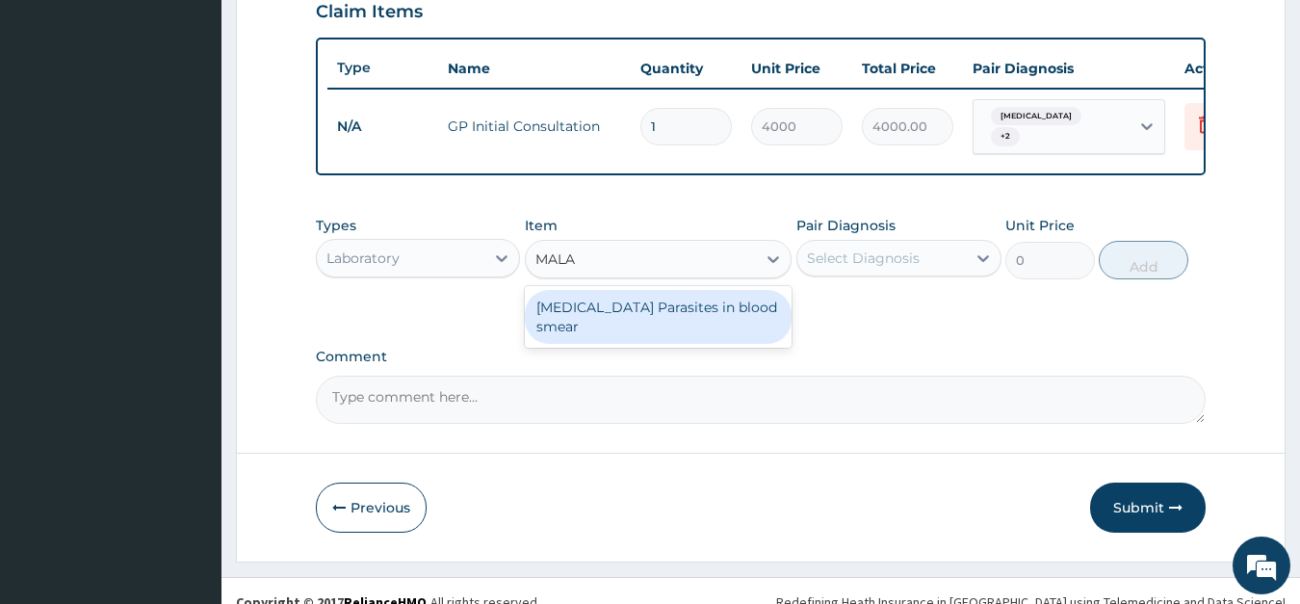
type input "2000"
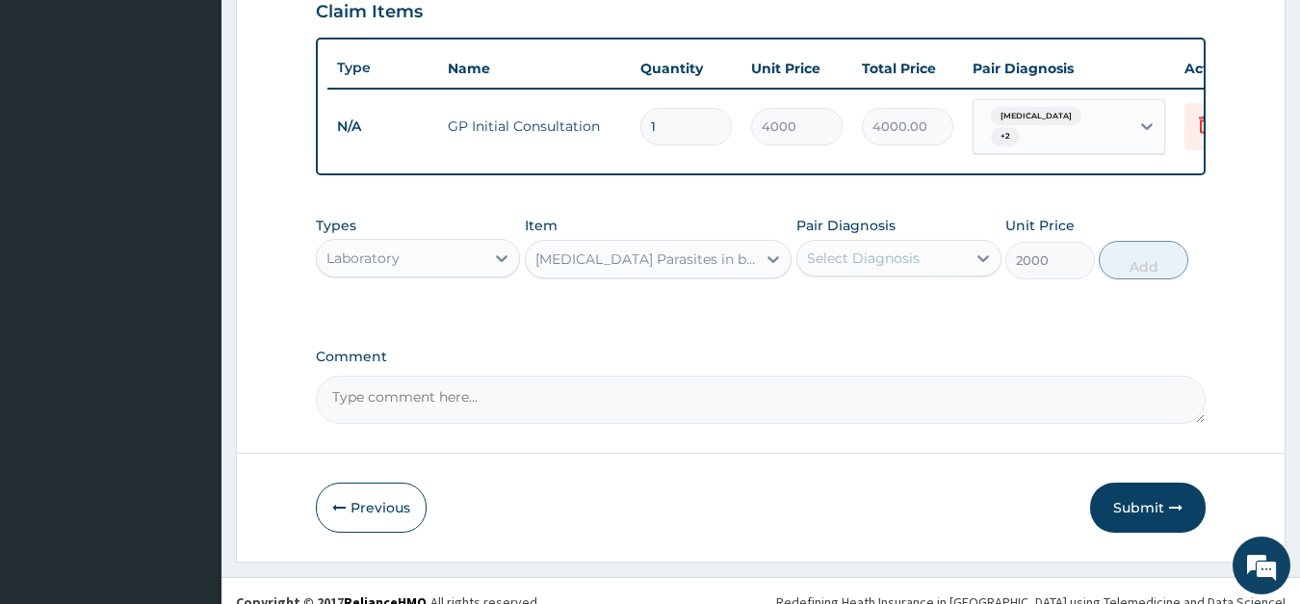
click at [919, 253] on div "Select Diagnosis" at bounding box center [882, 258] width 169 height 31
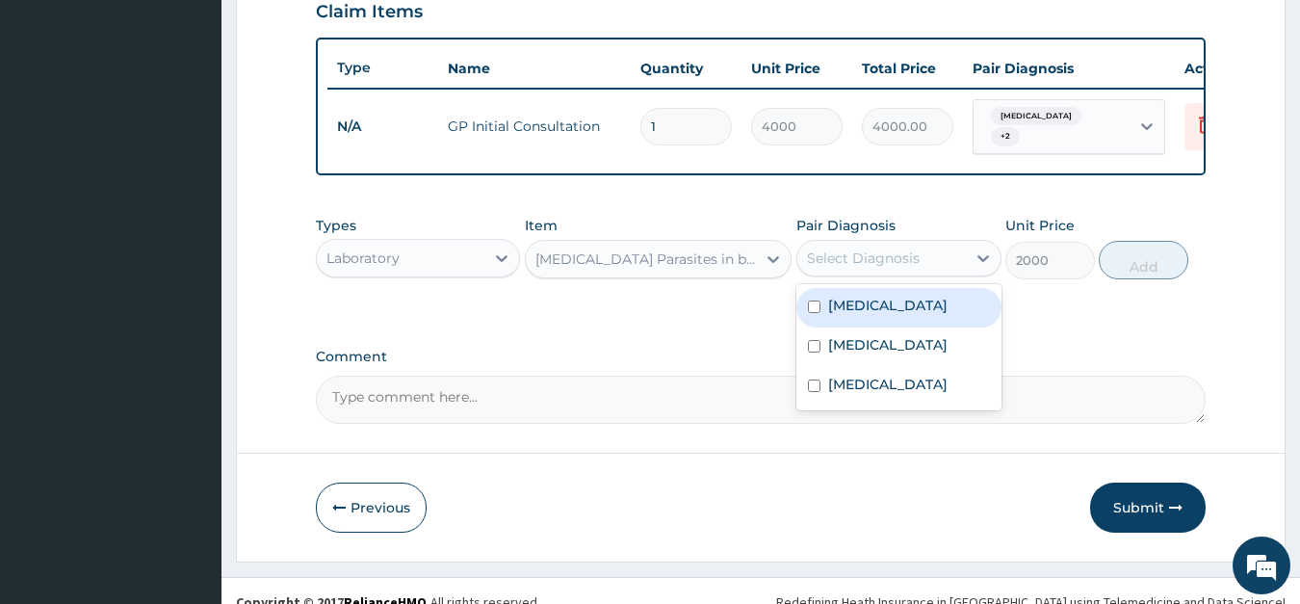
click at [887, 288] on div "Malaria" at bounding box center [899, 307] width 205 height 39
checkbox input "true"
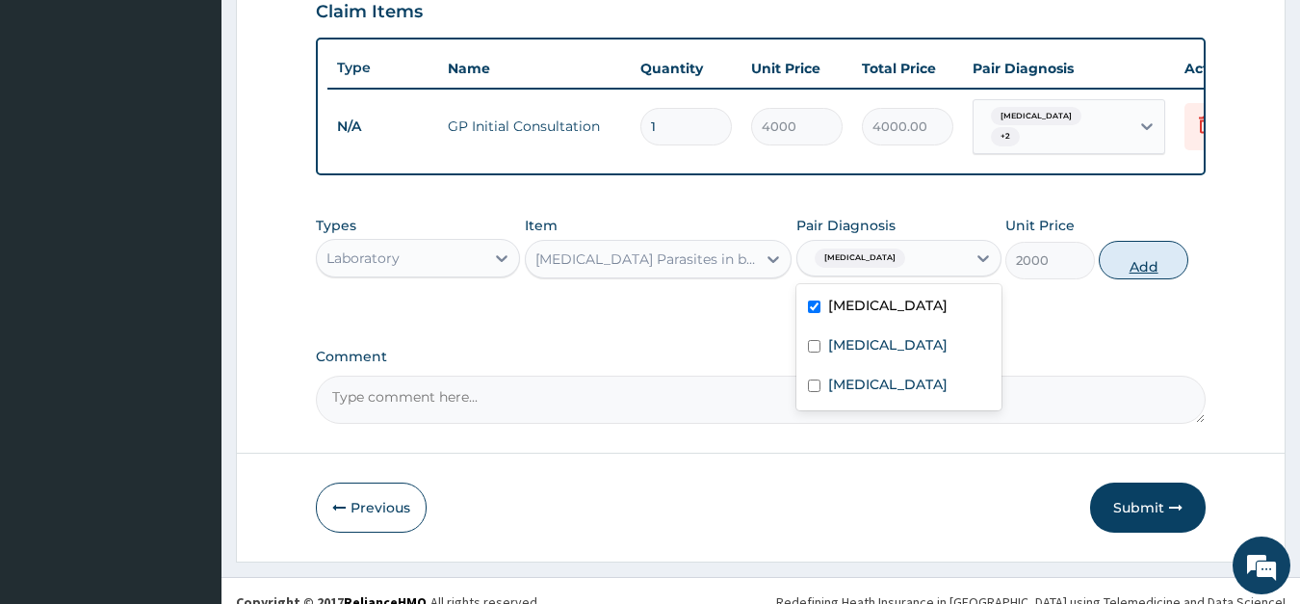
click at [1160, 249] on button "Add" at bounding box center [1143, 260] width 89 height 39
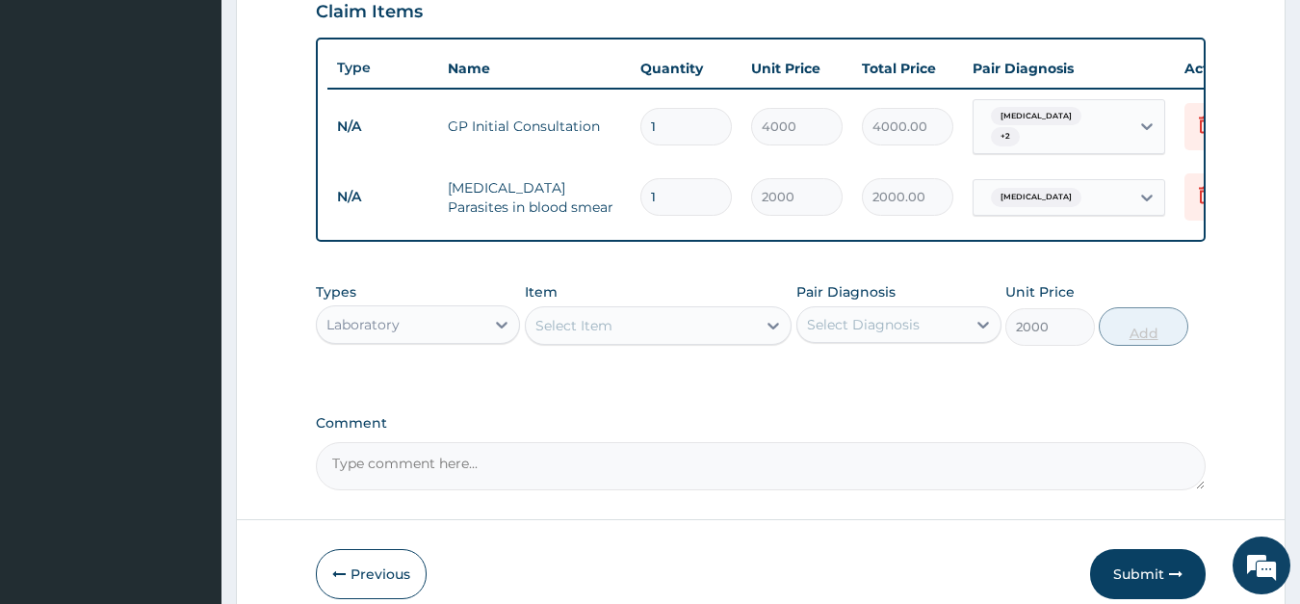
type input "0"
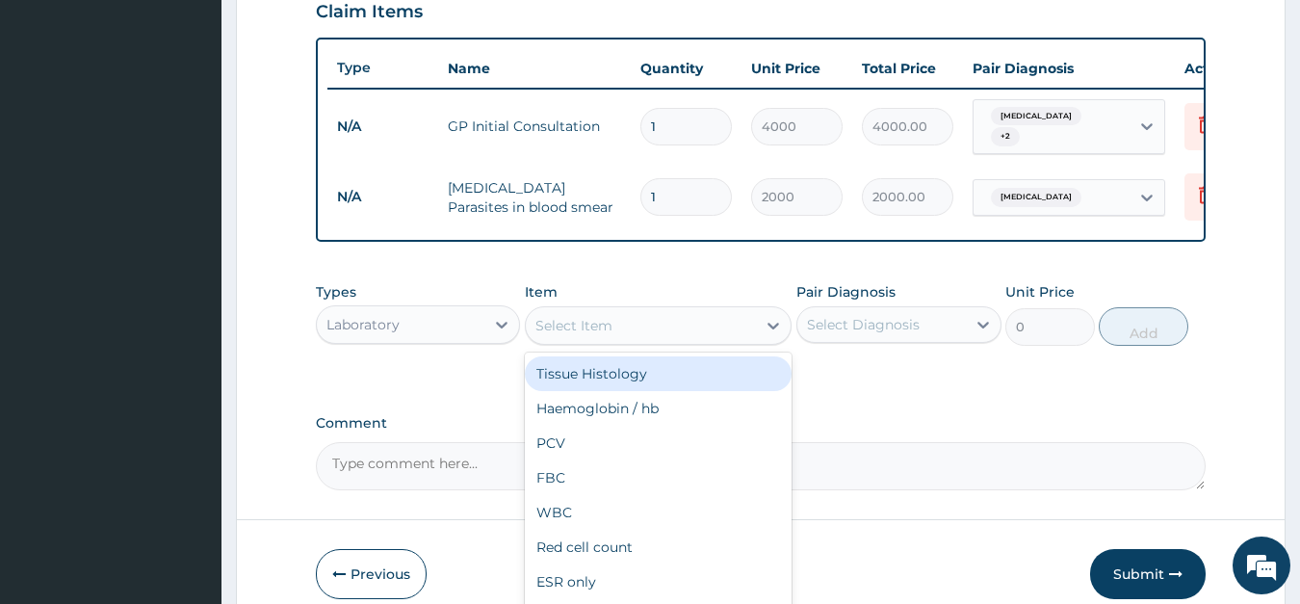
click at [571, 316] on div "Select Item" at bounding box center [574, 325] width 77 height 19
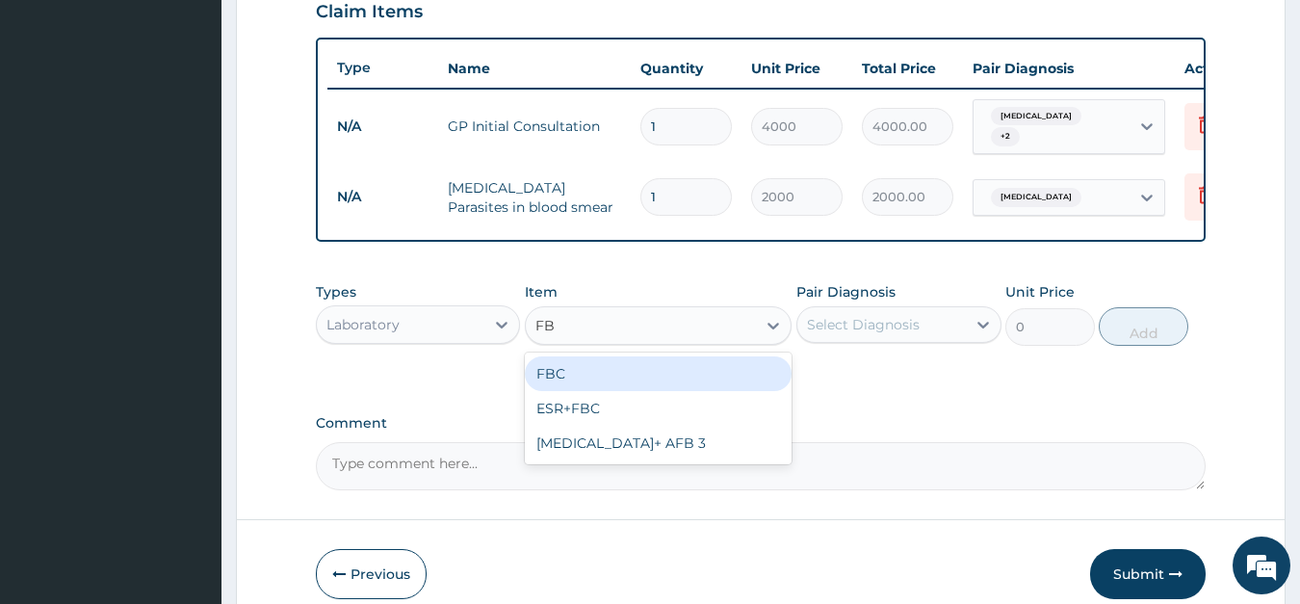
type input "FBC"
click at [571, 367] on div "FBC" at bounding box center [658, 373] width 267 height 35
type input "4500"
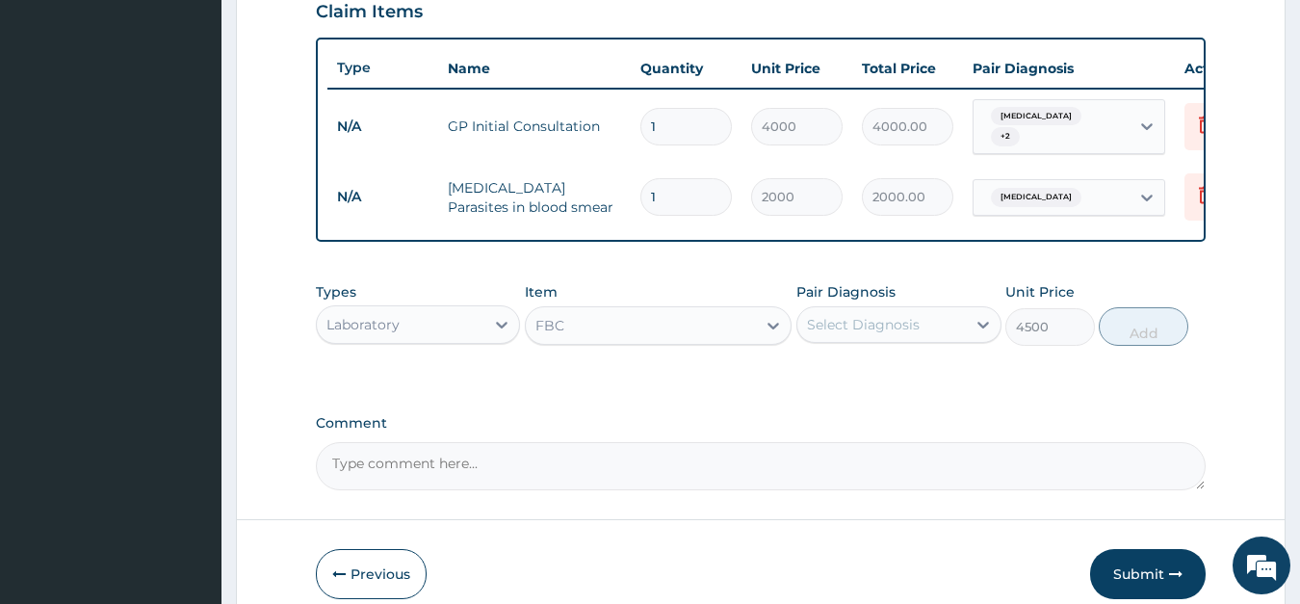
click at [832, 318] on div "Select Diagnosis" at bounding box center [863, 324] width 113 height 19
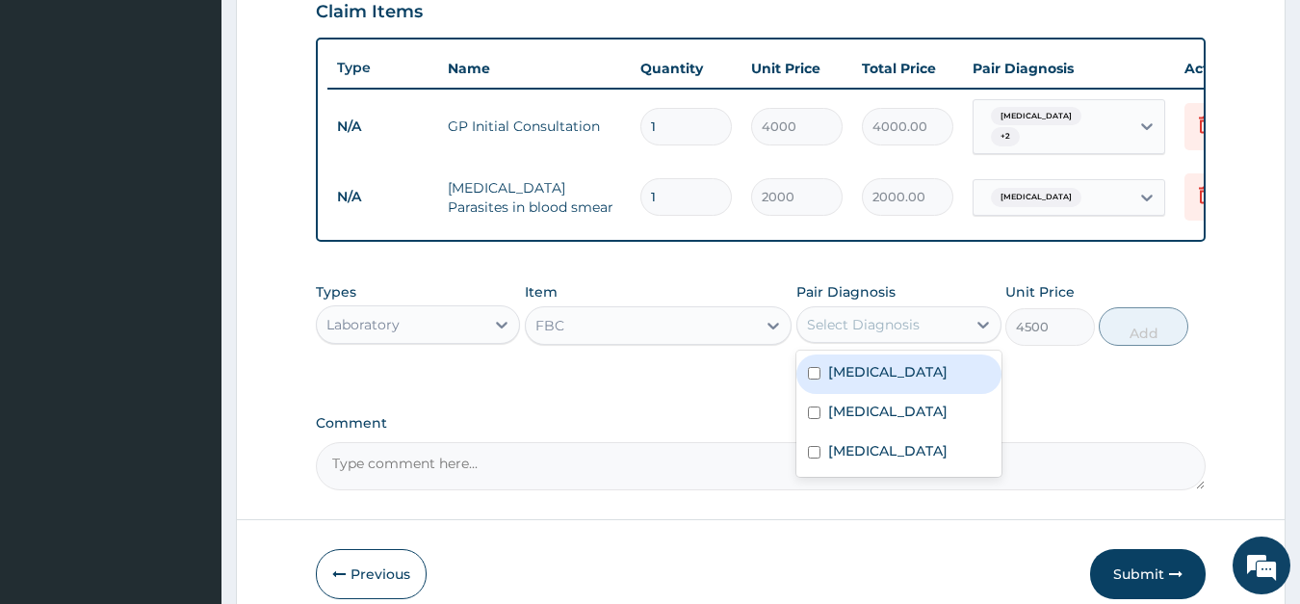
click at [843, 354] on div "Malaria" at bounding box center [899, 373] width 205 height 39
checkbox input "true"
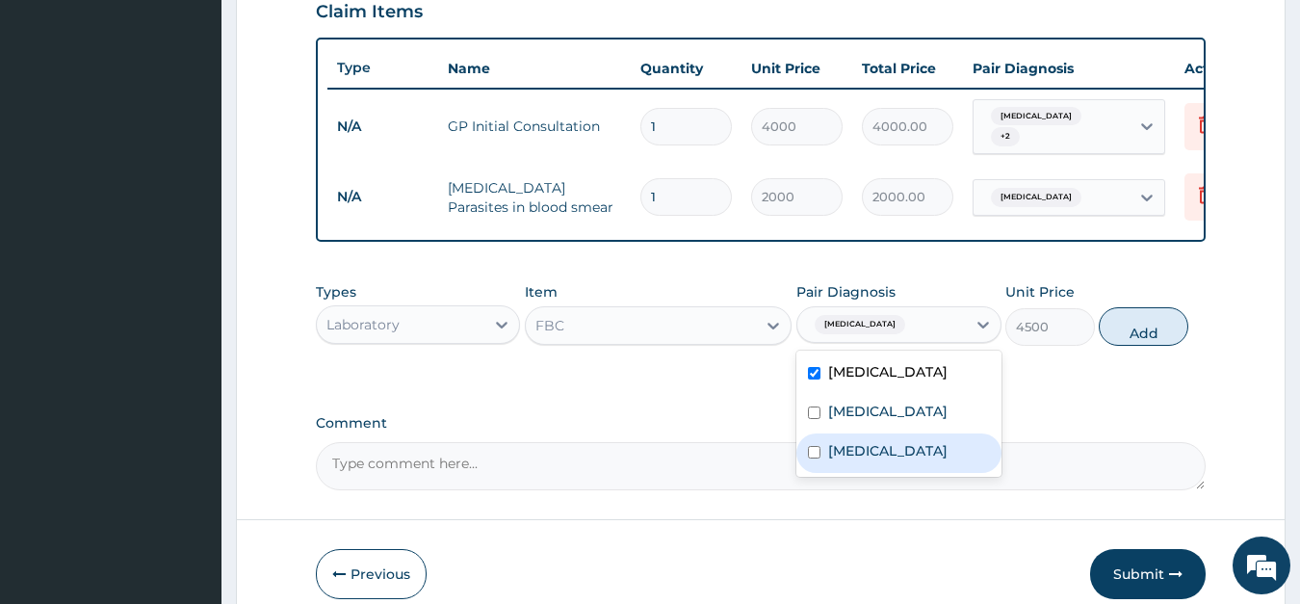
click at [829, 450] on label "Upper respiratory infection" at bounding box center [887, 450] width 119 height 19
checkbox input "true"
click at [1123, 321] on button "Add" at bounding box center [1143, 326] width 89 height 39
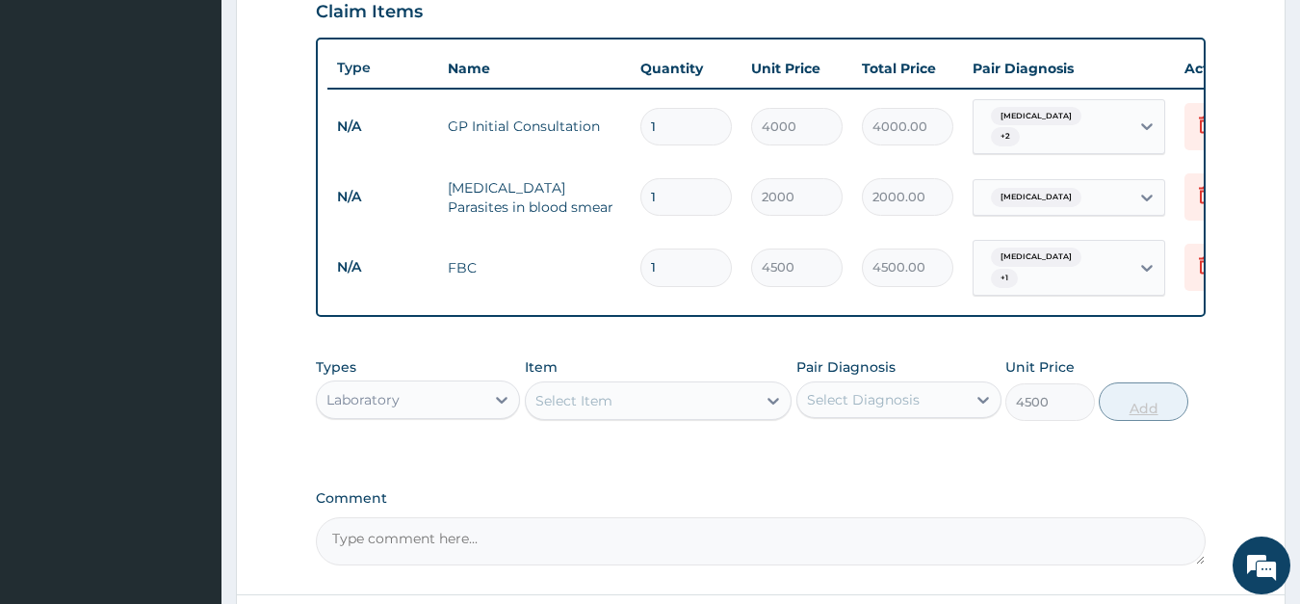
type input "0"
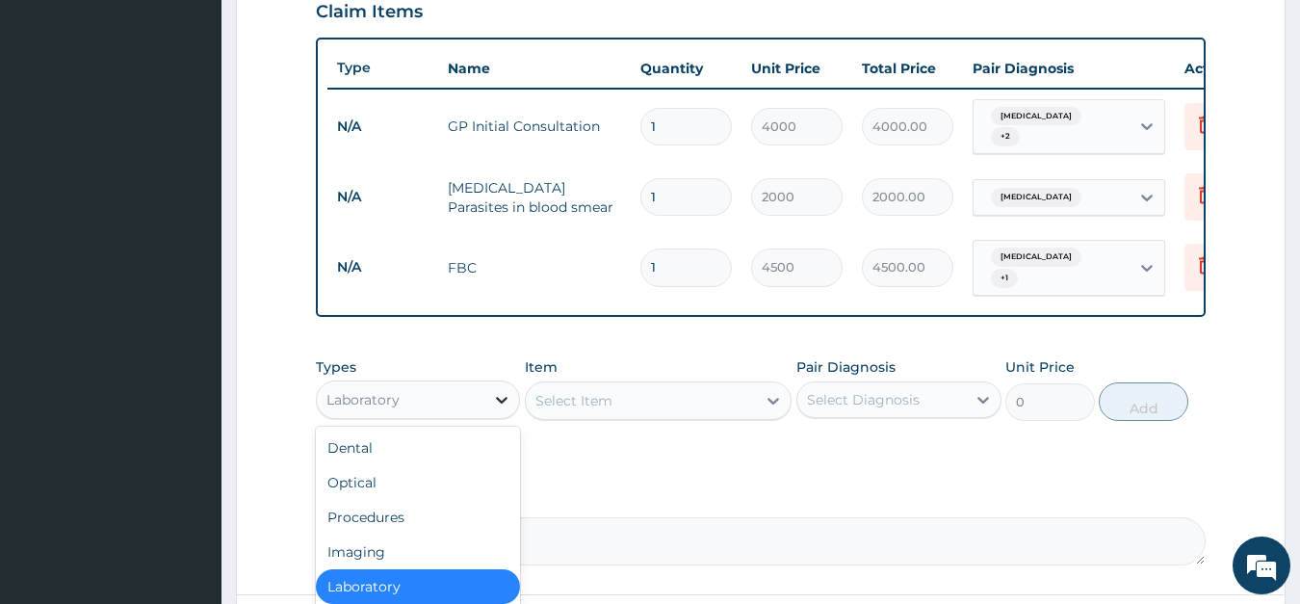
click at [502, 397] on icon at bounding box center [502, 400] width 12 height 7
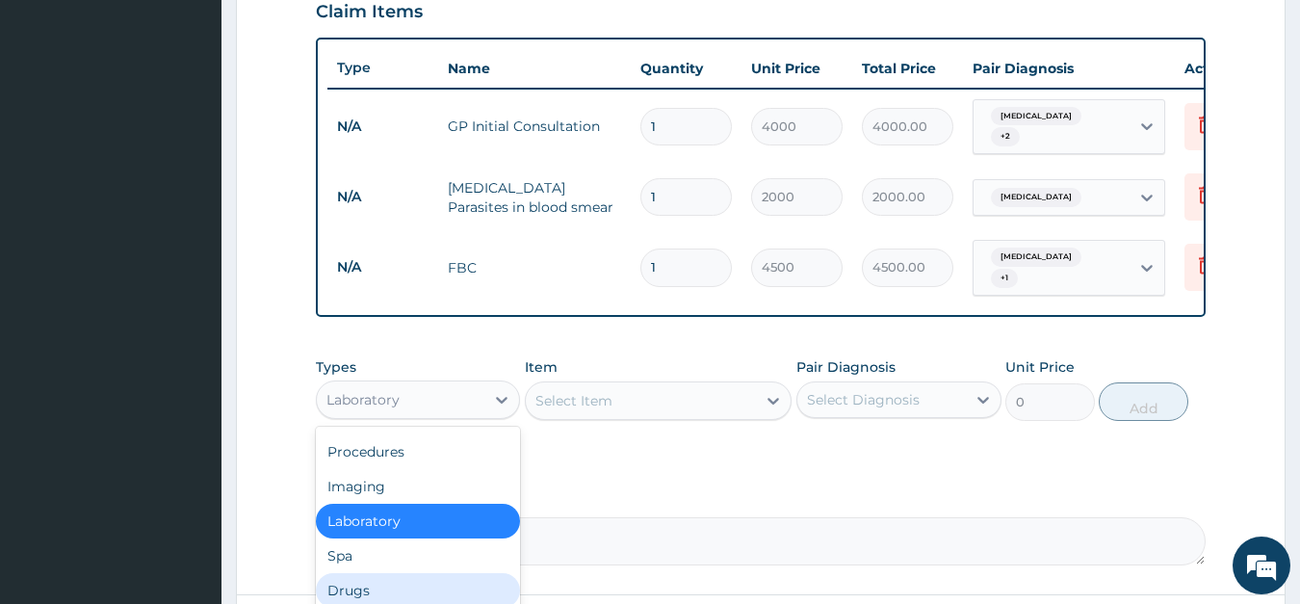
click at [377, 573] on div "Drugs" at bounding box center [418, 590] width 205 height 35
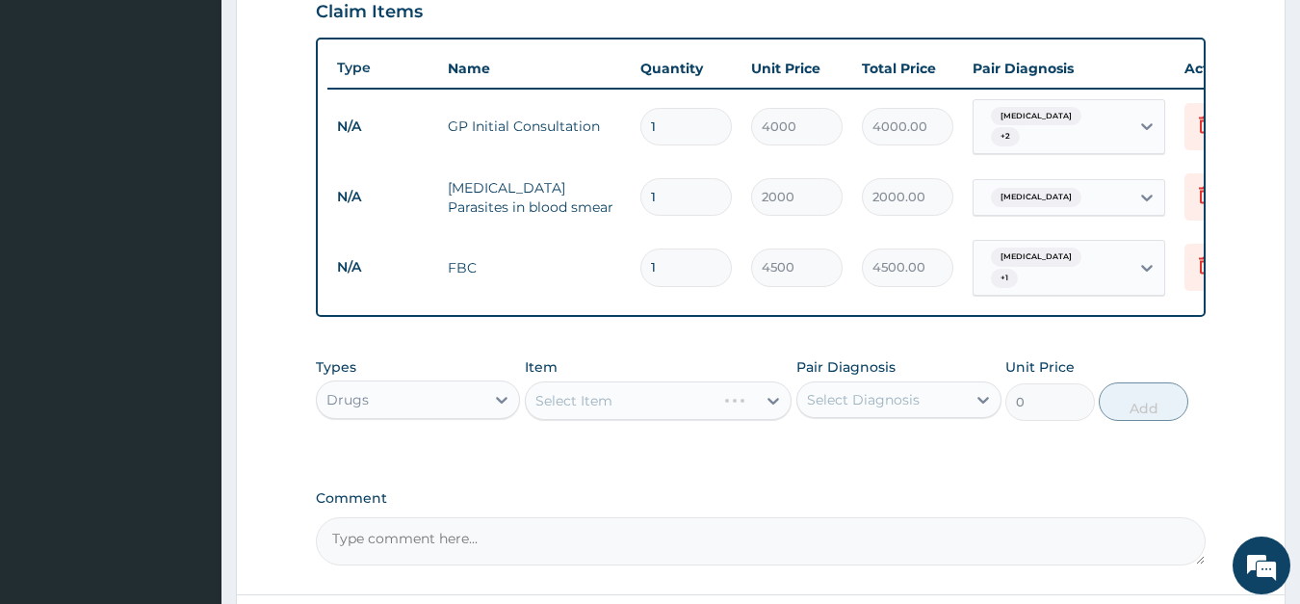
click at [638, 381] on div "Select Item" at bounding box center [658, 400] width 267 height 39
click at [631, 381] on div "Select Item" at bounding box center [658, 400] width 267 height 39
click at [611, 381] on div "Select Item" at bounding box center [658, 400] width 267 height 39
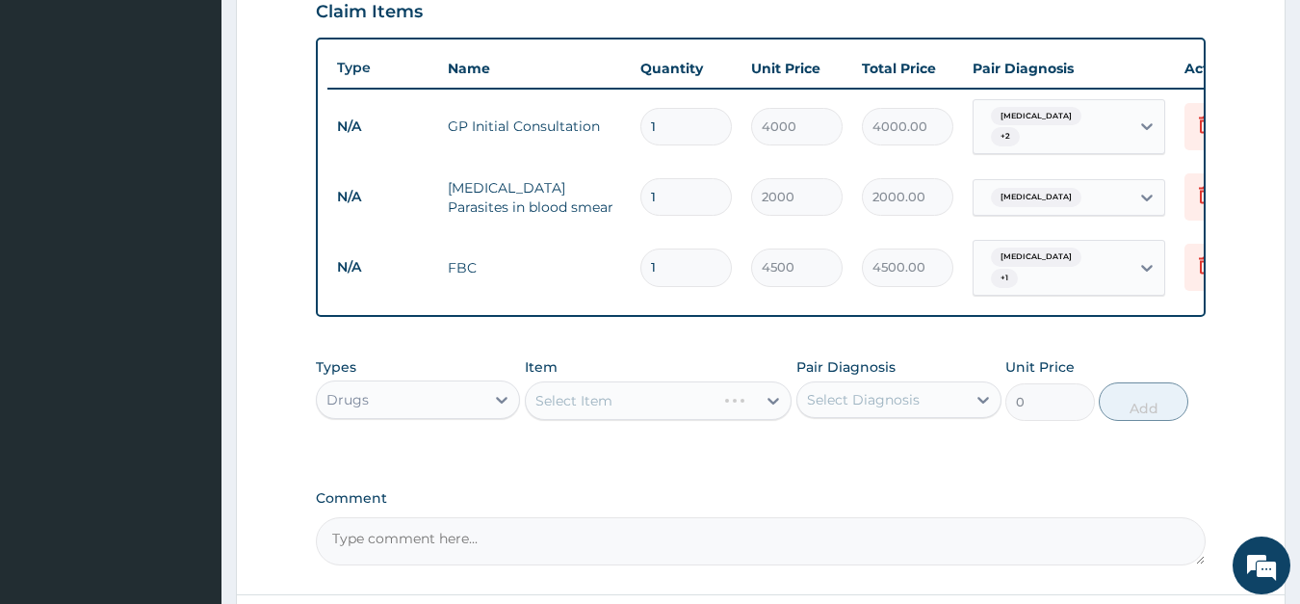
click at [597, 389] on div "Select Item" at bounding box center [658, 400] width 267 height 39
click at [612, 391] on div "Select Item" at bounding box center [574, 400] width 77 height 19
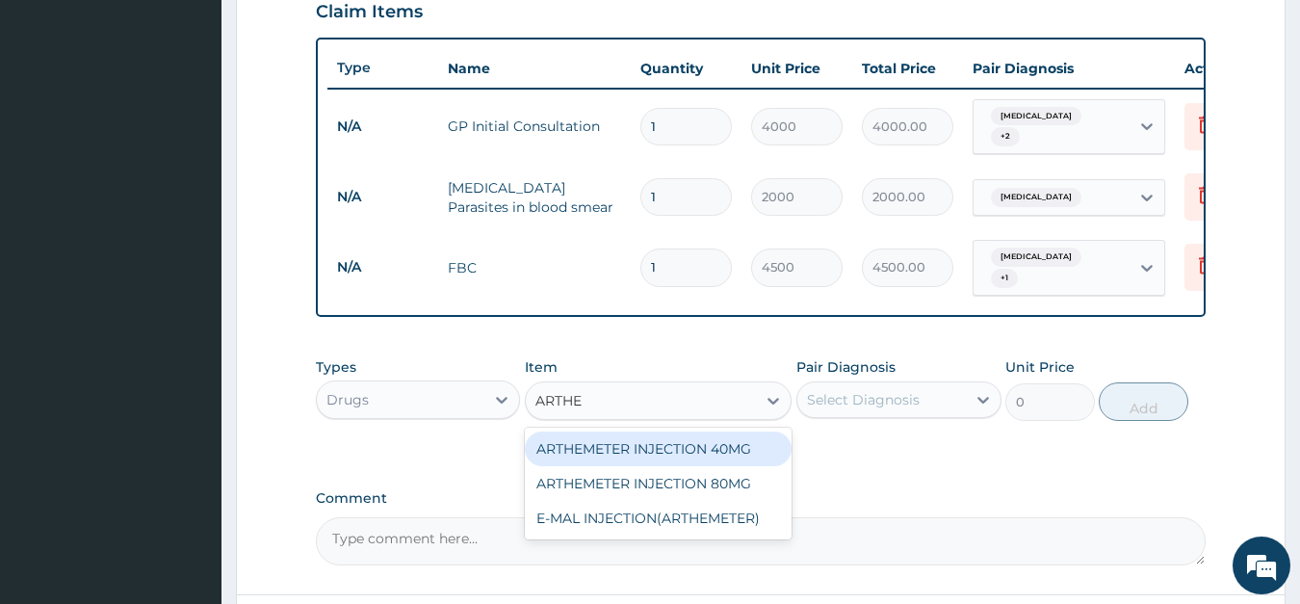
type input "ARTHEM"
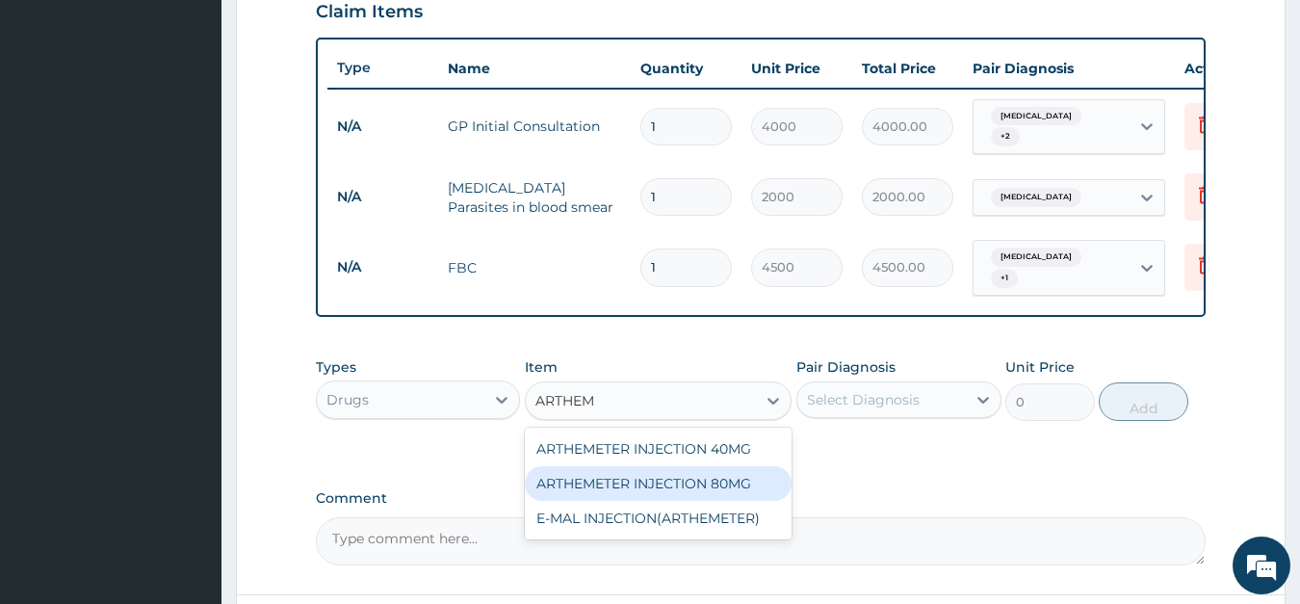
click at [644, 466] on div "ARTHEMETER INJECTION 80MG" at bounding box center [658, 483] width 267 height 35
type input "600"
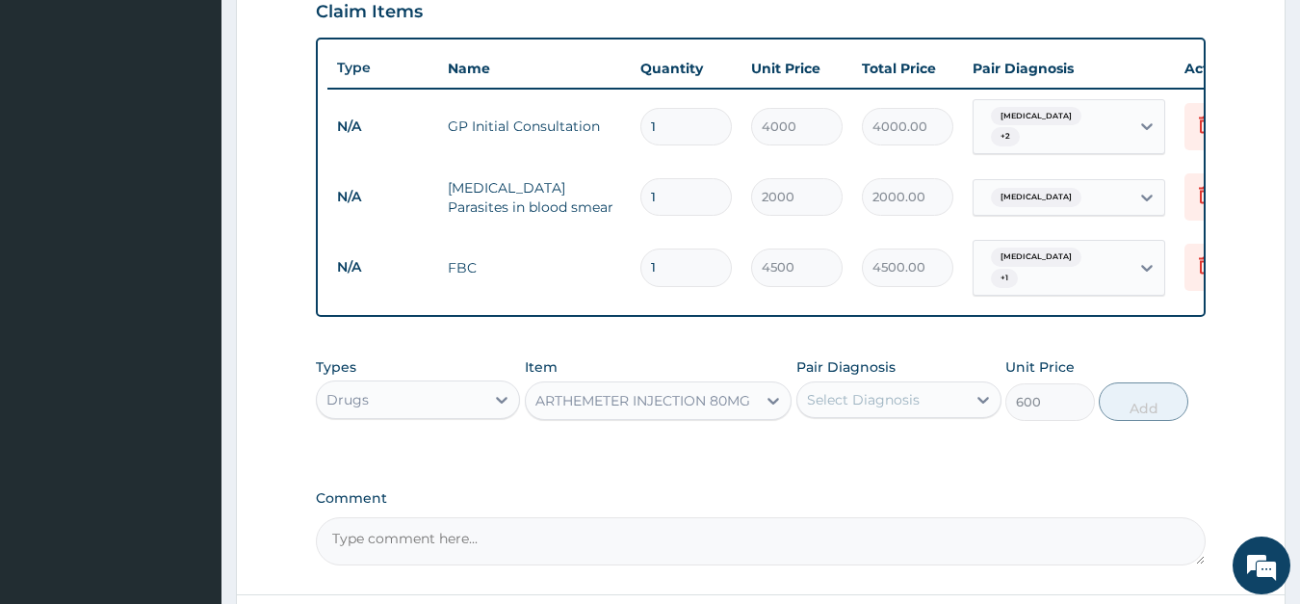
click at [903, 390] on div "Select Diagnosis" at bounding box center [863, 399] width 113 height 19
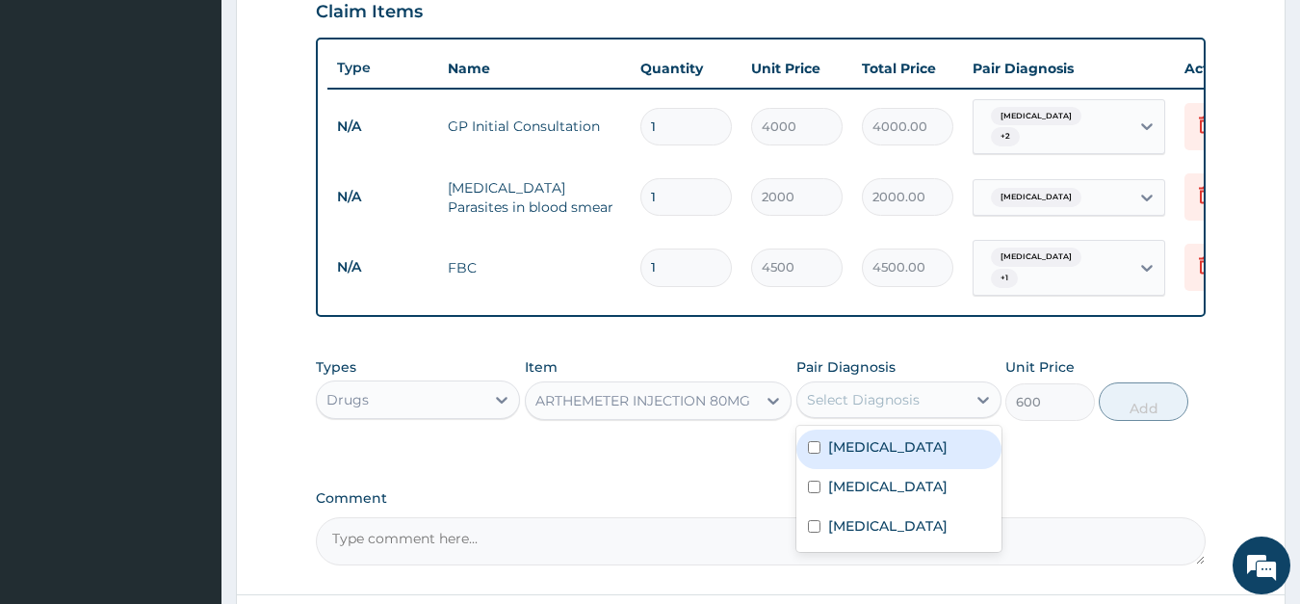
click at [852, 437] on label "Malaria" at bounding box center [887, 446] width 119 height 19
checkbox input "true"
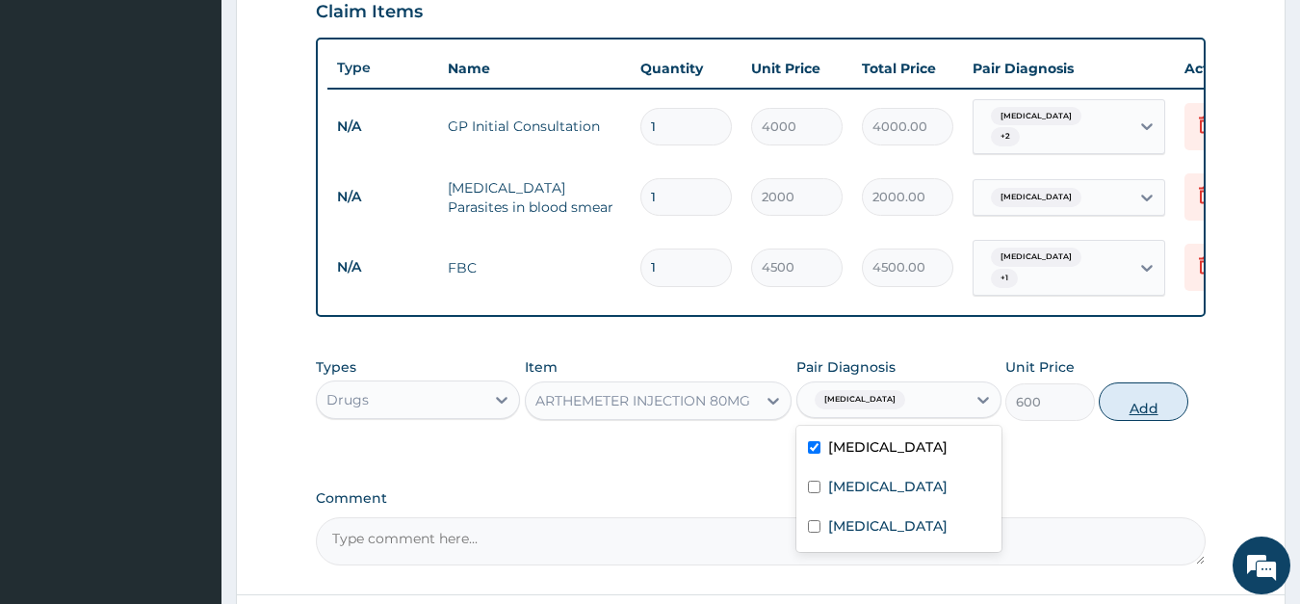
click at [1133, 388] on button "Add" at bounding box center [1143, 401] width 89 height 39
type input "0"
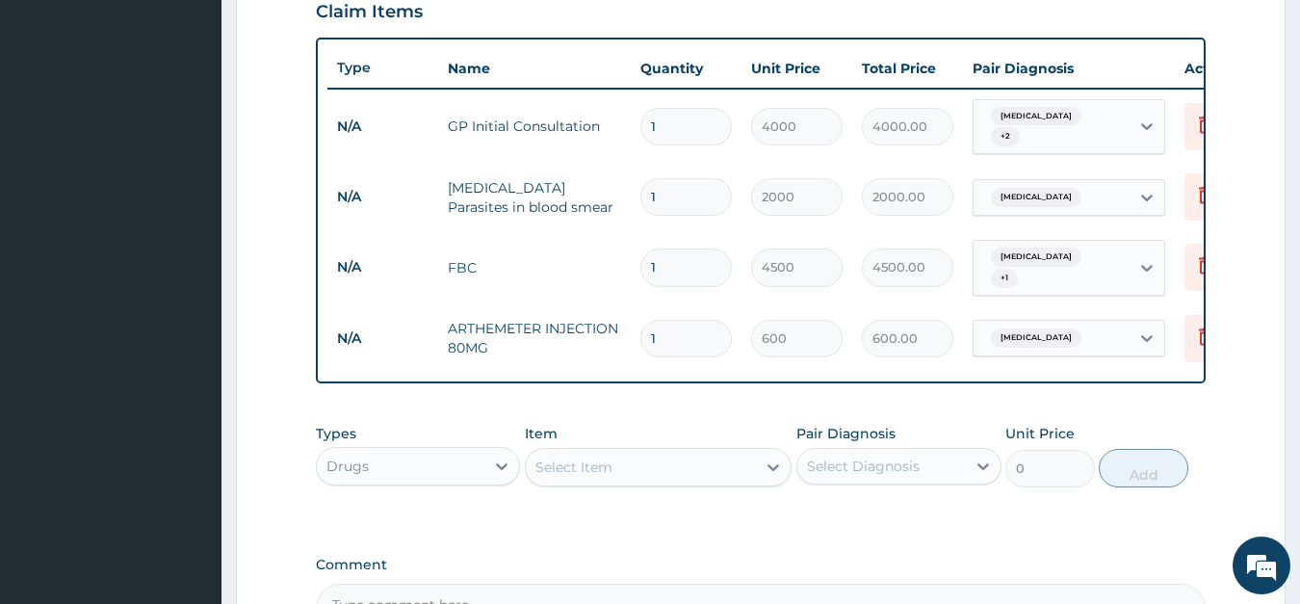
type input "0.00"
type input "3"
type input "1800.00"
type input "3"
click at [608, 458] on div "Select Item" at bounding box center [574, 467] width 77 height 19
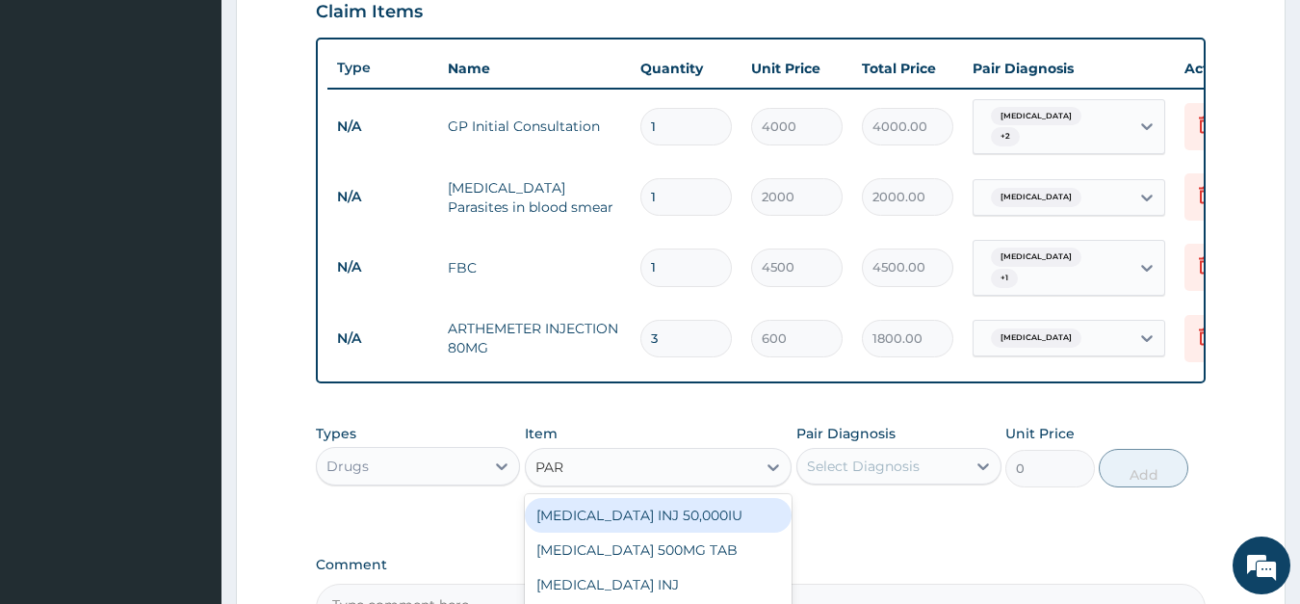
type input "PARA"
click at [608, 506] on div "PARACETAMOL 500MG TAB" at bounding box center [658, 515] width 267 height 35
type input "30"
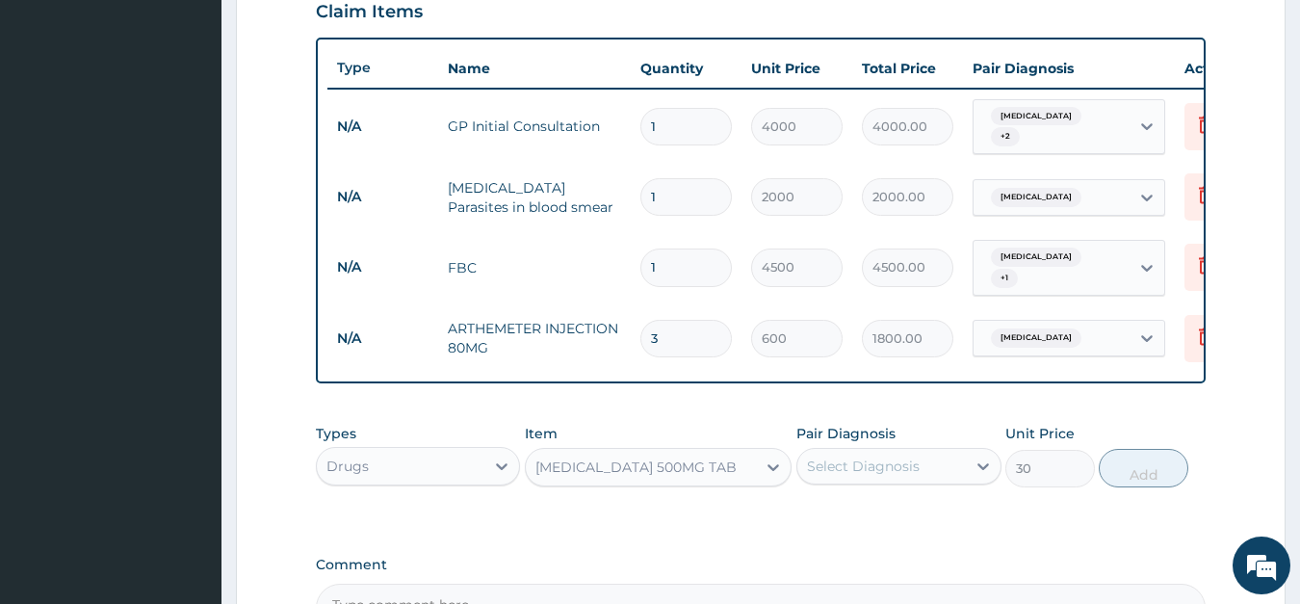
click at [833, 457] on div "Select Diagnosis" at bounding box center [863, 466] width 113 height 19
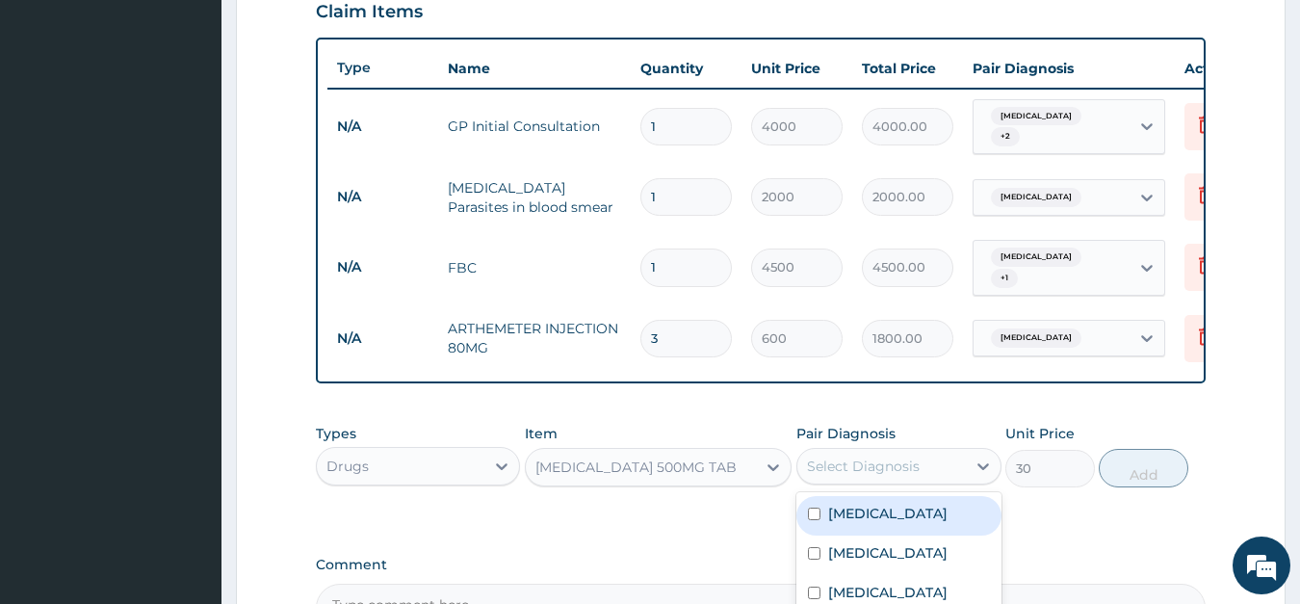
click at [833, 504] on label "Malaria" at bounding box center [887, 513] width 119 height 19
checkbox input "true"
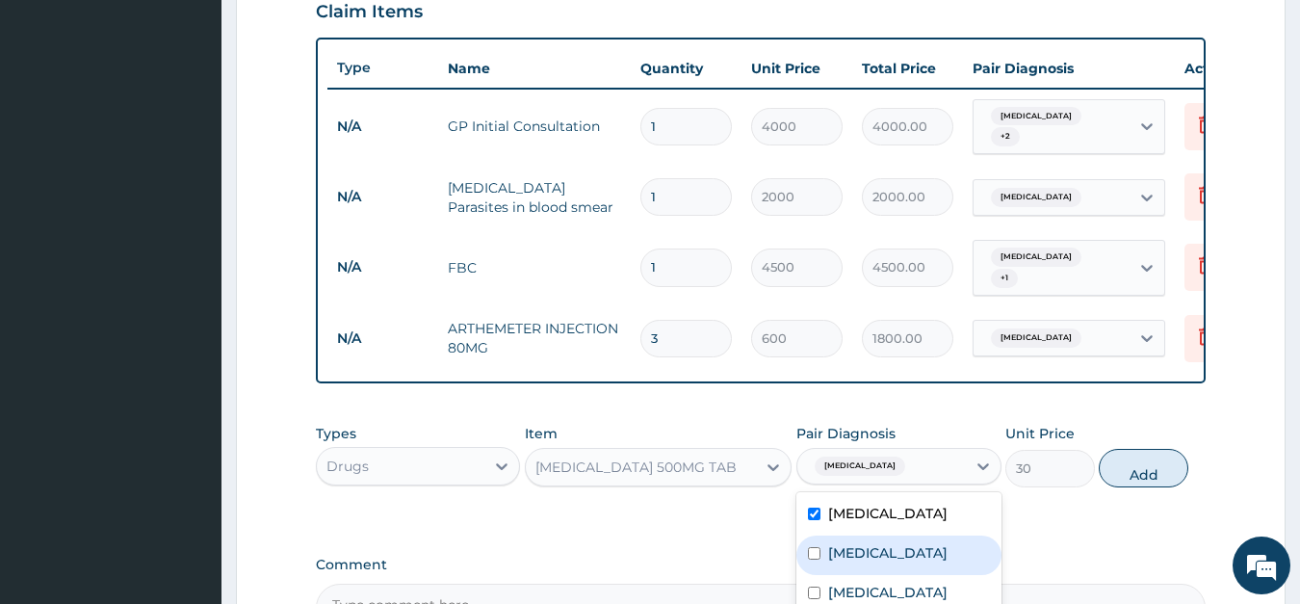
click at [833, 543] on label "Otitis media" at bounding box center [887, 552] width 119 height 19
checkbox input "true"
click at [1154, 449] on button "Add" at bounding box center [1143, 468] width 89 height 39
type input "0"
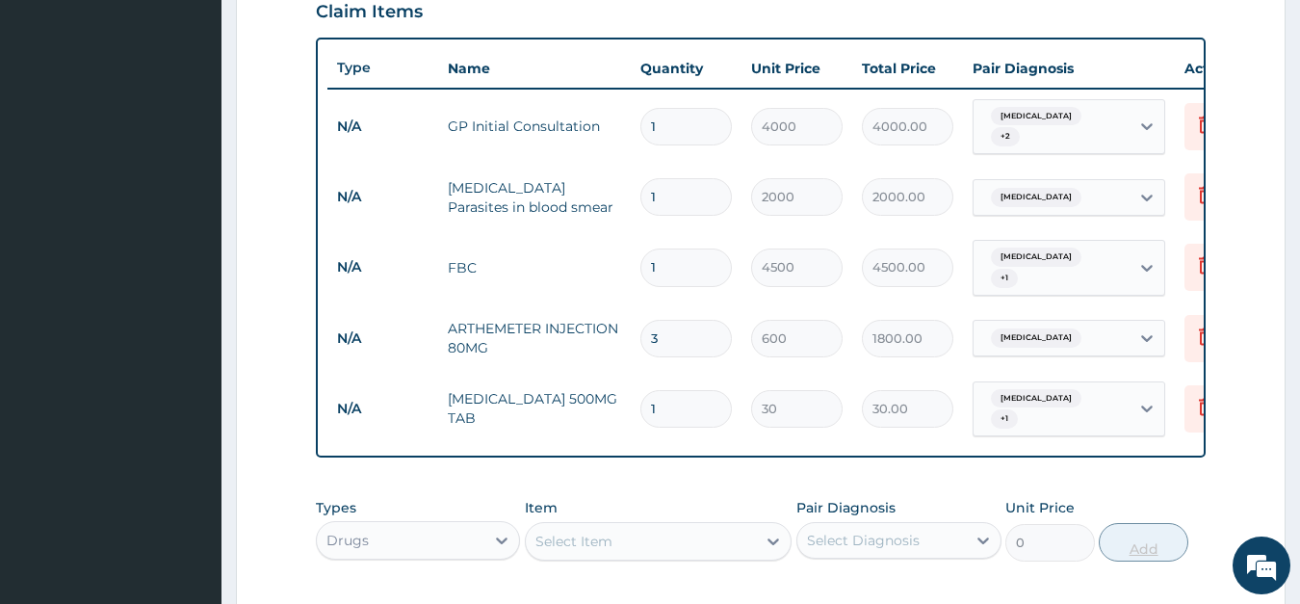
type input "0.00"
type input "9"
type input "270.00"
type input "9"
click at [604, 532] on div "Select Item" at bounding box center [574, 541] width 77 height 19
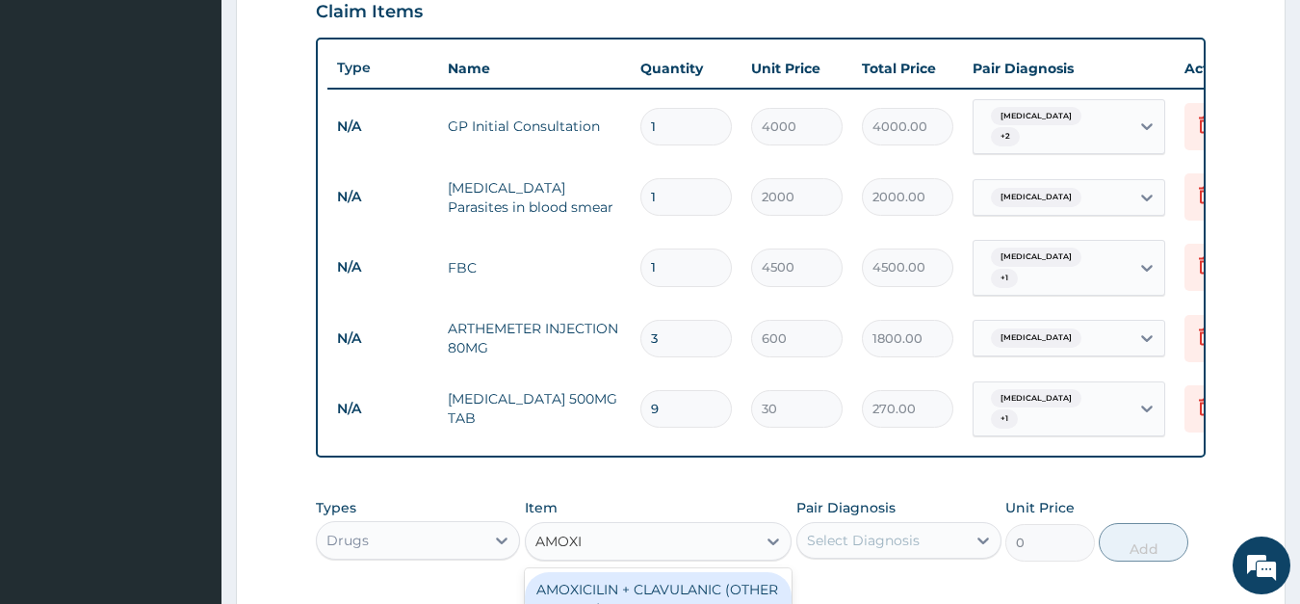
type input "AMOXIC"
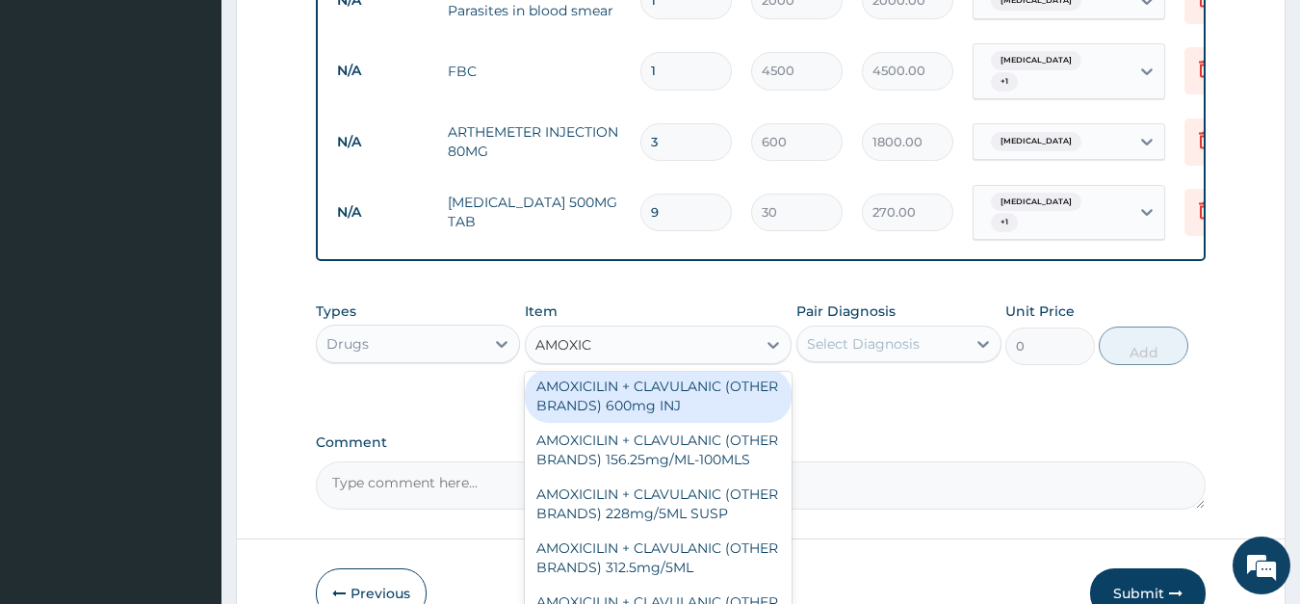
scroll to position [104, 0]
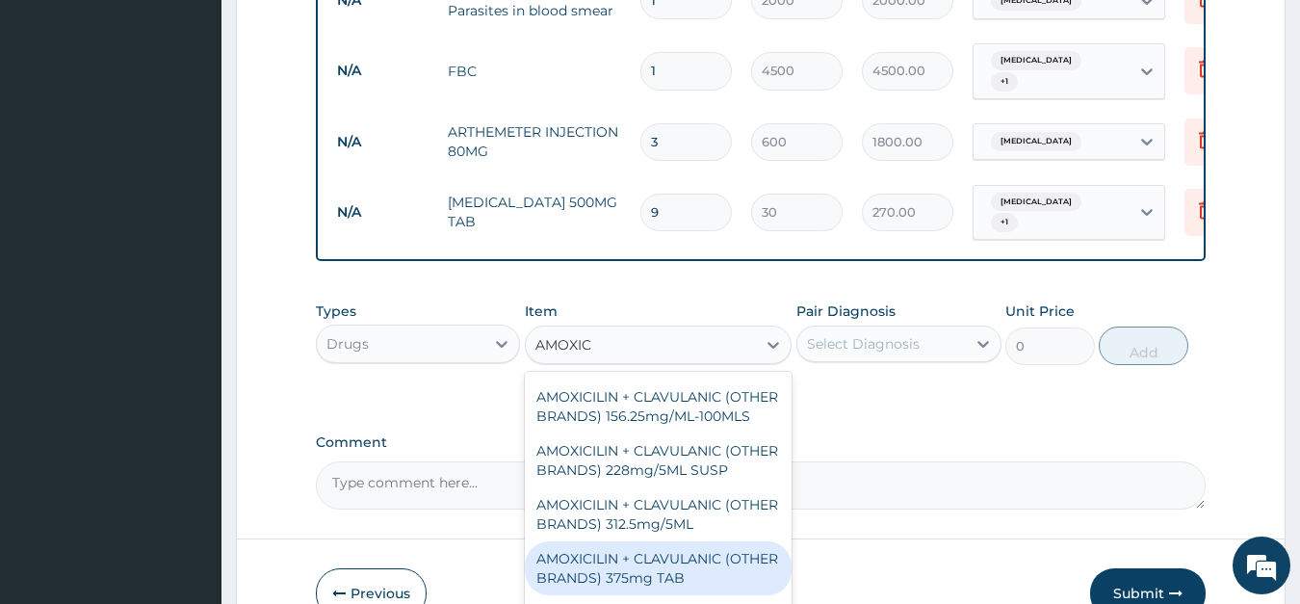
click at [617, 541] on div "AMOXICILIN + CLAVULANIC (OTHER BRANDS) 375mg TAB" at bounding box center [658, 568] width 267 height 54
type input "240"
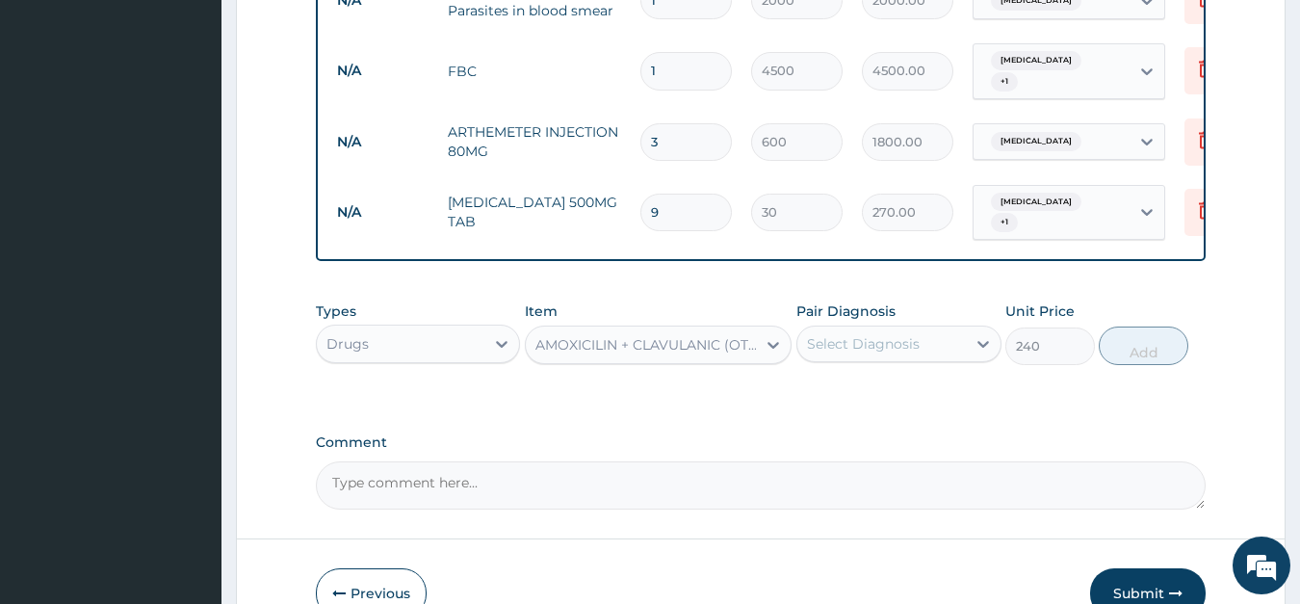
click at [914, 334] on div "Select Diagnosis" at bounding box center [863, 343] width 113 height 19
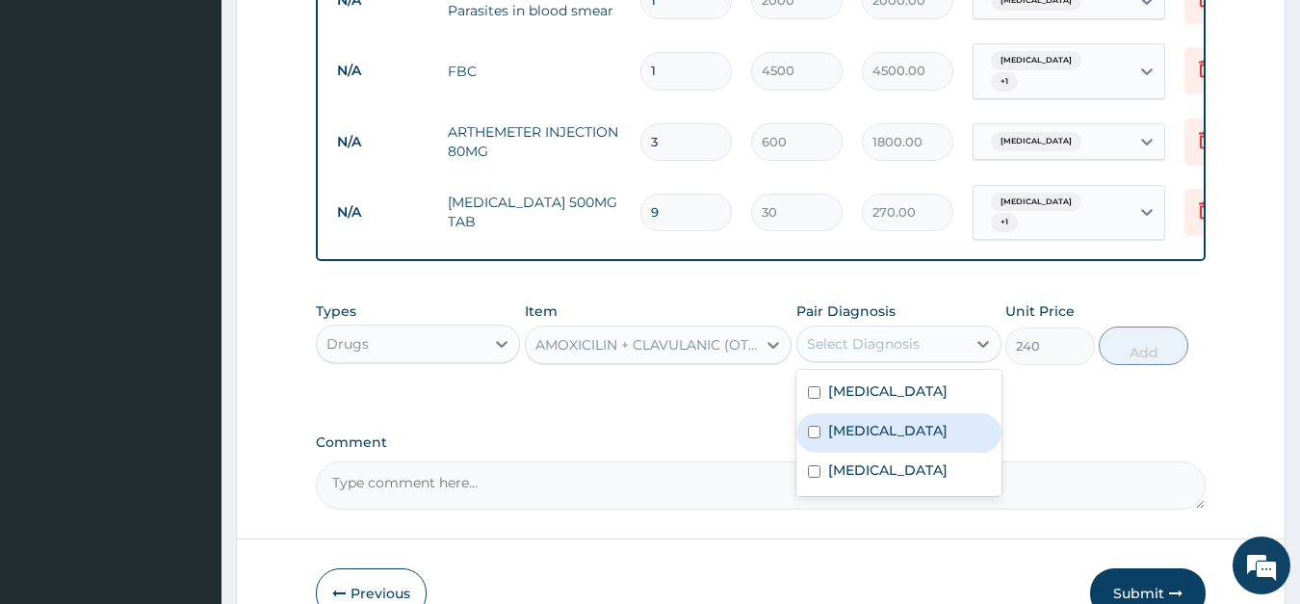
click at [815, 426] on input "checkbox" at bounding box center [814, 432] width 13 height 13
checkbox input "true"
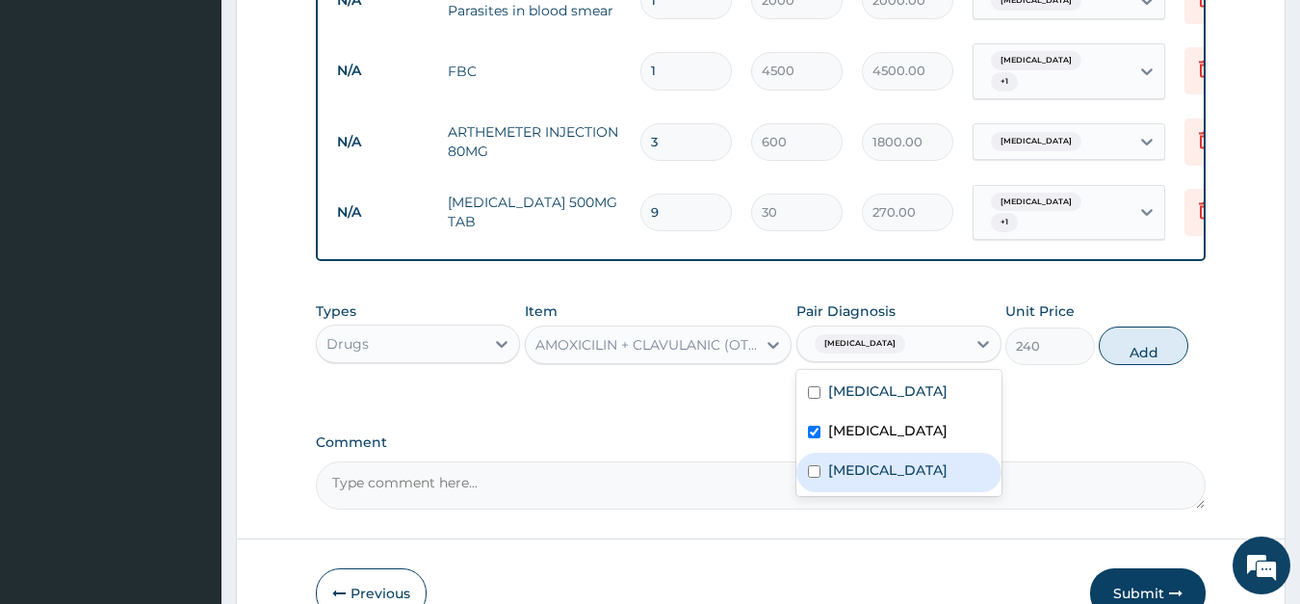
click at [815, 465] on input "checkbox" at bounding box center [814, 471] width 13 height 13
checkbox input "true"
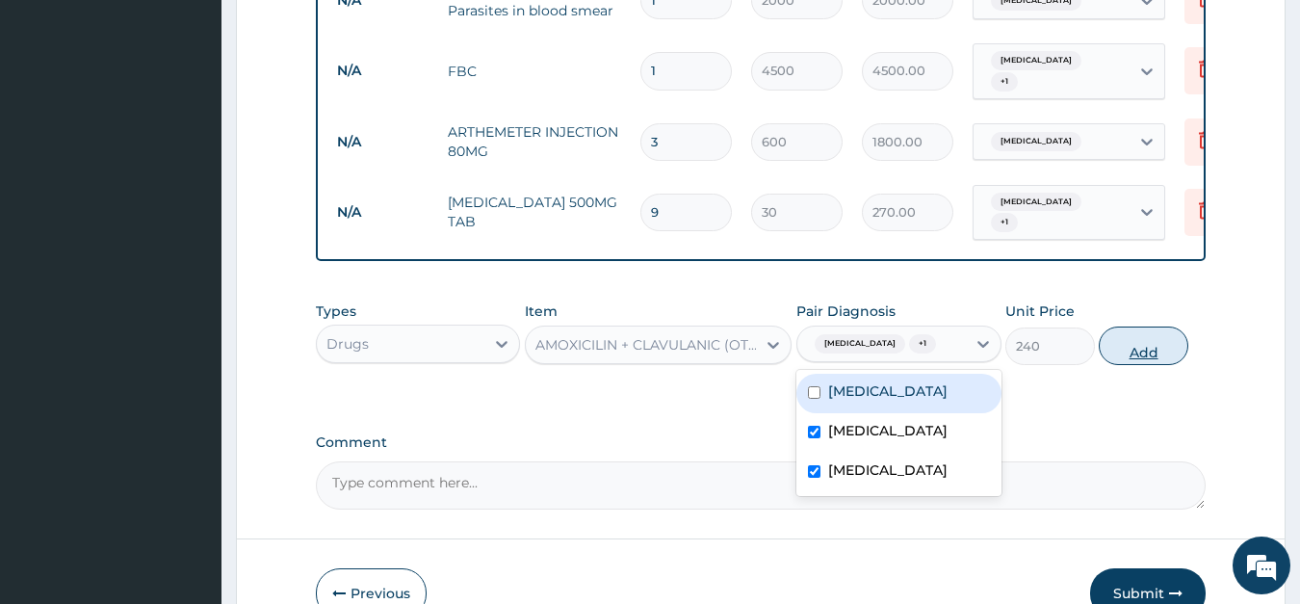
click at [1145, 327] on button "Add" at bounding box center [1143, 346] width 89 height 39
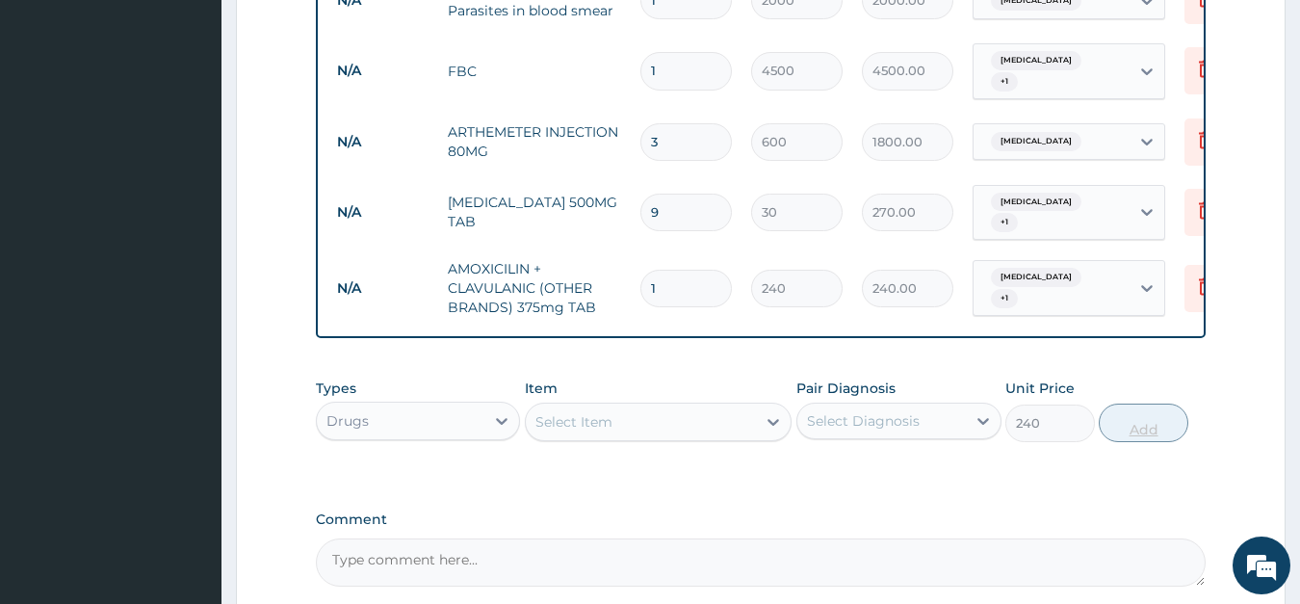
type input "0"
type input "15"
type input "3600.00"
type input "15"
click at [612, 412] on div "Select Item" at bounding box center [574, 421] width 77 height 19
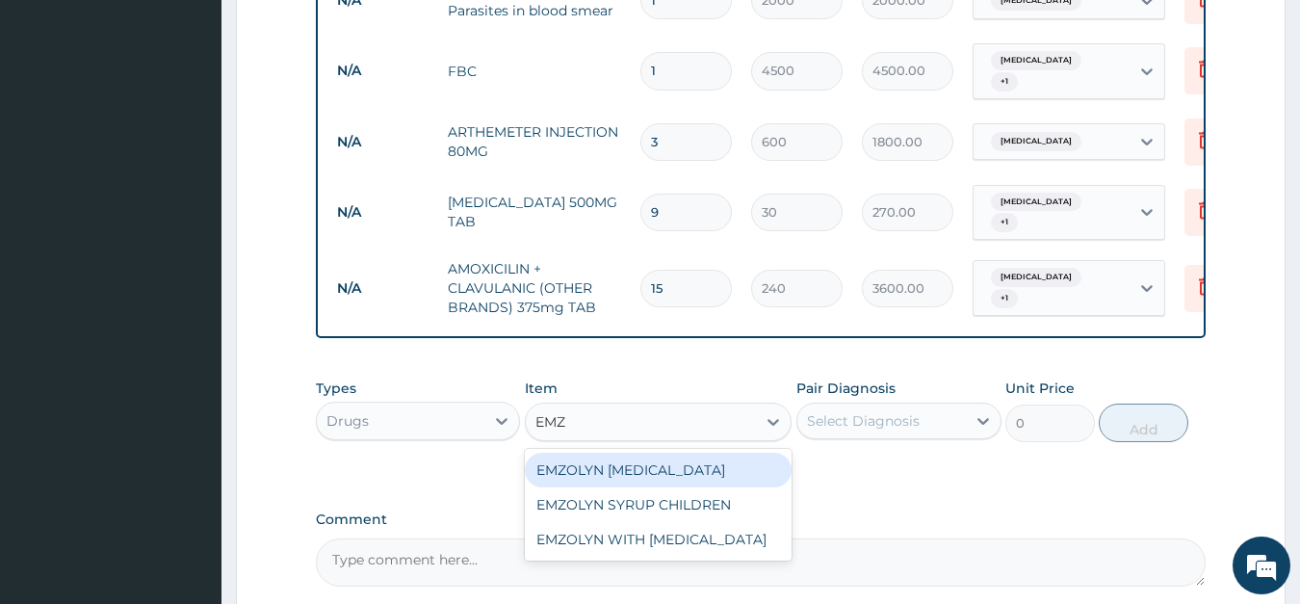
type input "EMZO"
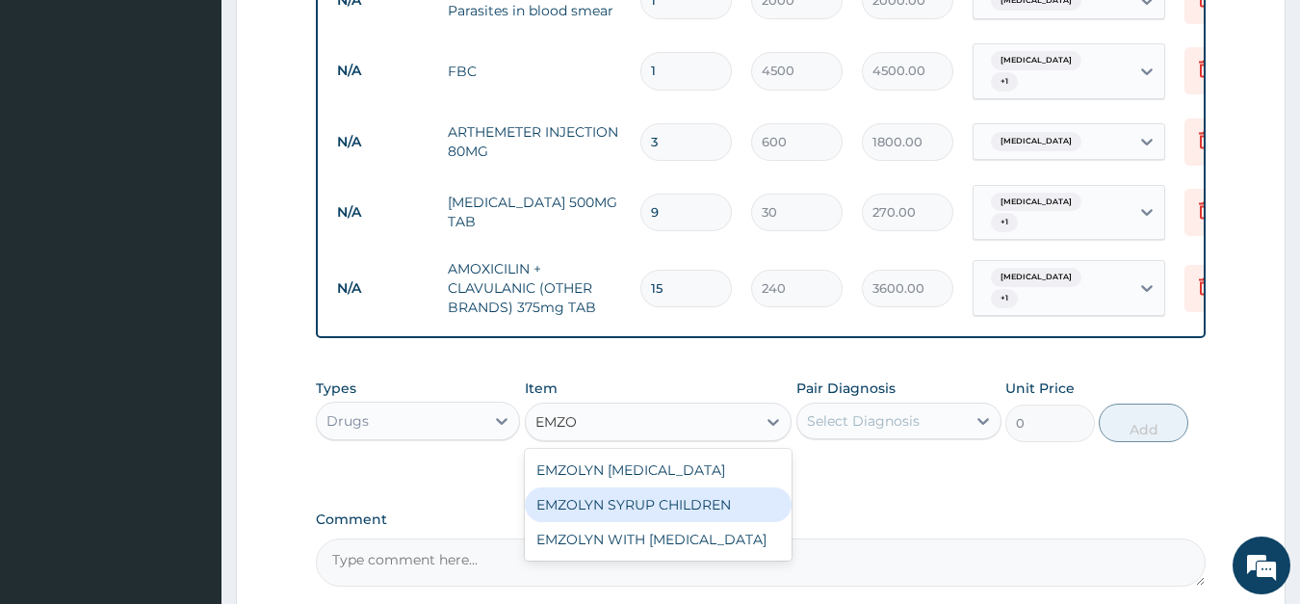
click at [631, 487] on div "EMZOLYN SYRUP CHILDREN" at bounding box center [658, 504] width 267 height 35
type input "1300"
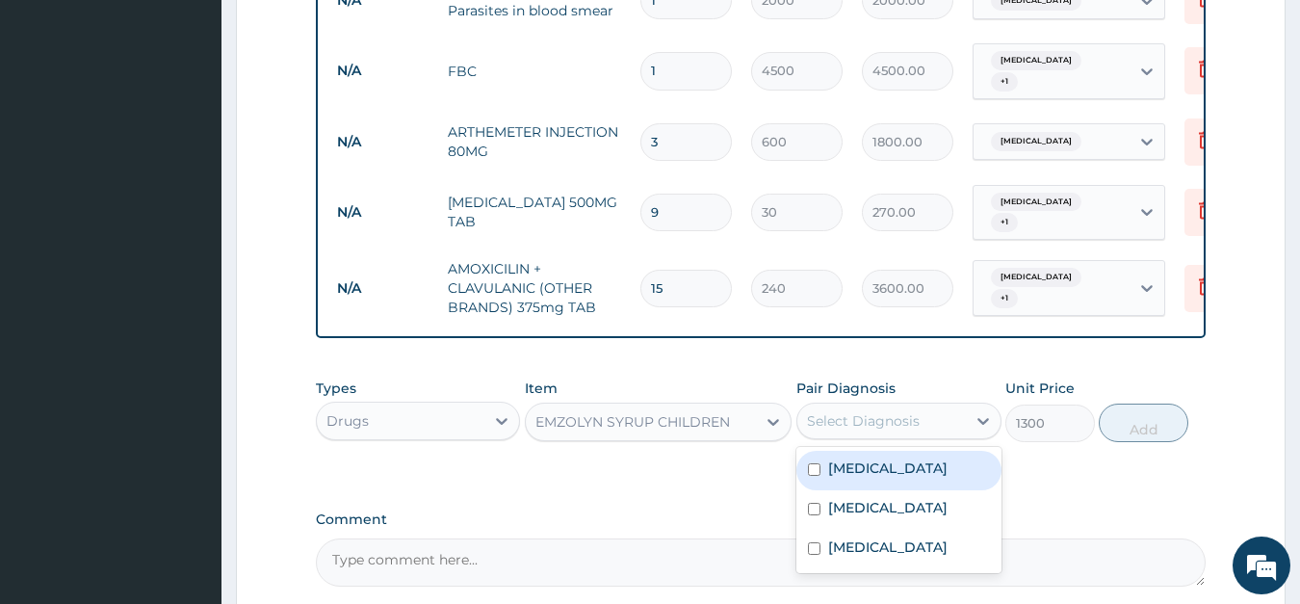
click at [880, 411] on div "Select Diagnosis" at bounding box center [863, 420] width 113 height 19
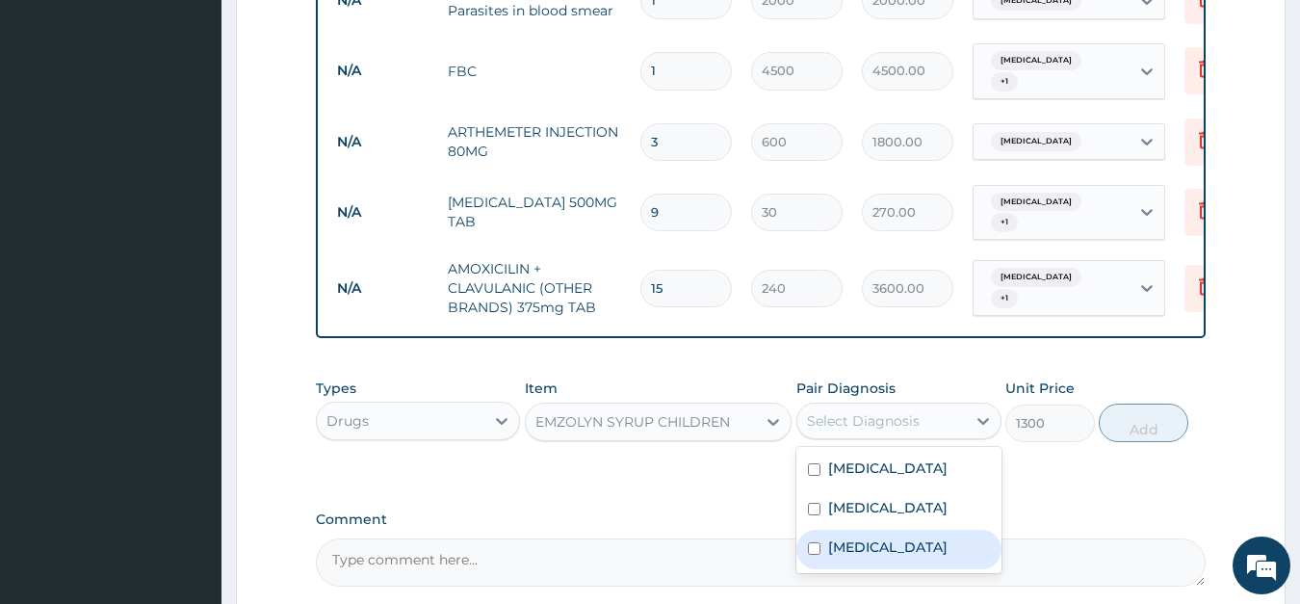
click at [865, 537] on label "Upper respiratory infection" at bounding box center [887, 546] width 119 height 19
checkbox input "true"
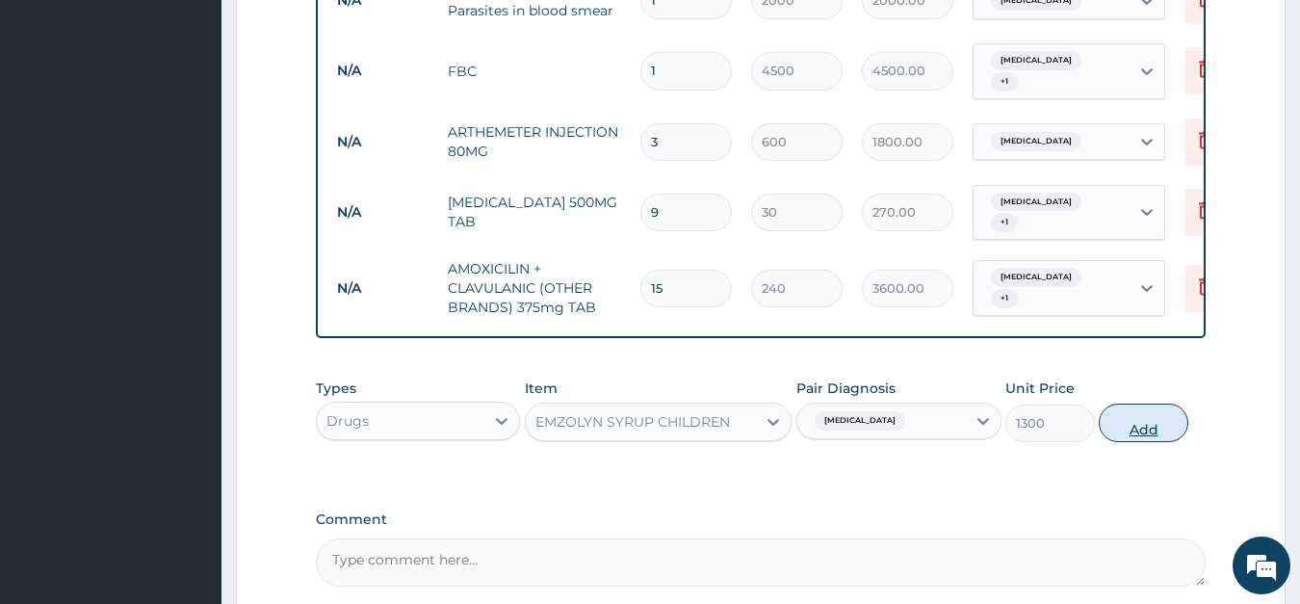
click at [1126, 404] on button "Add" at bounding box center [1143, 423] width 89 height 39
type input "0"
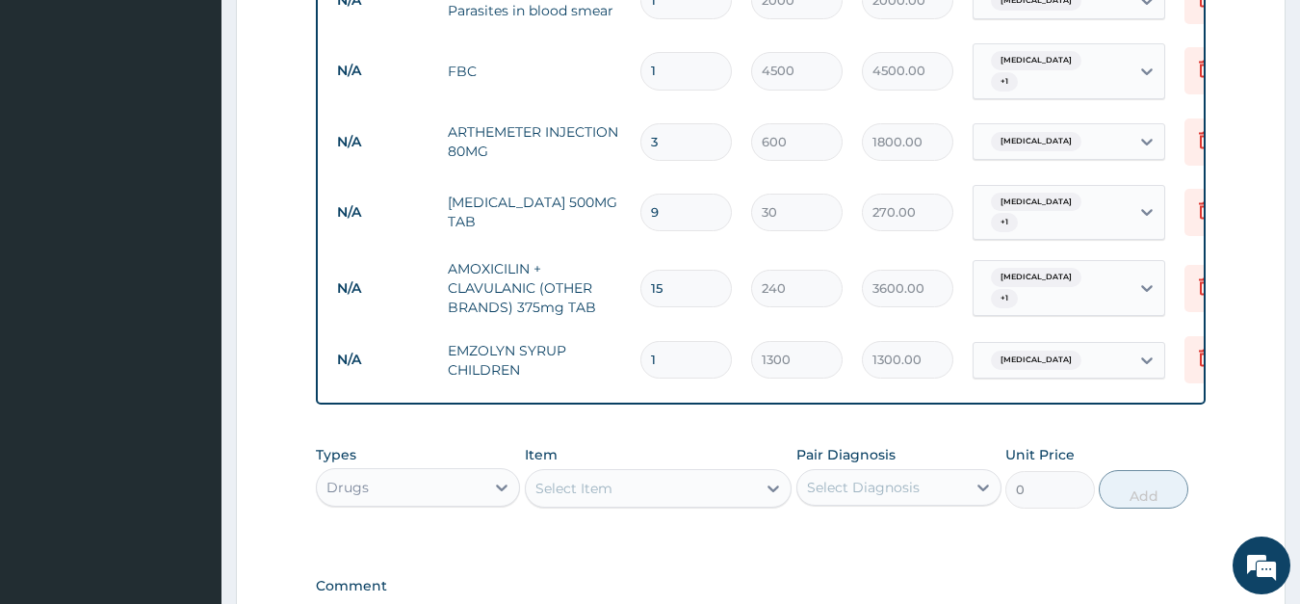
click at [563, 479] on div "Select Item" at bounding box center [574, 488] width 77 height 19
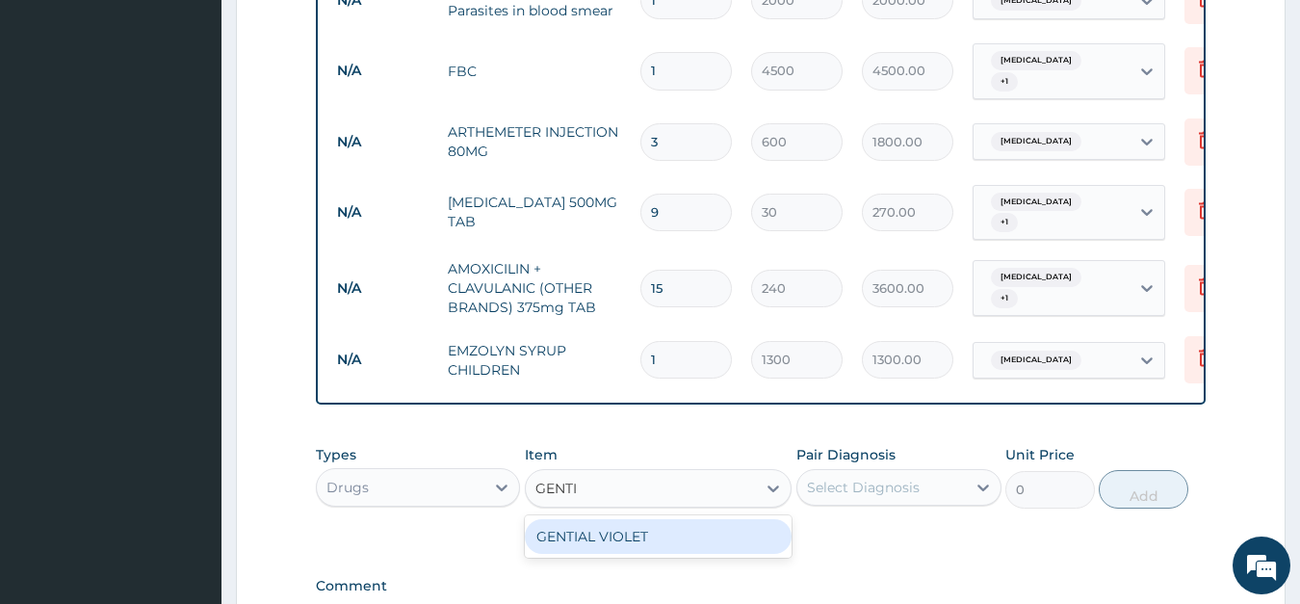
type input "GENT"
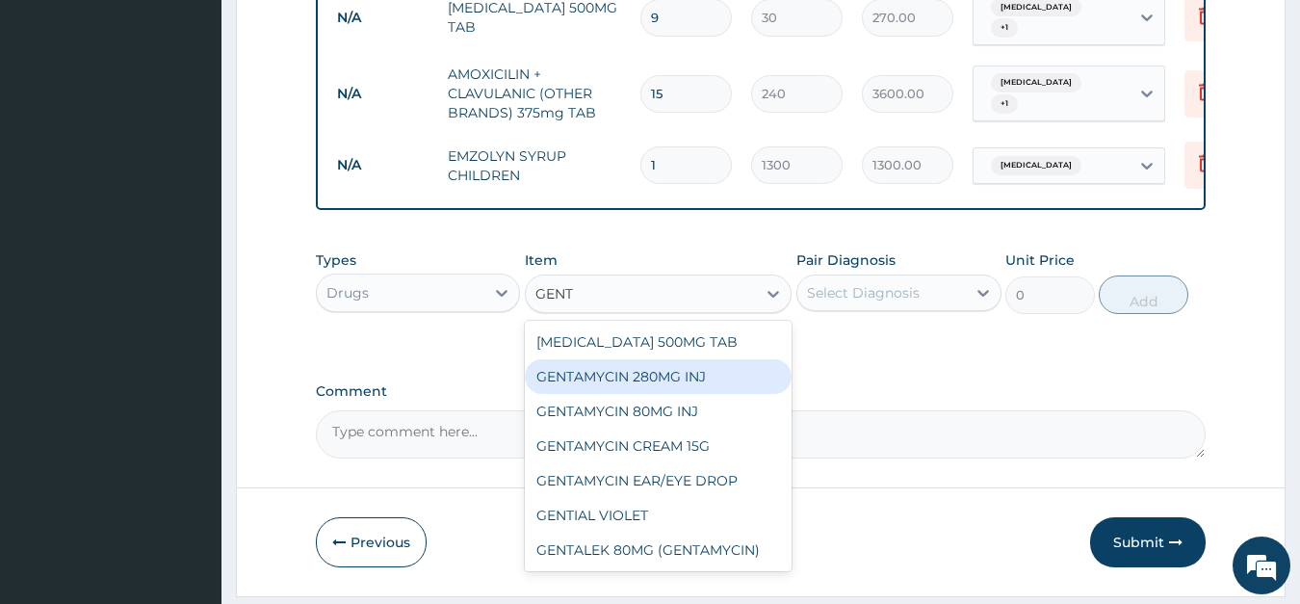
scroll to position [1072, 0]
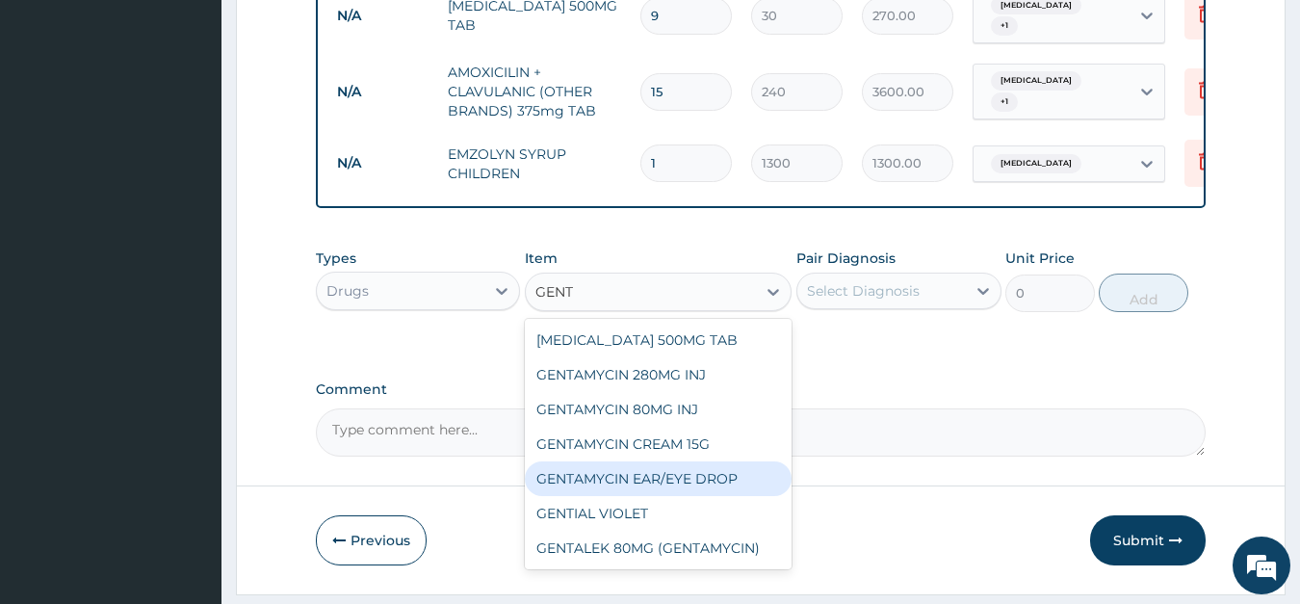
click at [649, 461] on div "GENTAMYCIN EAR/EYE DROP" at bounding box center [658, 478] width 267 height 35
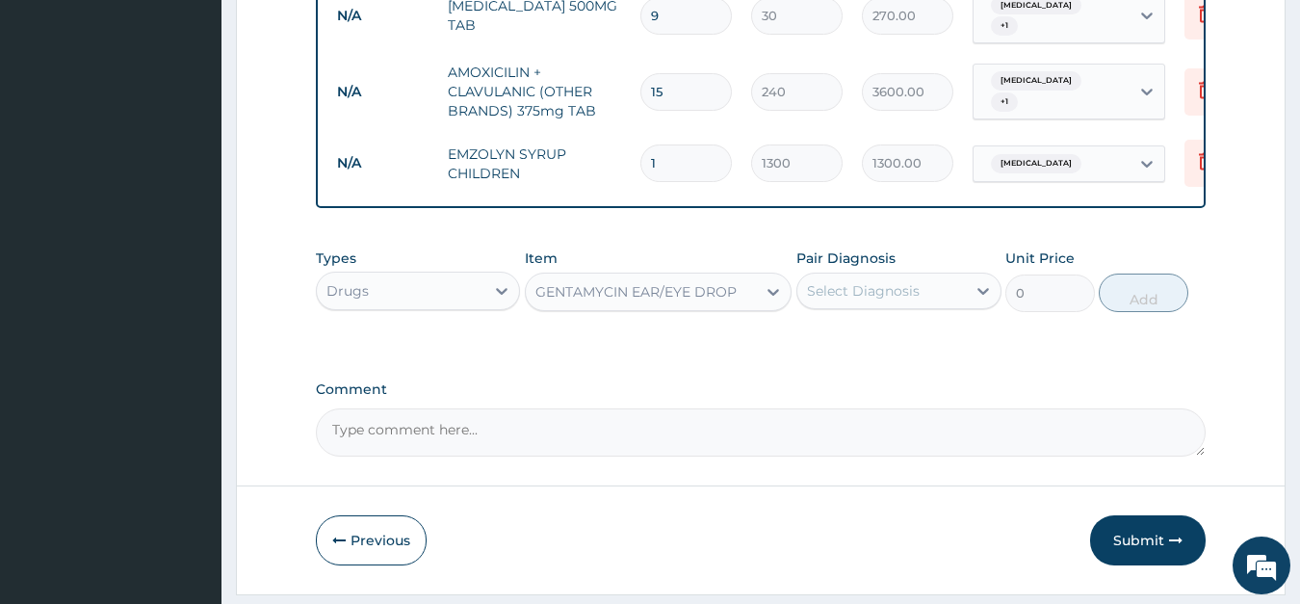
type input "750"
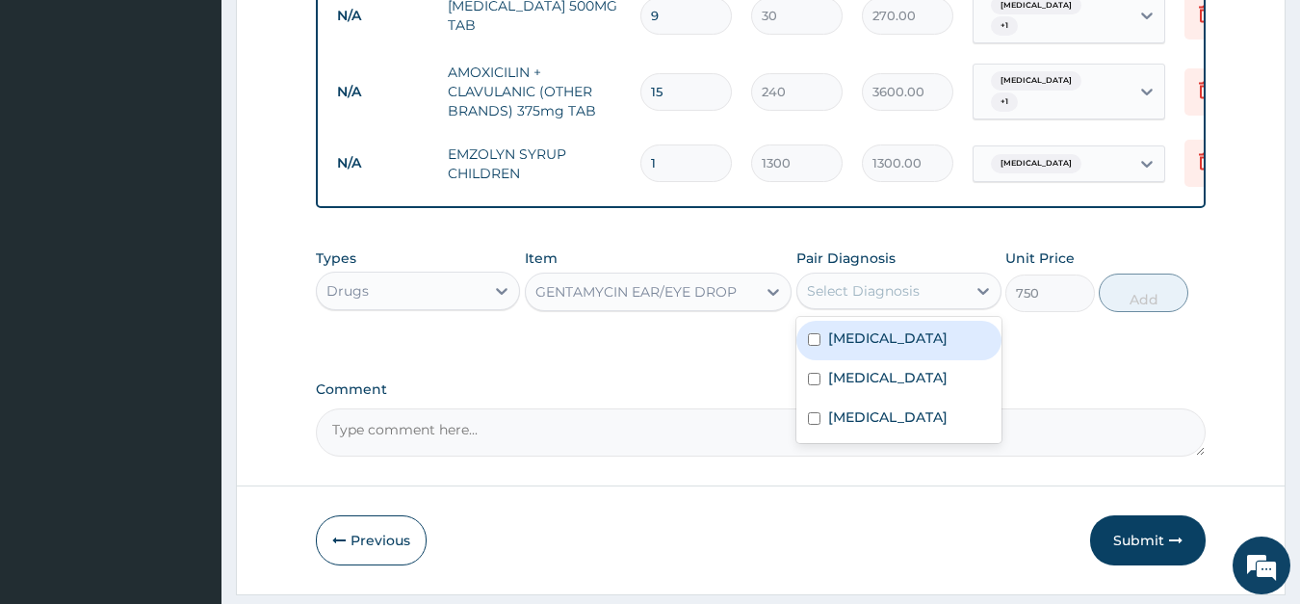
click at [933, 275] on div "Select Diagnosis" at bounding box center [882, 290] width 169 height 31
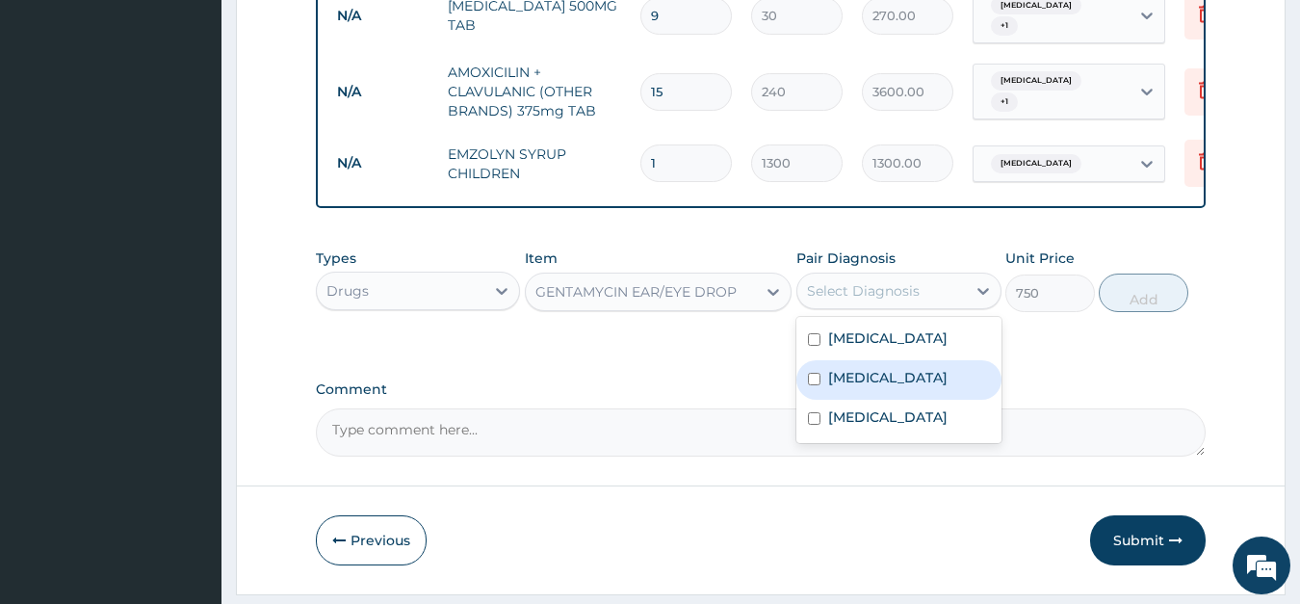
click at [821, 373] on input "checkbox" at bounding box center [814, 379] width 13 height 13
checkbox input "true"
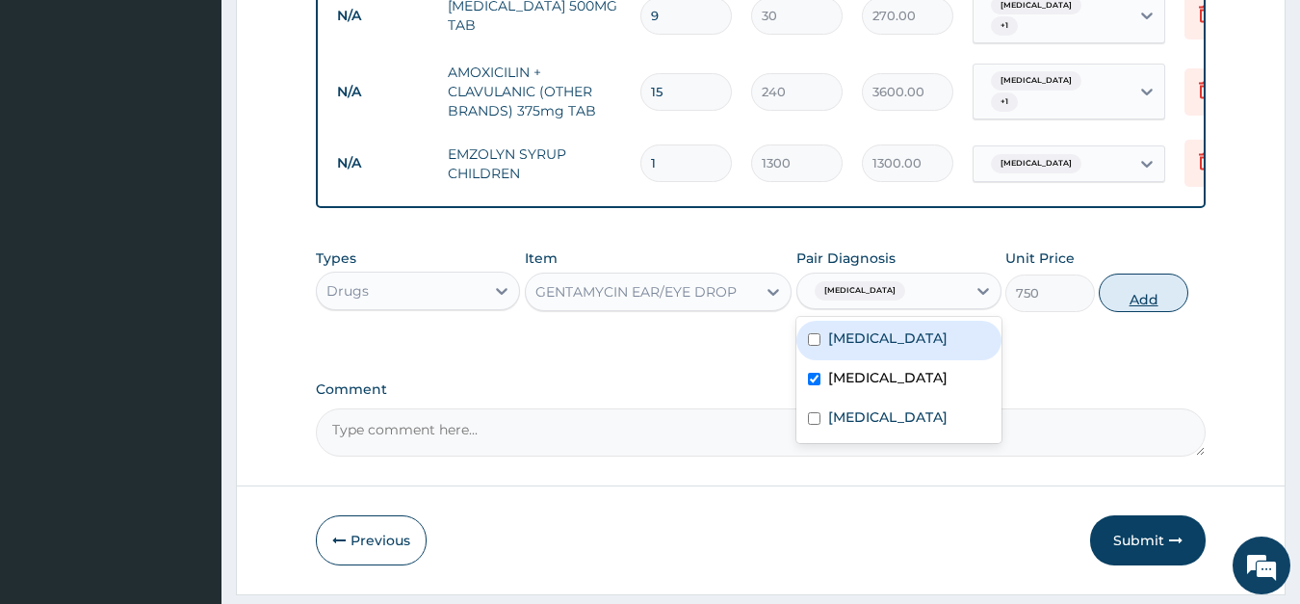
click at [1130, 274] on button "Add" at bounding box center [1143, 293] width 89 height 39
type input "0"
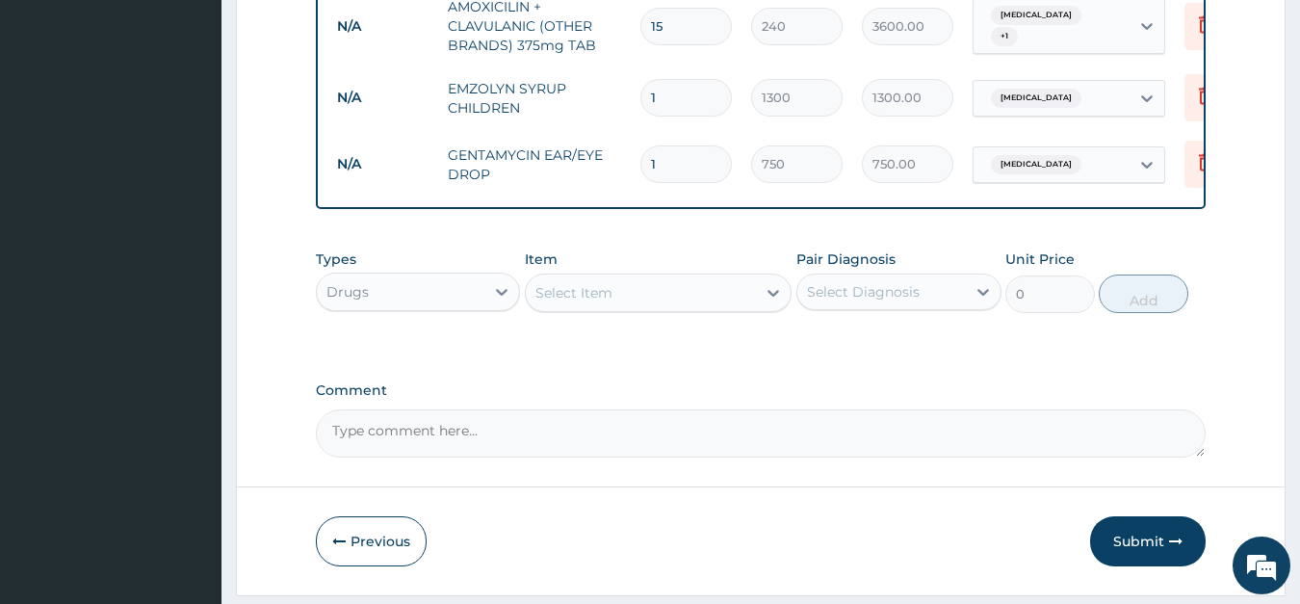
scroll to position [1169, 0]
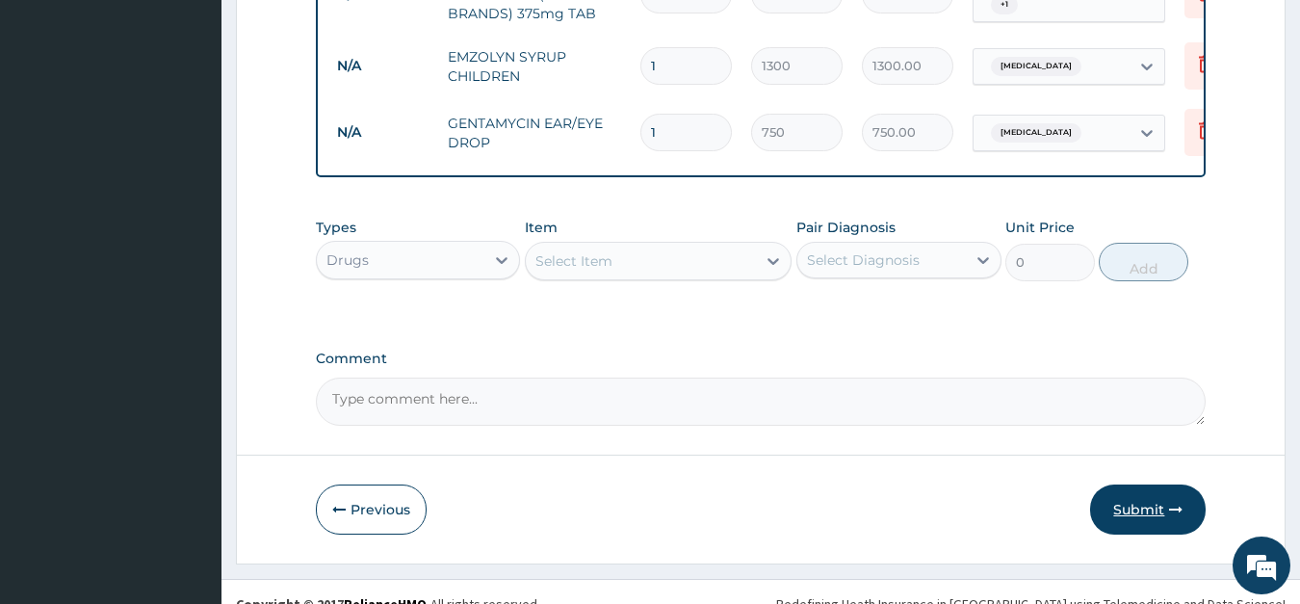
click at [1146, 485] on button "Submit" at bounding box center [1148, 509] width 116 height 50
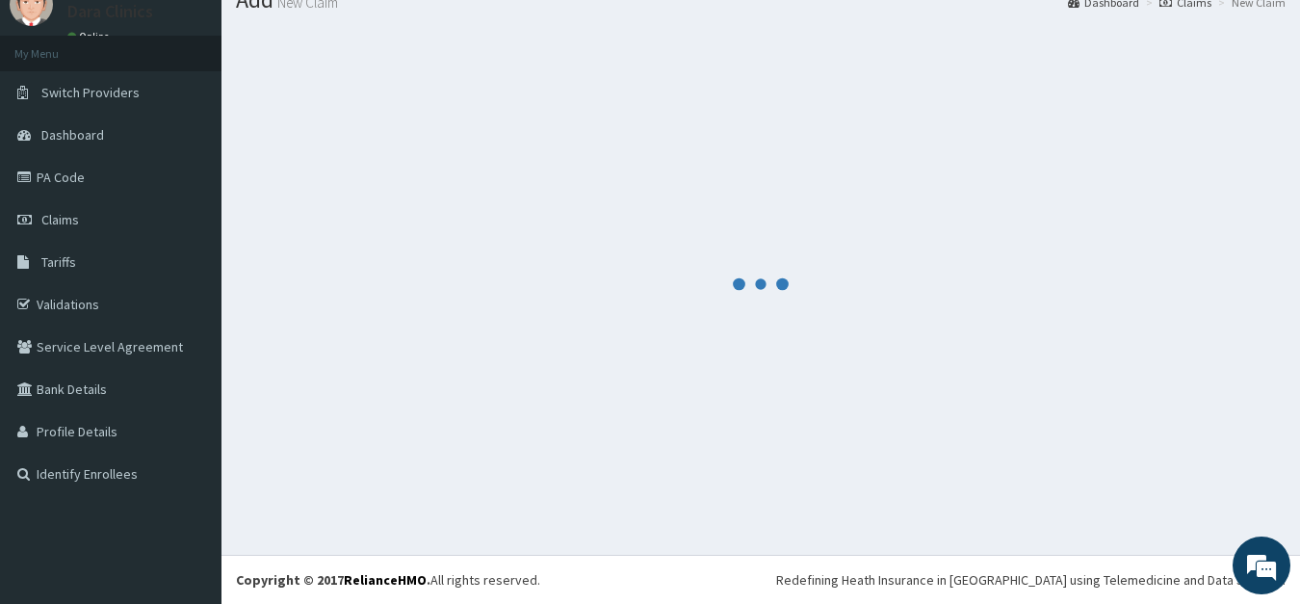
scroll to position [75, 0]
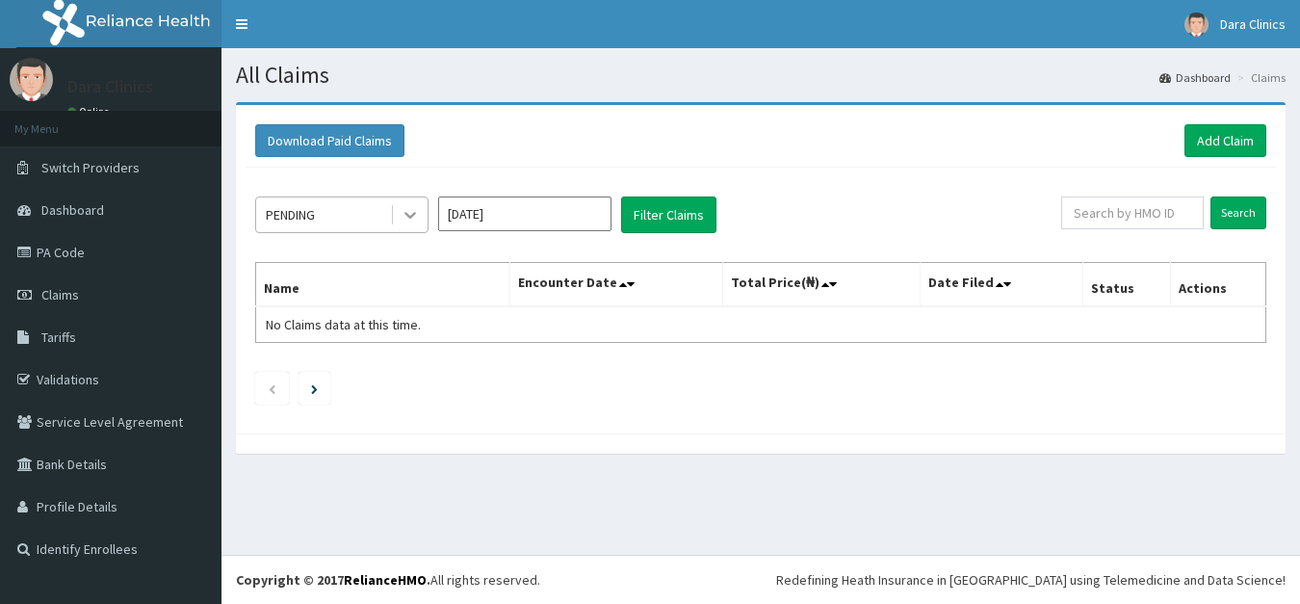
click at [403, 213] on icon at bounding box center [410, 214] width 19 height 19
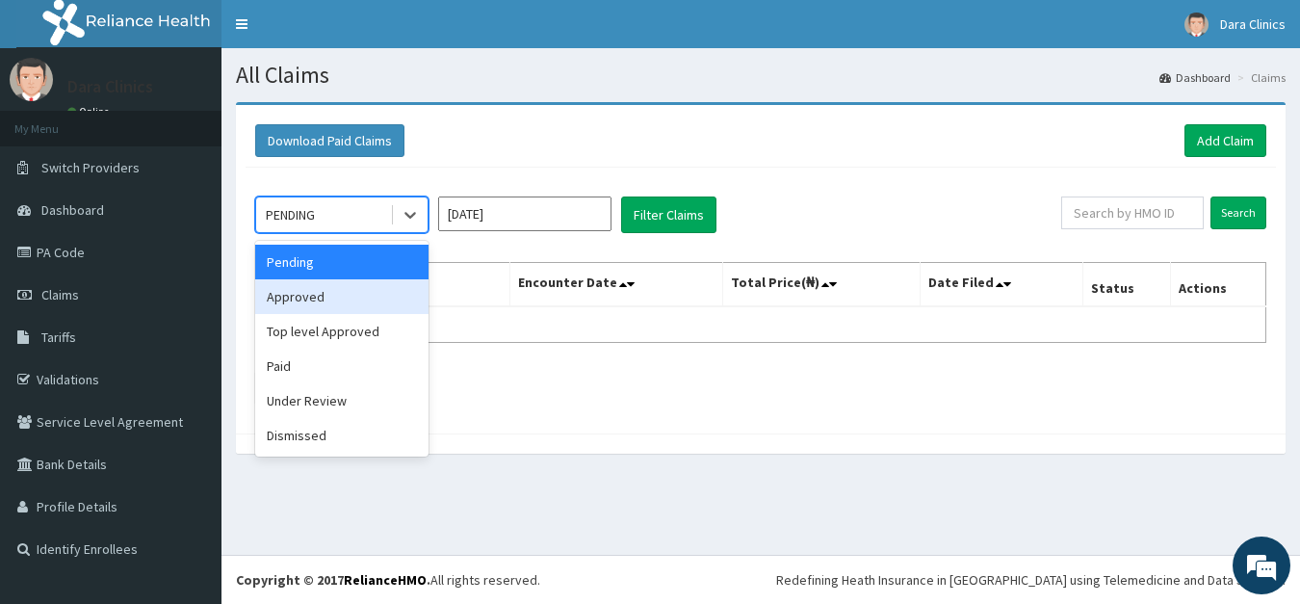
click at [343, 294] on div "Approved" at bounding box center [341, 296] width 173 height 35
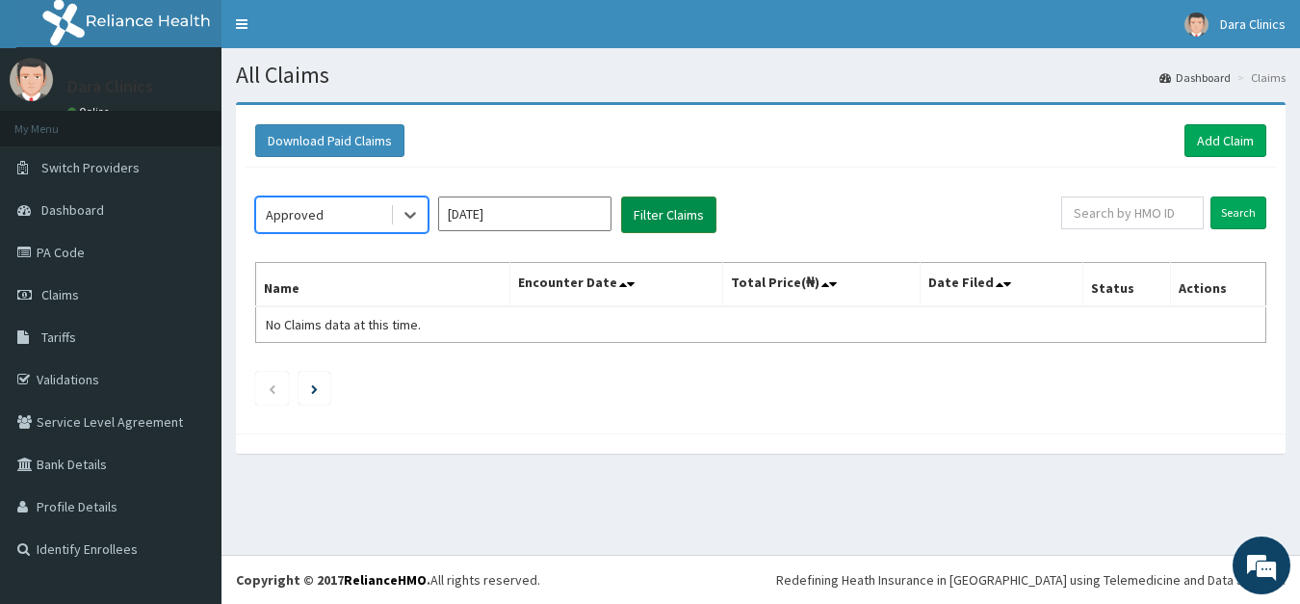
click at [677, 214] on button "Filter Claims" at bounding box center [668, 214] width 95 height 37
